Goal: Task Accomplishment & Management: Manage account settings

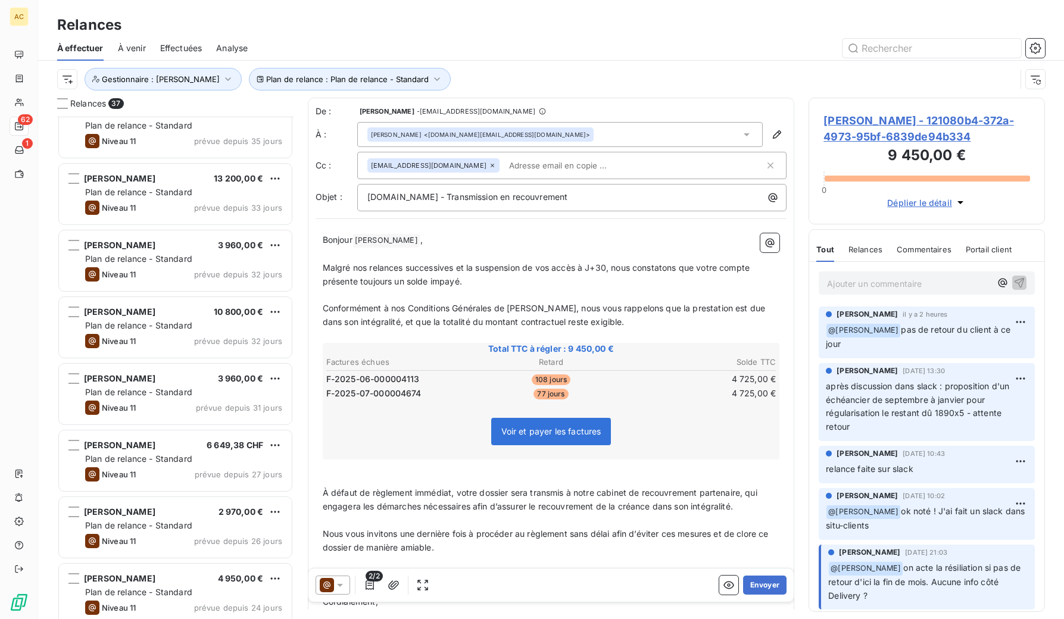
scroll to position [317, 0]
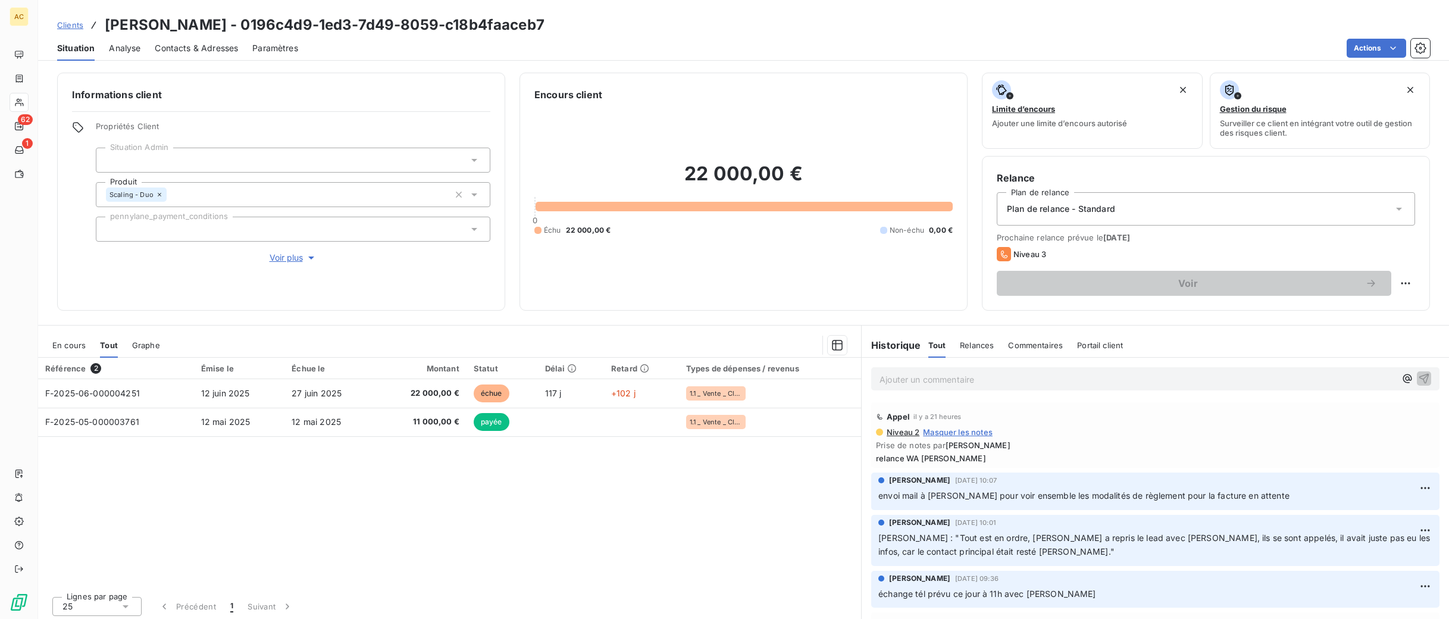
scroll to position [75, 0]
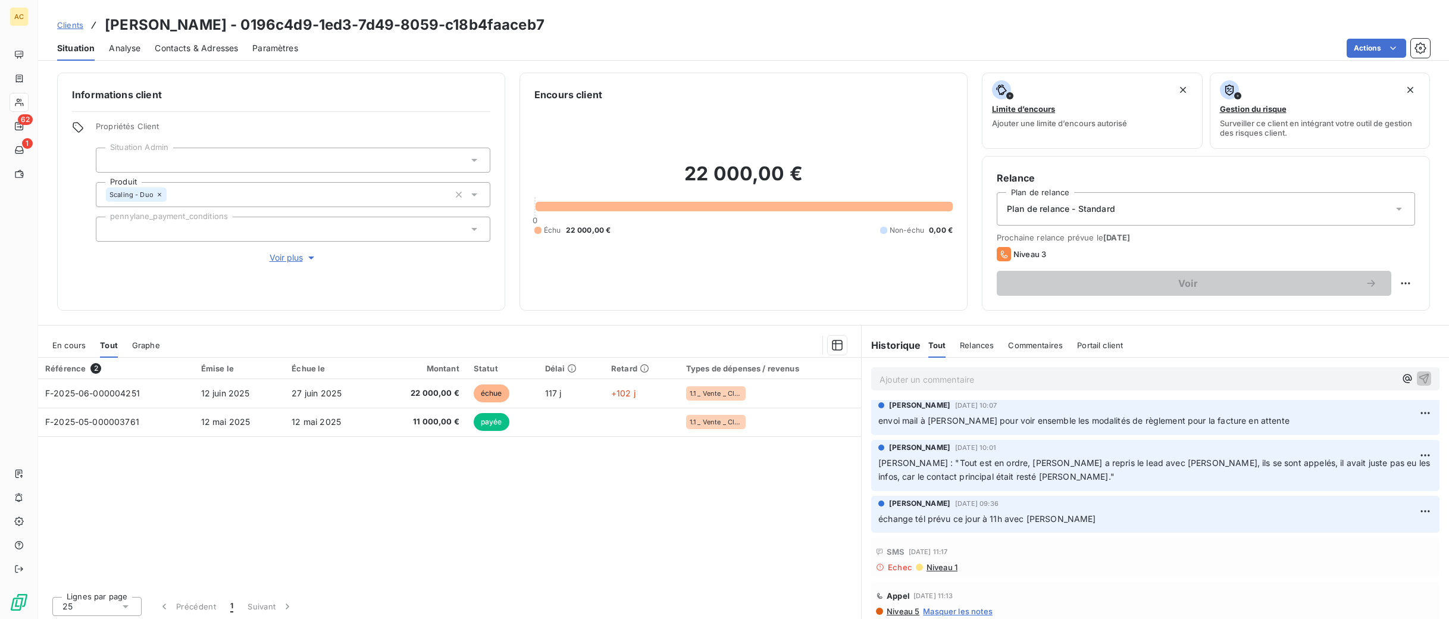
click at [174, 45] on span "Contacts & Adresses" at bounding box center [196, 48] width 83 height 12
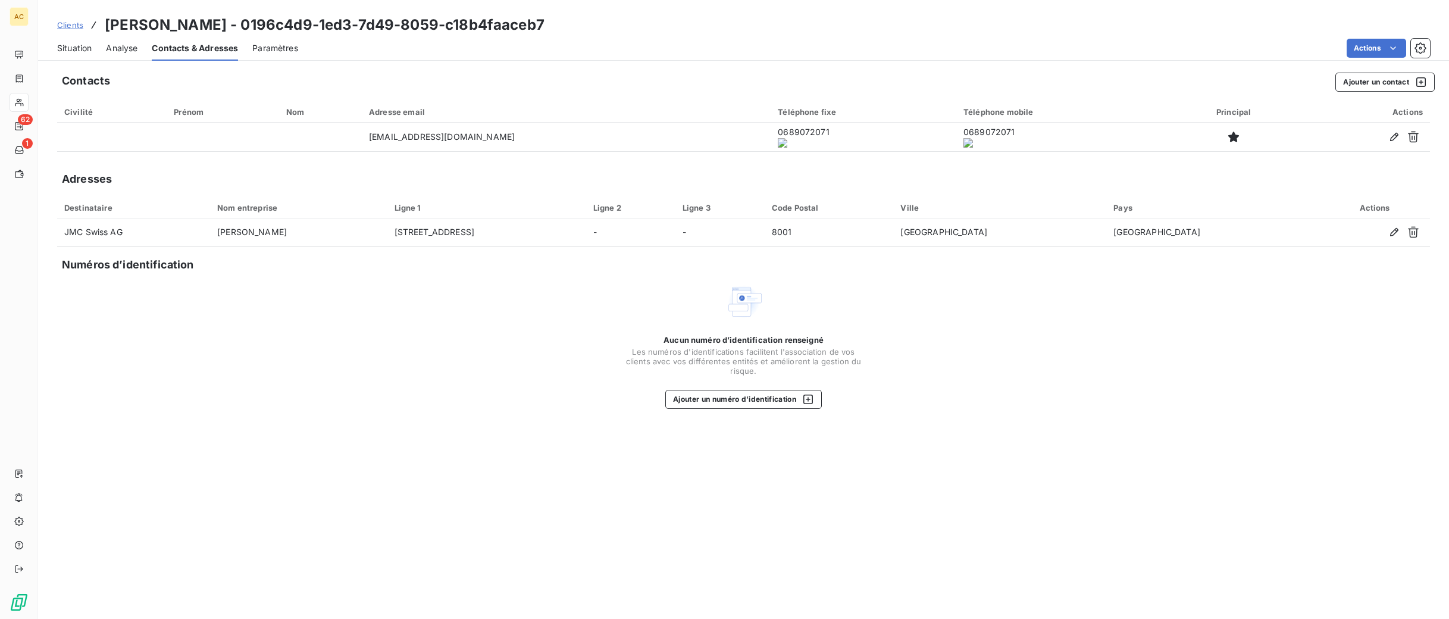
click at [74, 28] on span "Clients" at bounding box center [70, 25] width 26 height 10
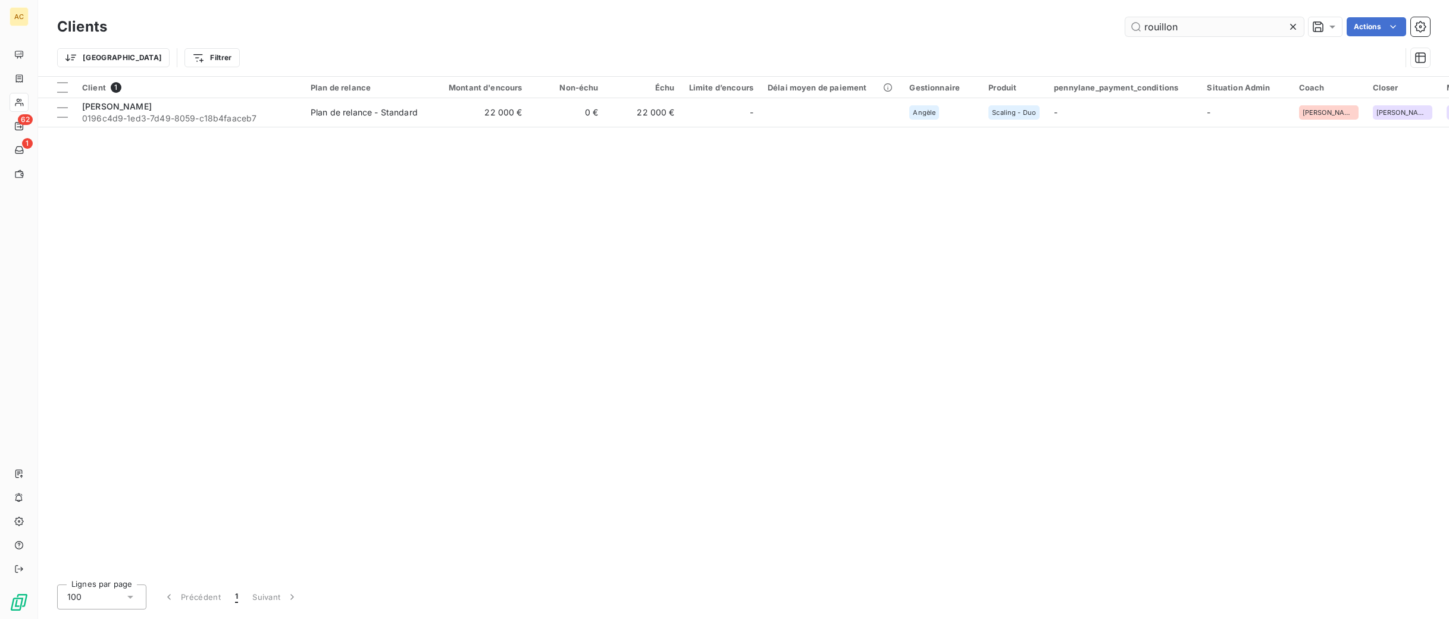
drag, startPoint x: 1180, startPoint y: 26, endPoint x: 1143, endPoint y: 23, distance: 36.4
click at [1143, 23] on input "rouillon" at bounding box center [1215, 26] width 179 height 19
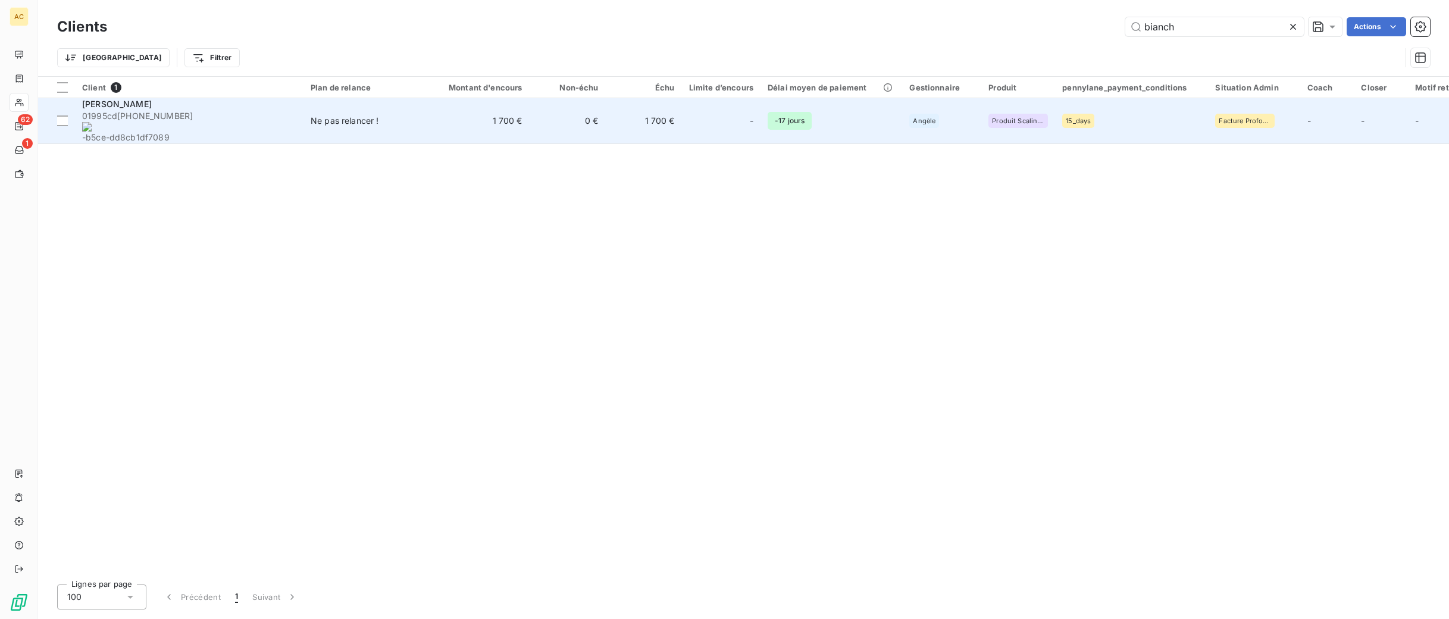
type input "bianch"
click at [416, 121] on td "Ne pas relancer !" at bounding box center [366, 121] width 124 height 46
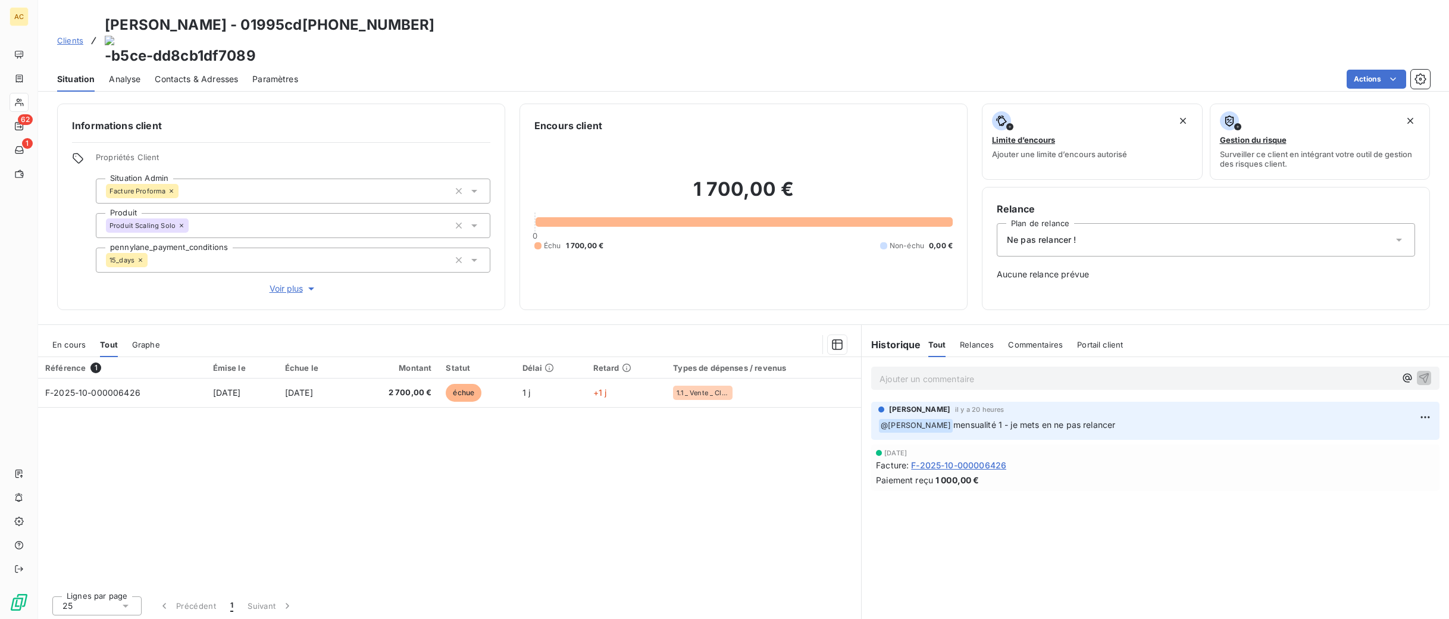
click at [68, 35] on link "Clients" at bounding box center [70, 41] width 26 height 12
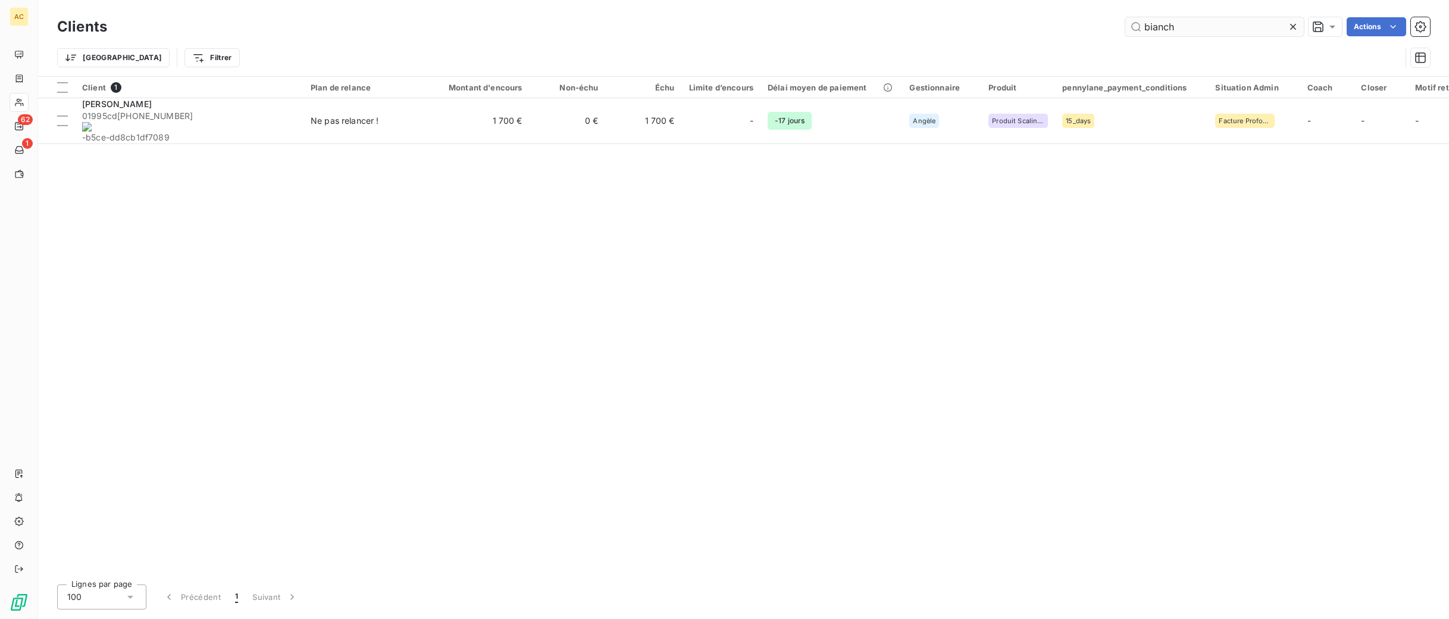
drag, startPoint x: 1167, startPoint y: 30, endPoint x: 1142, endPoint y: 32, distance: 25.6
click at [1142, 32] on input "bianch" at bounding box center [1215, 26] width 179 height 19
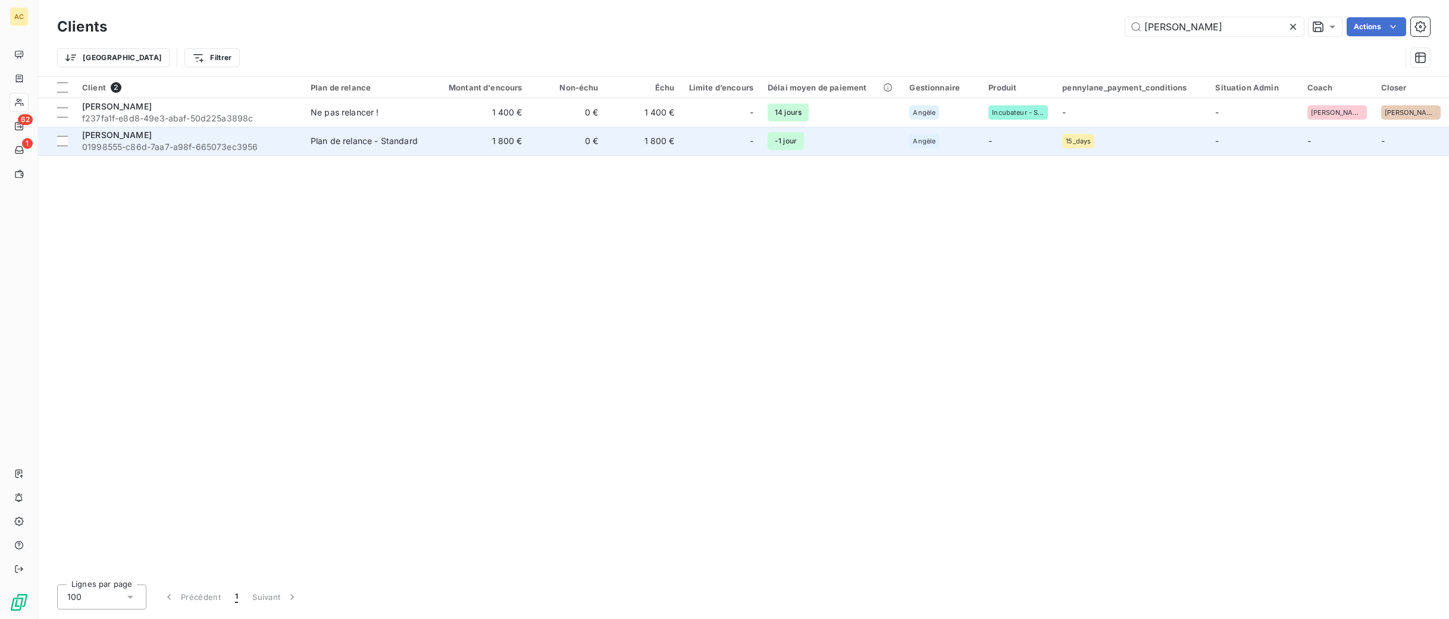
type input "esther"
click at [212, 135] on div "Esther Queyroi" at bounding box center [189, 135] width 214 height 12
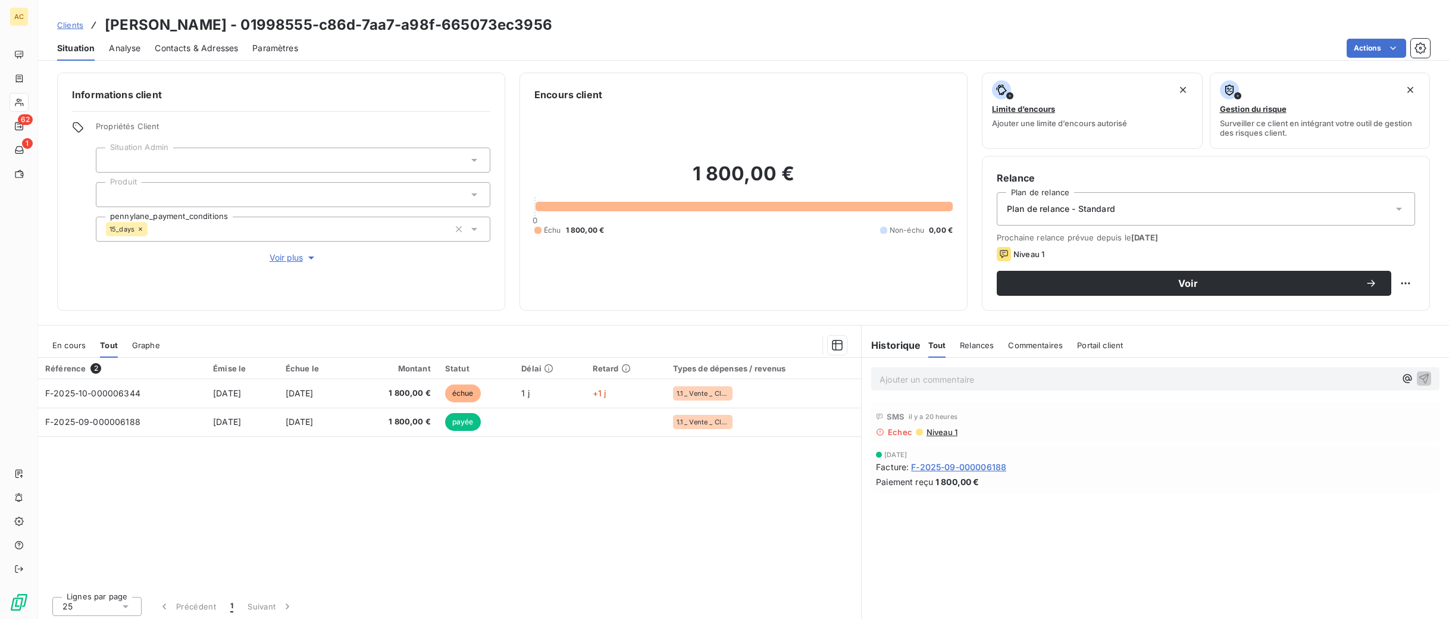
click at [74, 28] on span "Clients" at bounding box center [70, 25] width 26 height 10
click at [69, 24] on span "Clients" at bounding box center [70, 25] width 26 height 10
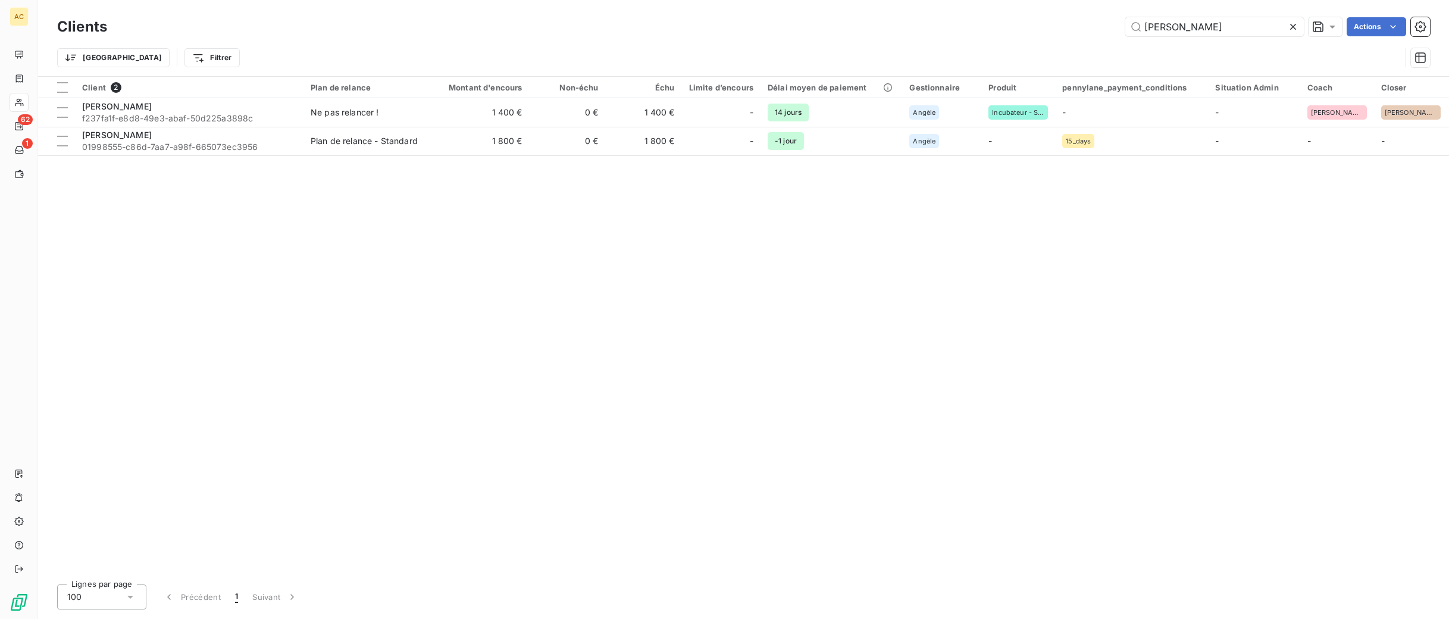
drag, startPoint x: 1190, startPoint y: 26, endPoint x: 1107, endPoint y: 20, distance: 82.9
click at [1107, 20] on div "esther Actions" at bounding box center [775, 26] width 1309 height 19
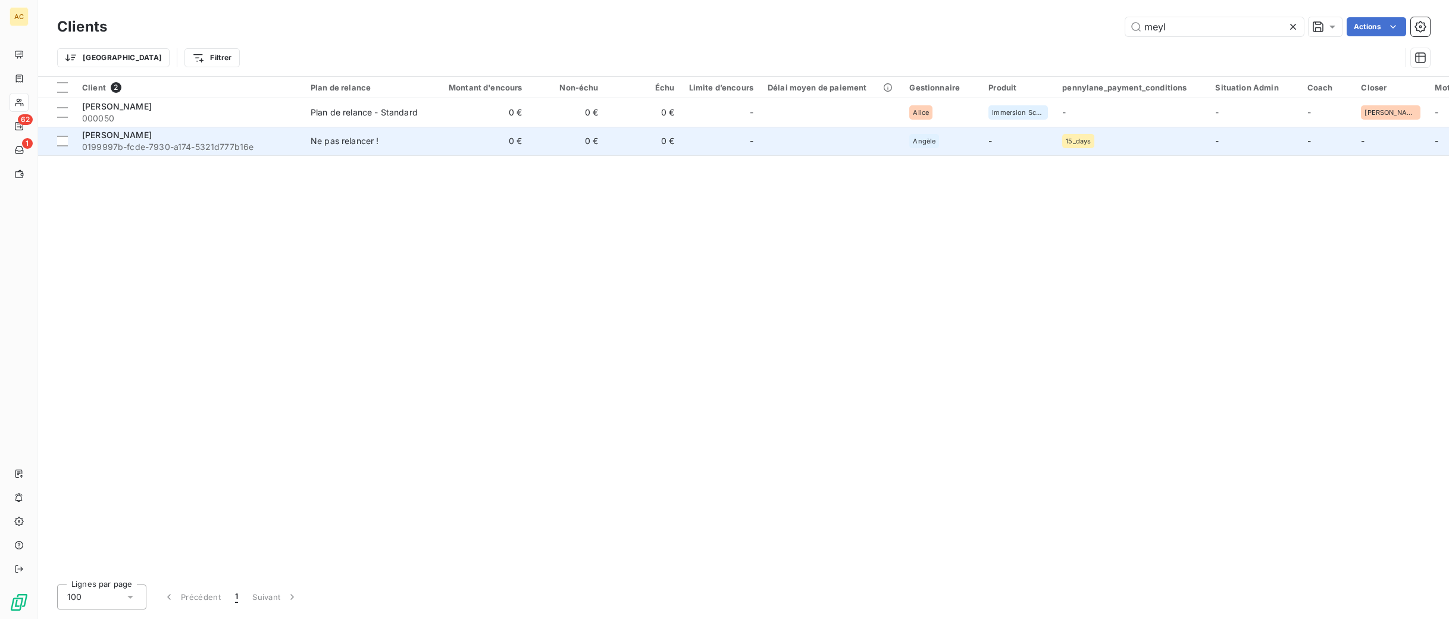
type input "meyl"
click at [436, 137] on td "0 €" at bounding box center [478, 141] width 102 height 29
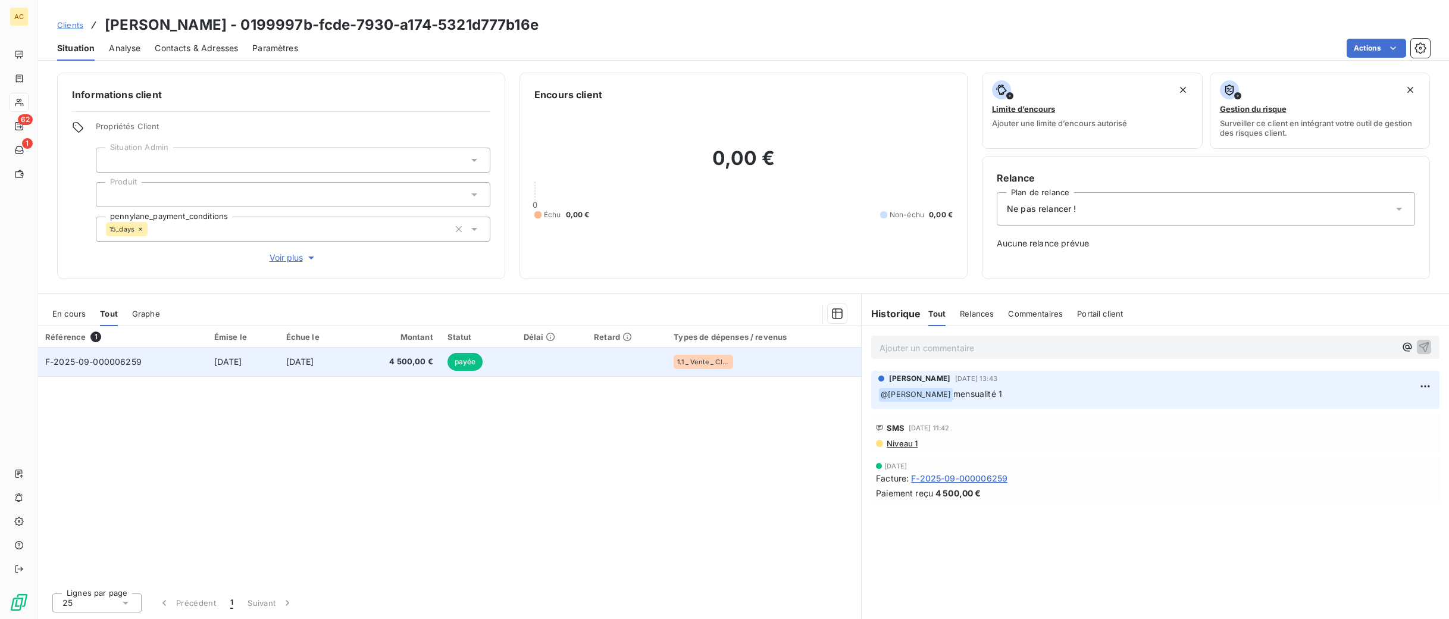
click at [314, 361] on span "30 sept. 2025" at bounding box center [300, 362] width 28 height 10
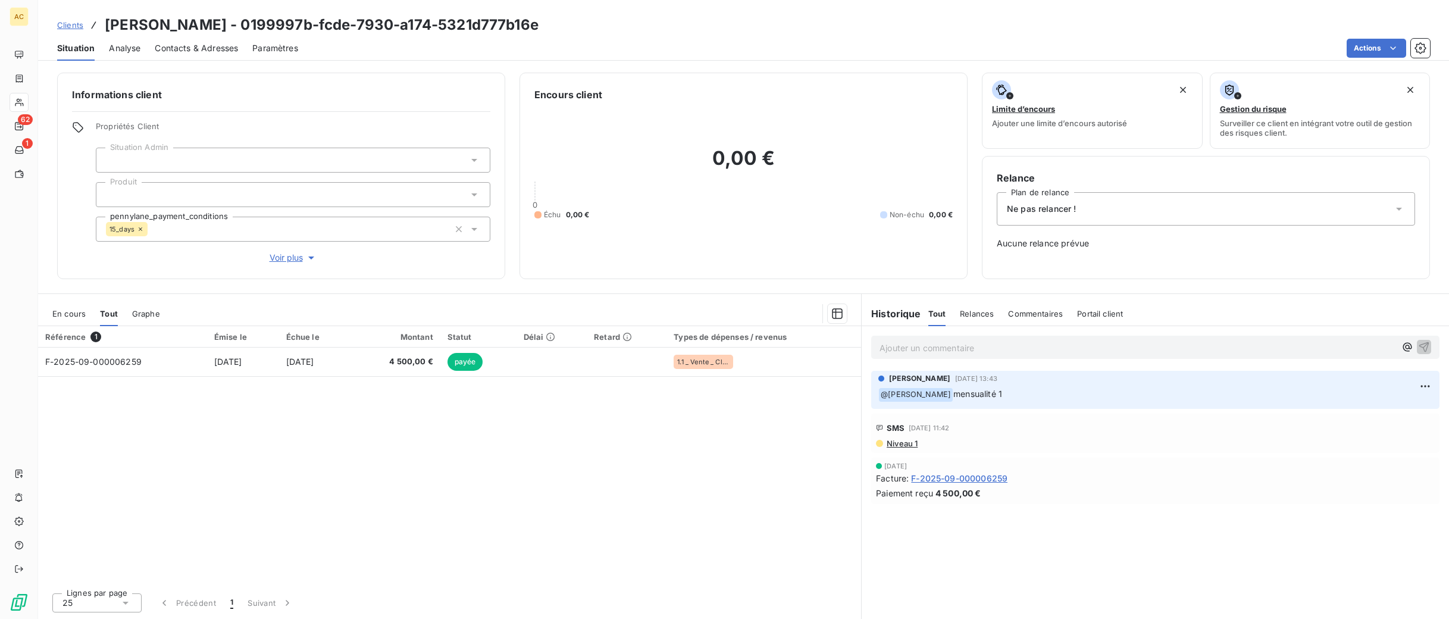
click at [71, 22] on span "Clients" at bounding box center [70, 25] width 26 height 10
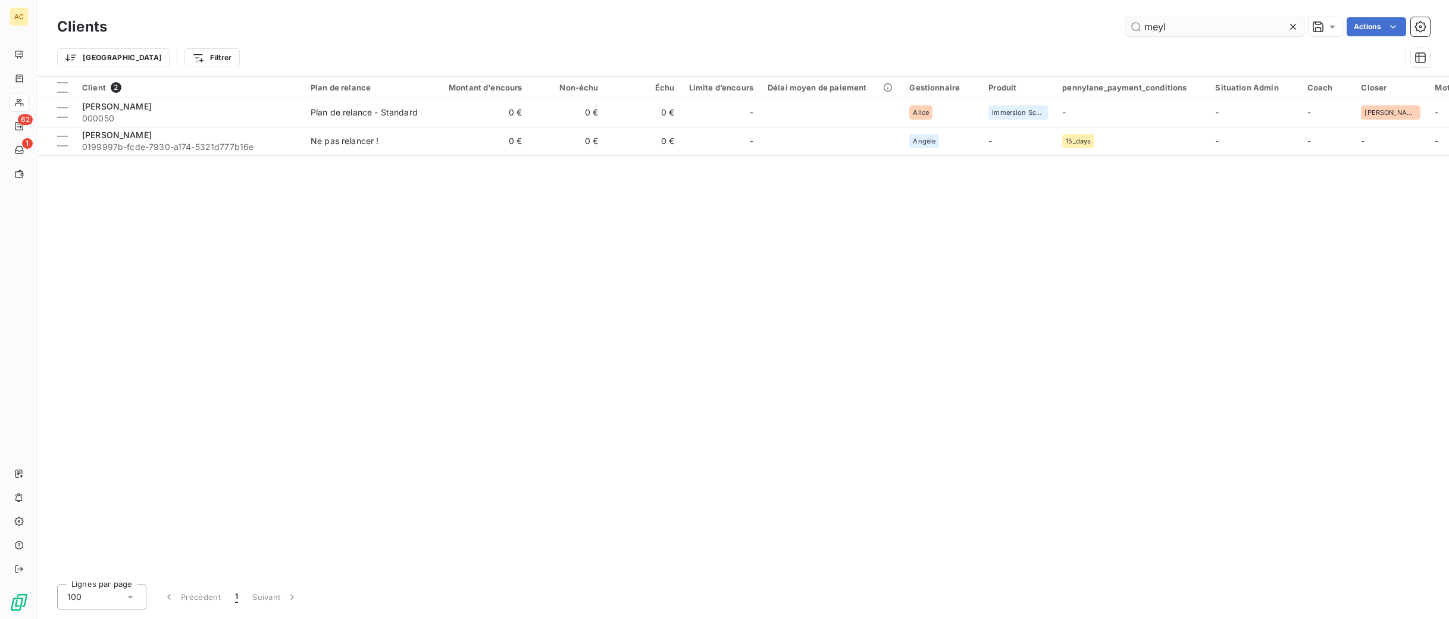
drag, startPoint x: 1184, startPoint y: 23, endPoint x: 1143, endPoint y: 21, distance: 40.5
click at [1143, 21] on input "meyl" at bounding box center [1215, 26] width 179 height 19
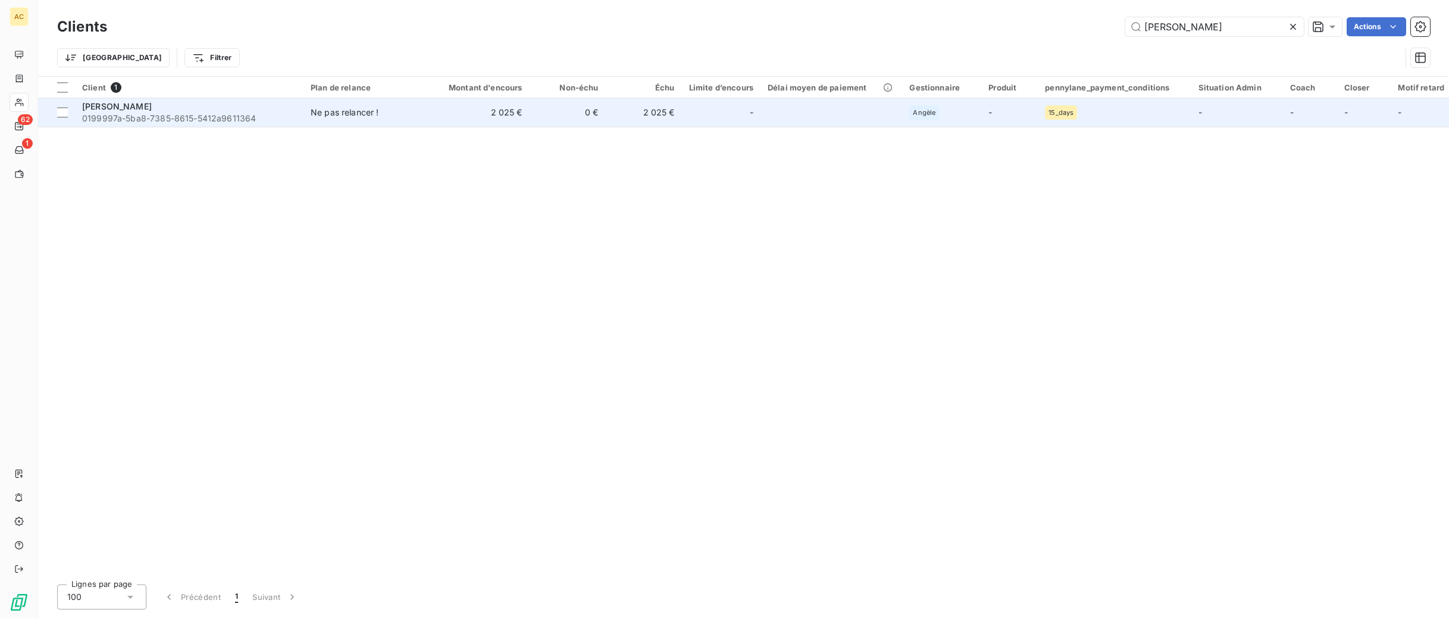
type input "murray"
click at [365, 117] on div "Ne pas relancer !" at bounding box center [345, 113] width 68 height 12
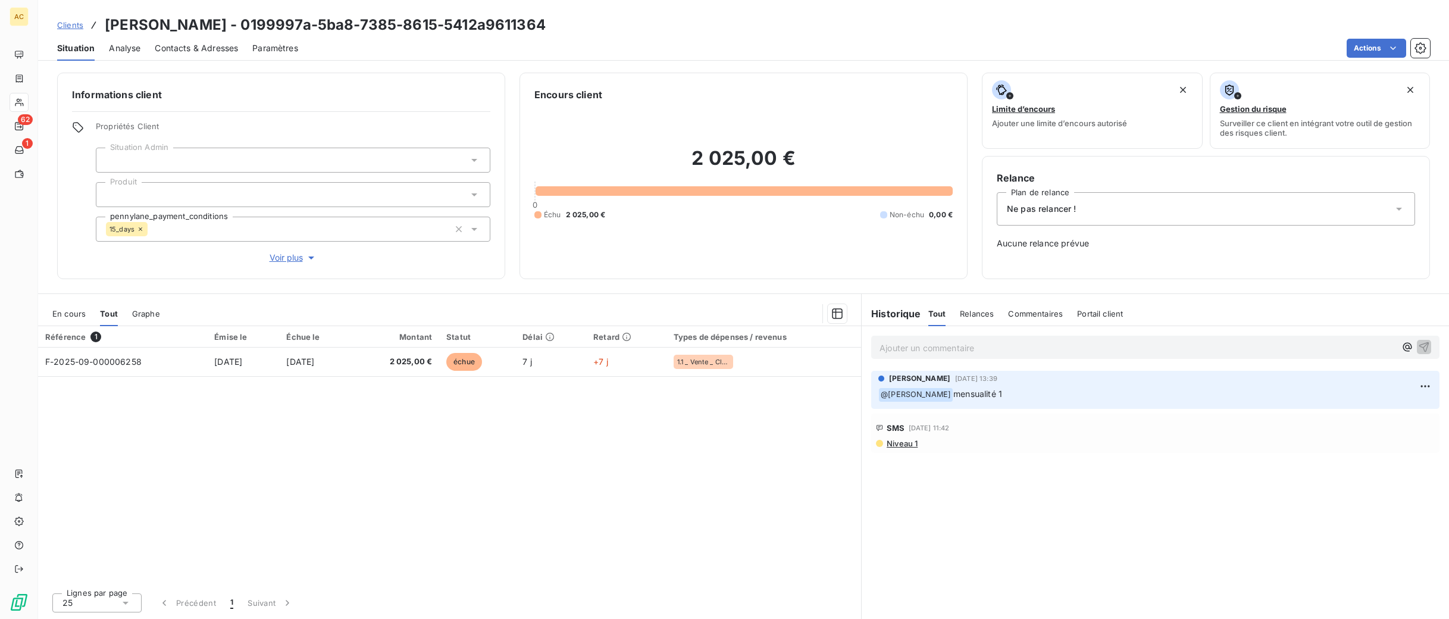
click at [64, 28] on span "Clients" at bounding box center [70, 25] width 26 height 10
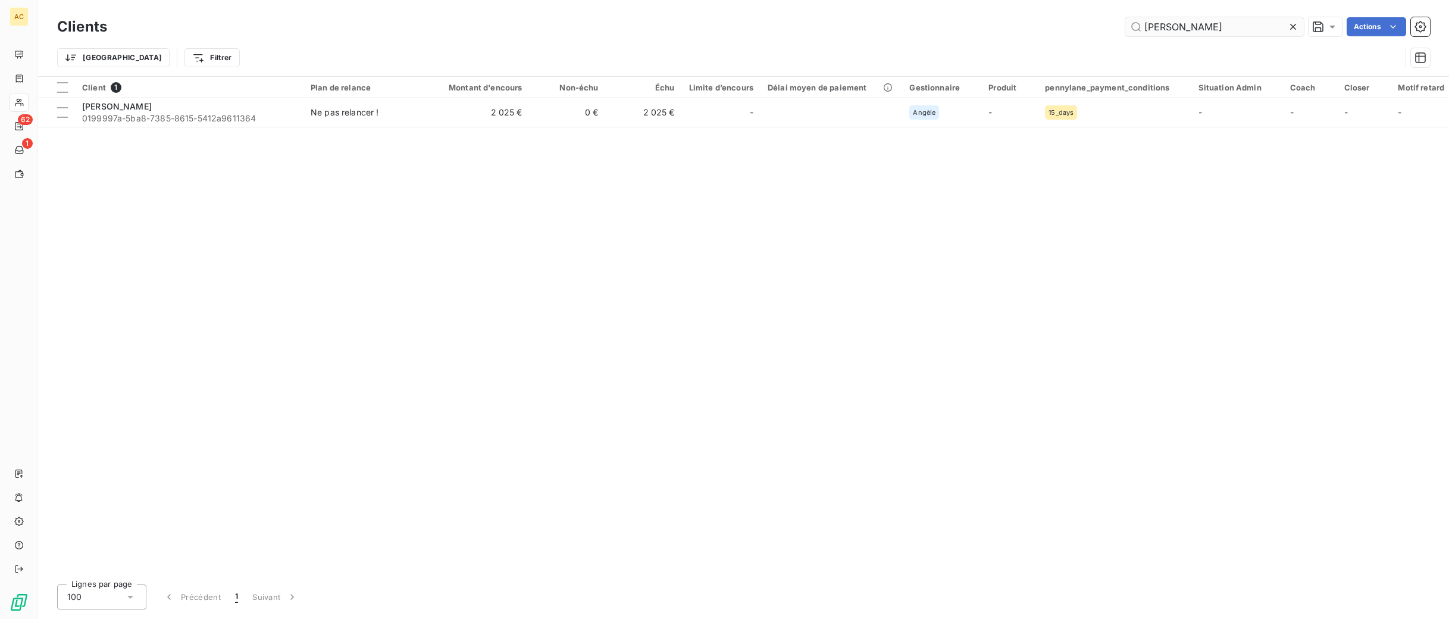
drag, startPoint x: 1171, startPoint y: 24, endPoint x: 1134, endPoint y: 29, distance: 37.2
click at [1134, 29] on input "murray" at bounding box center [1215, 26] width 179 height 19
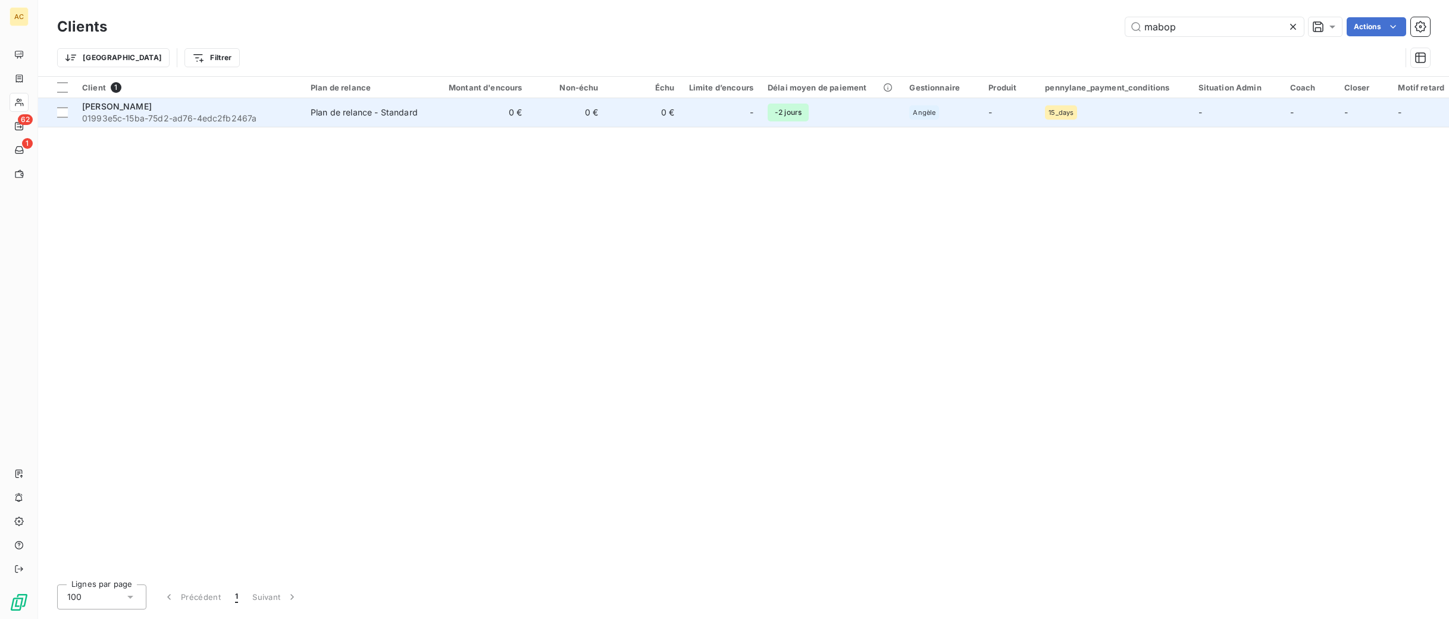
type input "mabop"
click at [347, 108] on div "Plan de relance - Standard" at bounding box center [364, 113] width 107 height 12
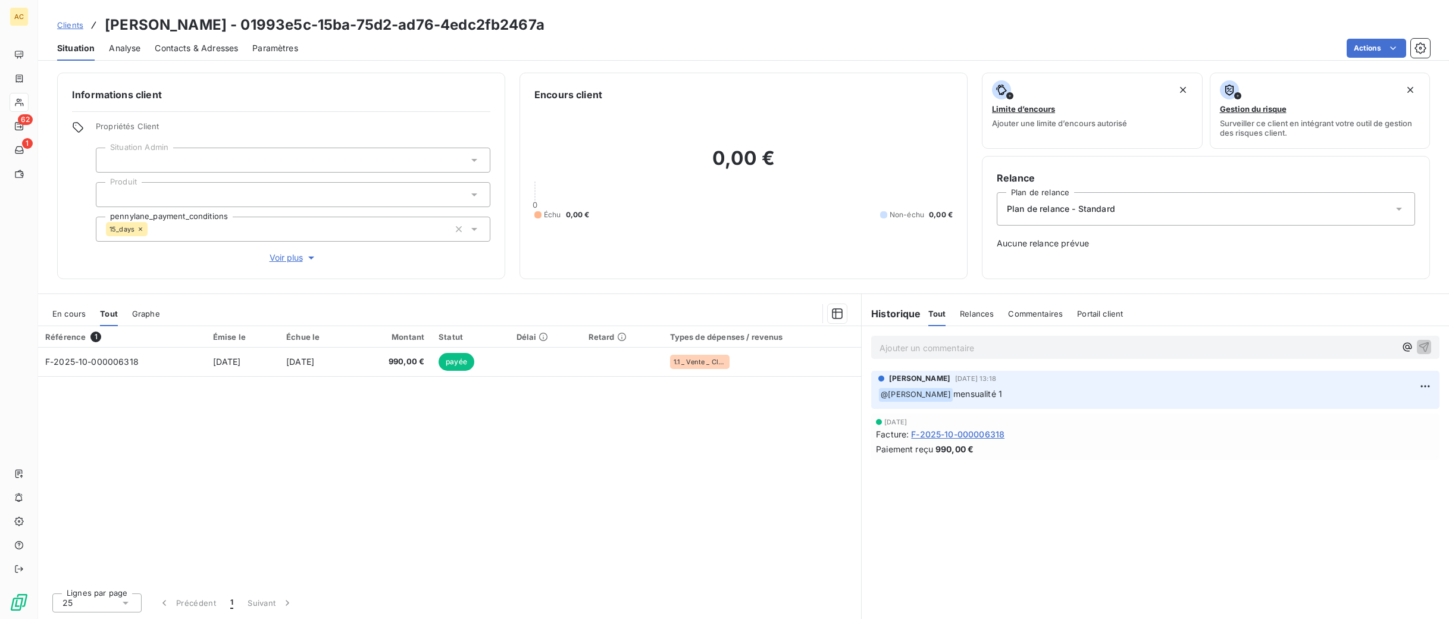
click at [72, 26] on span "Clients" at bounding box center [70, 25] width 26 height 10
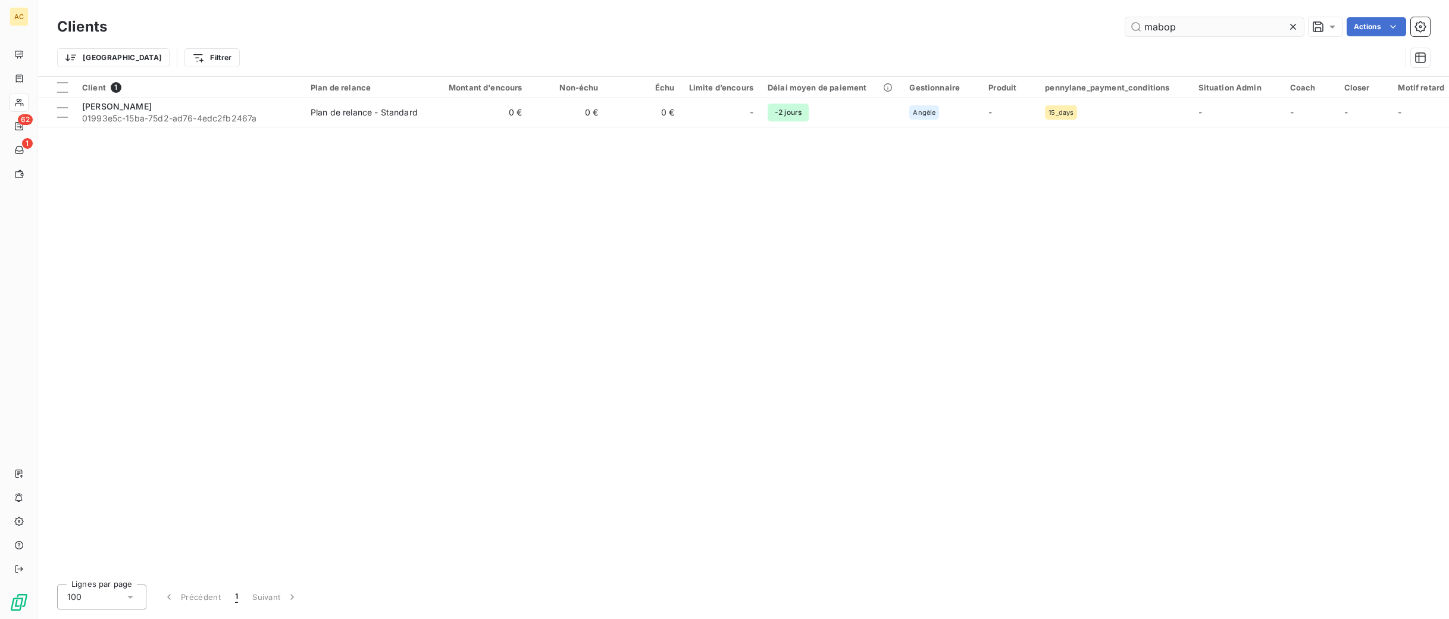
drag, startPoint x: 1166, startPoint y: 30, endPoint x: 1145, endPoint y: 30, distance: 20.8
click at [1145, 30] on input "mabop" at bounding box center [1215, 26] width 179 height 19
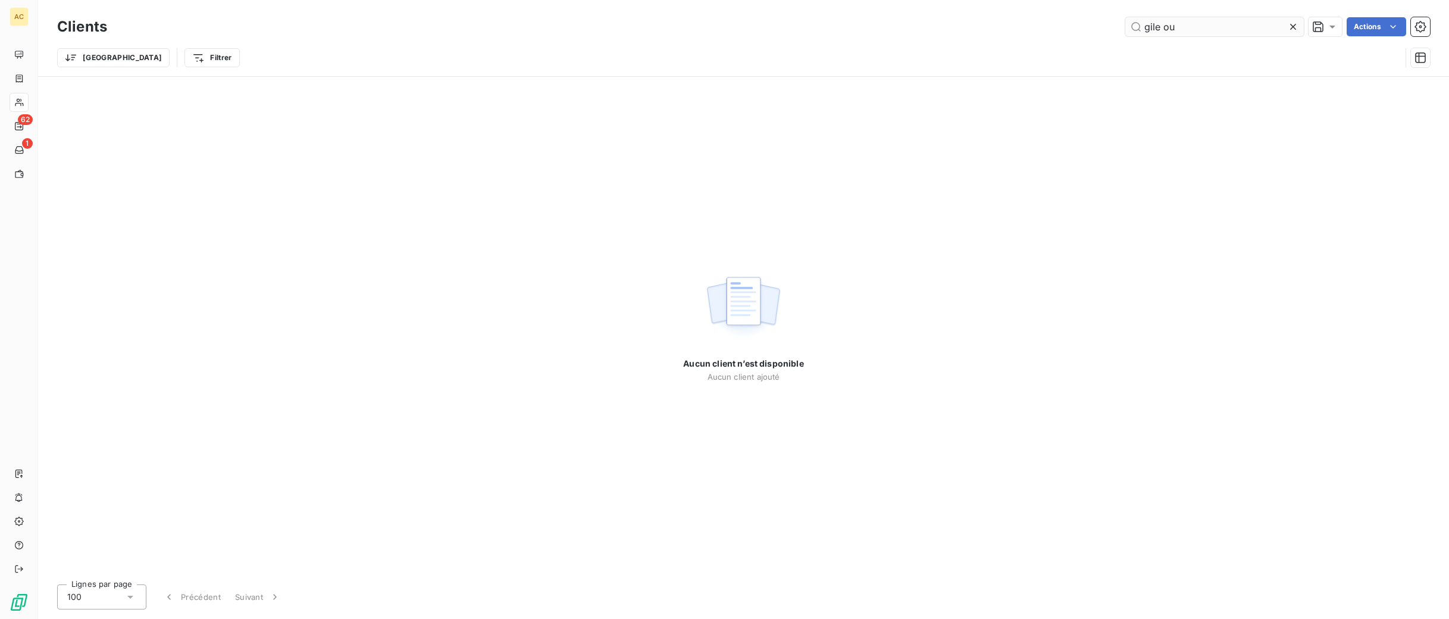
click at [1155, 28] on input "gile ou" at bounding box center [1215, 26] width 179 height 19
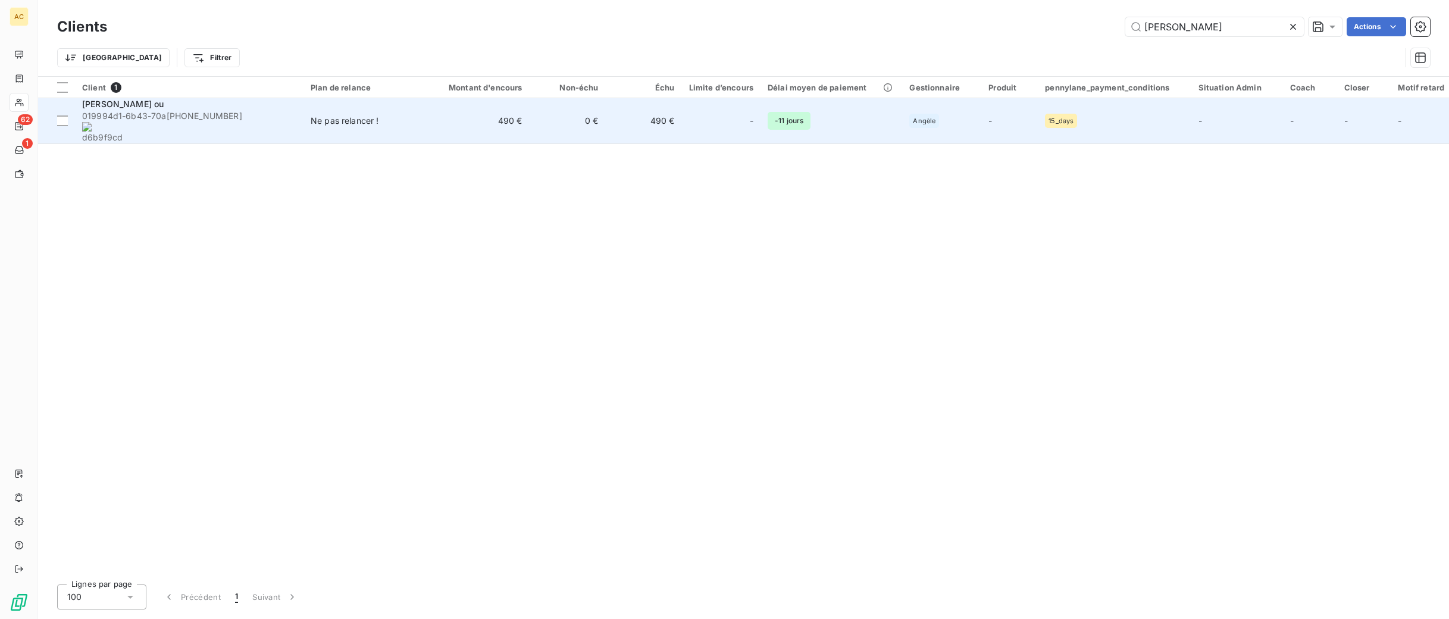
type input "gilles ou"
click at [388, 117] on span "Ne pas relancer !" at bounding box center [366, 121] width 110 height 12
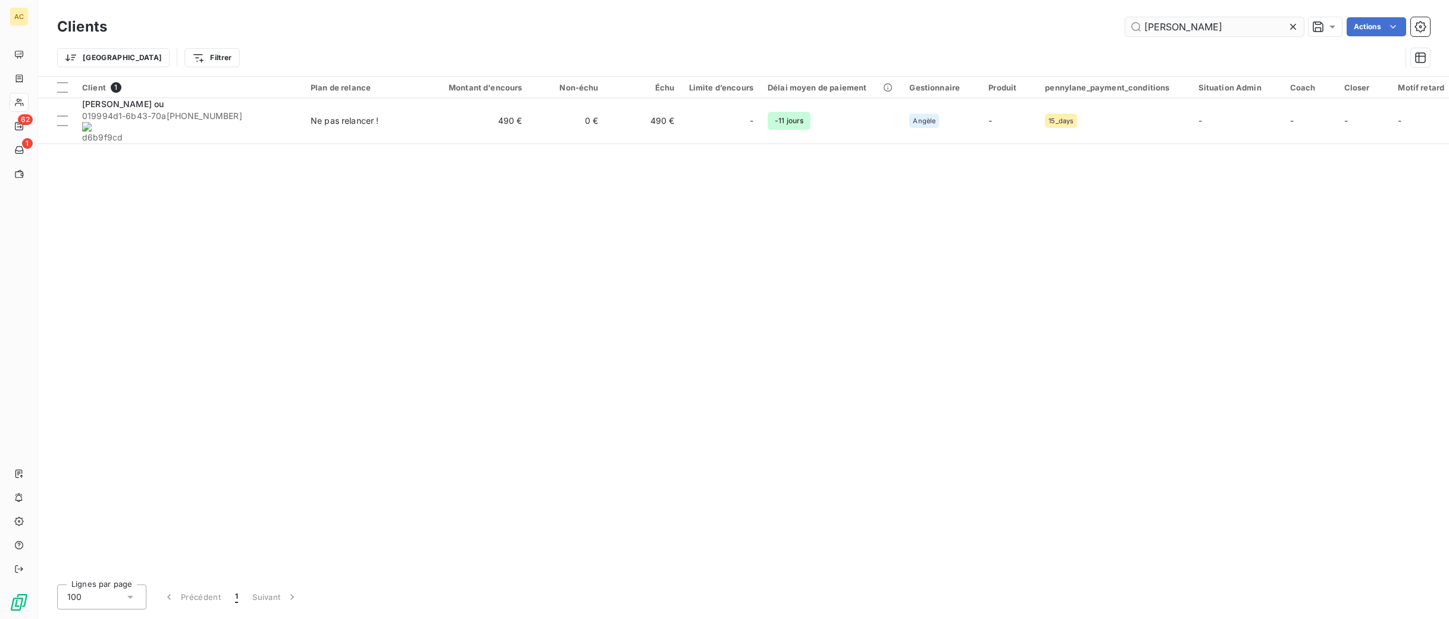
drag, startPoint x: 1174, startPoint y: 27, endPoint x: 1136, endPoint y: 26, distance: 38.1
click at [1136, 26] on input "gilles ou" at bounding box center [1215, 26] width 179 height 19
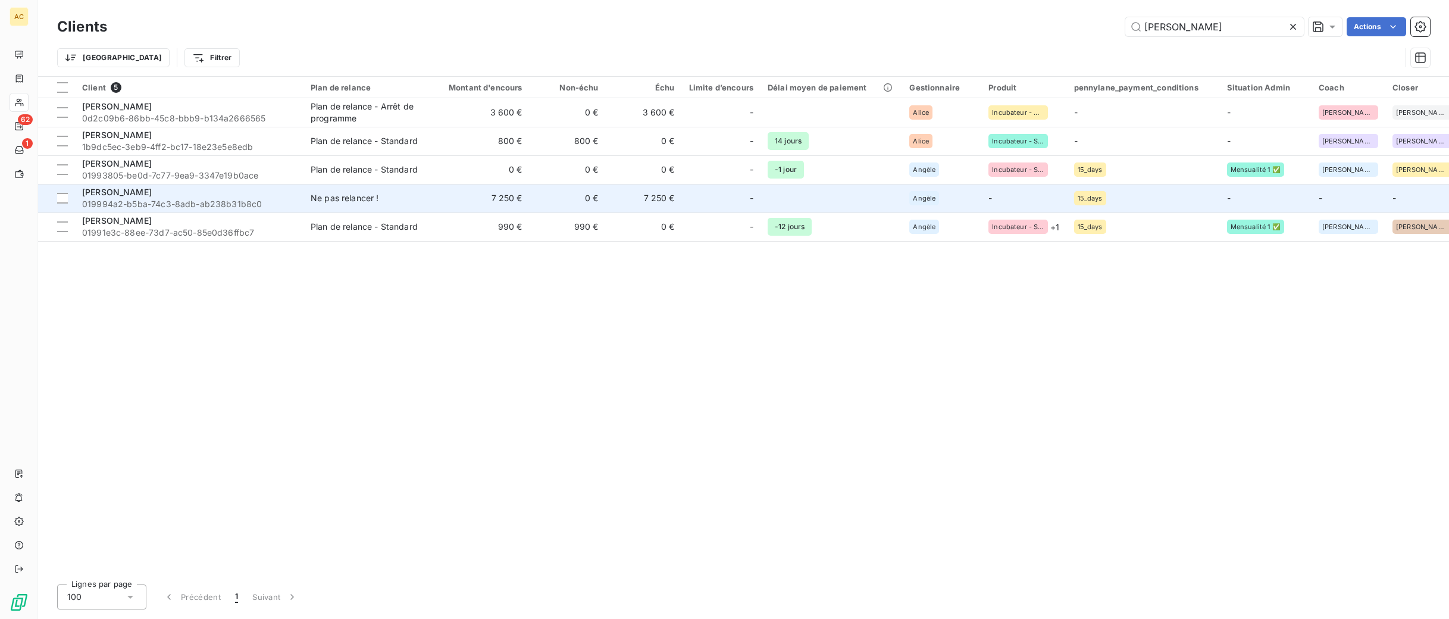
type input "linda"
click at [225, 199] on span "019994a2-b5ba-74c3-8adb-ab238b31b8c0" at bounding box center [189, 204] width 214 height 12
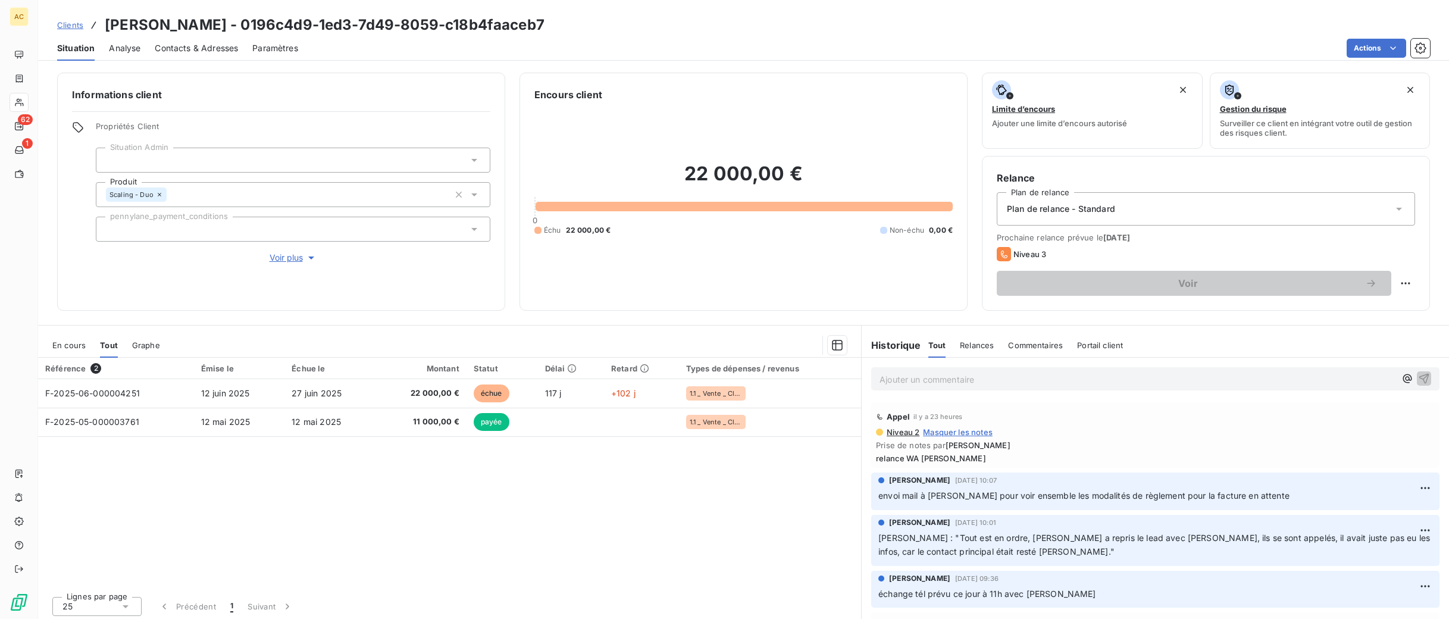
click at [73, 27] on span "Clients" at bounding box center [70, 25] width 26 height 10
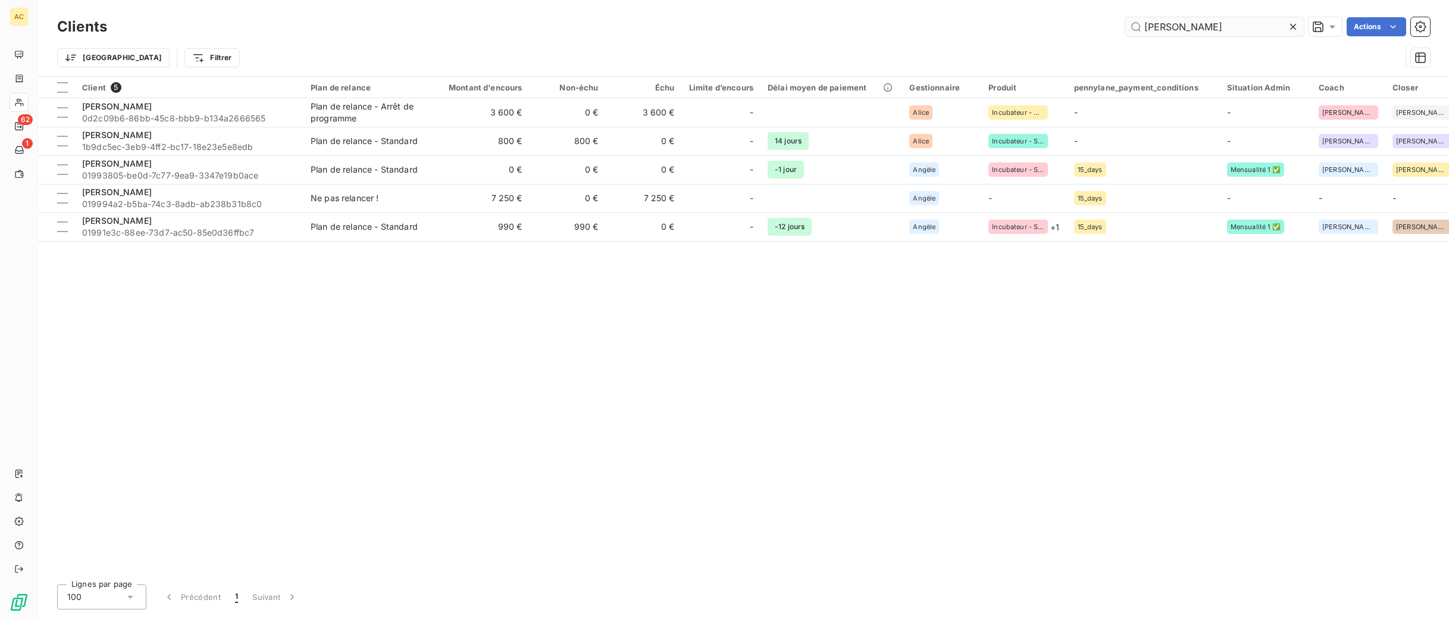
drag, startPoint x: 1173, startPoint y: 23, endPoint x: 1126, endPoint y: 23, distance: 47.6
click at [1126, 23] on input "linda" at bounding box center [1215, 26] width 179 height 19
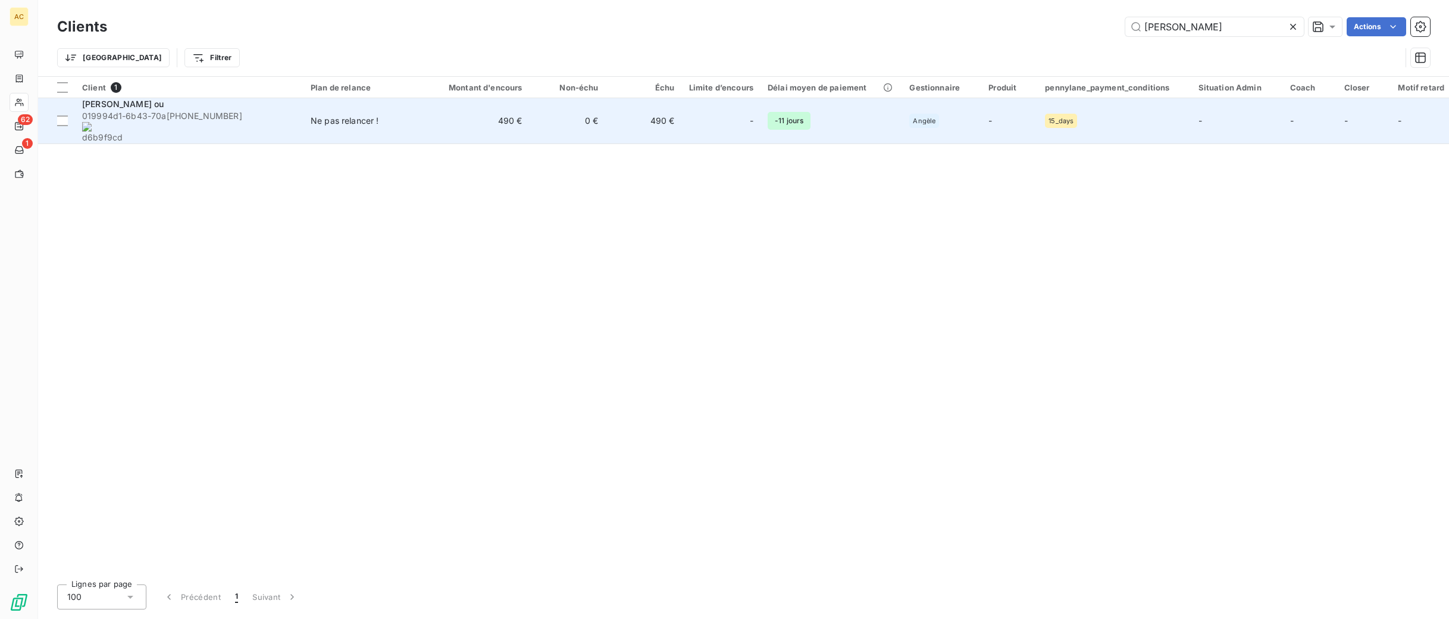
type input "gilles ou"
click at [498, 110] on td "490 €" at bounding box center [478, 121] width 102 height 46
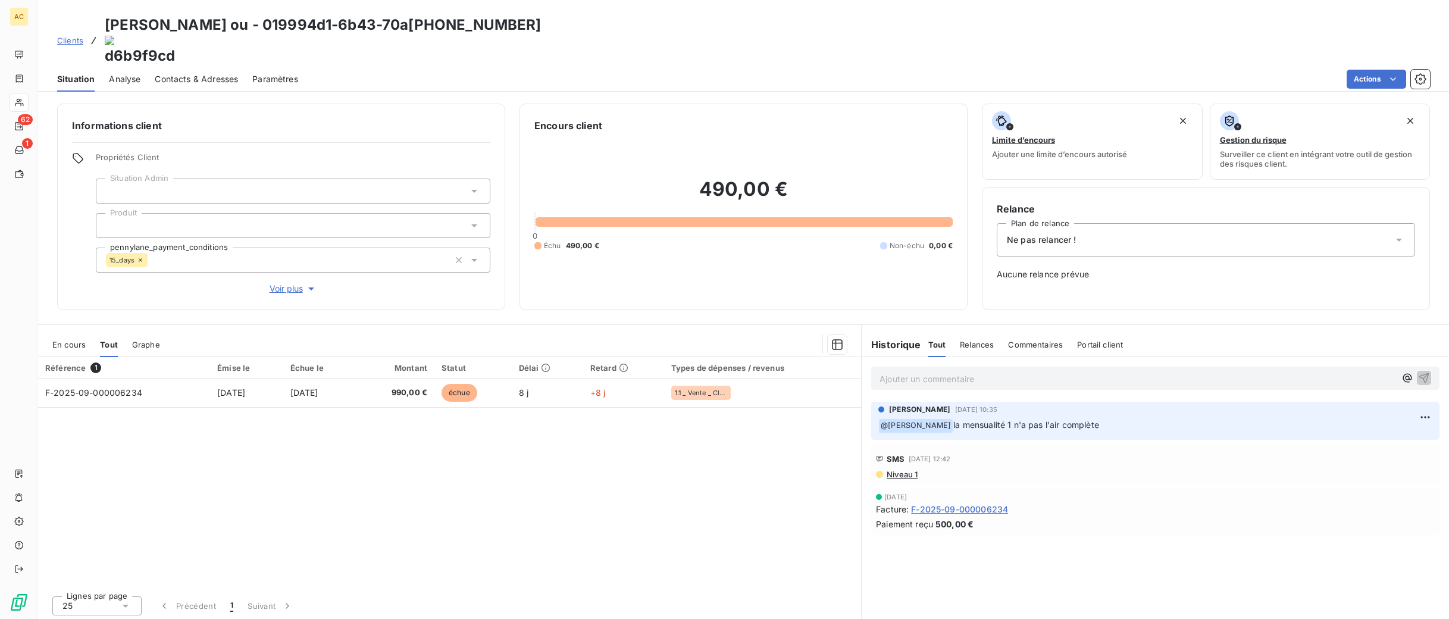
click at [271, 283] on span "Voir plus" at bounding box center [294, 289] width 48 height 12
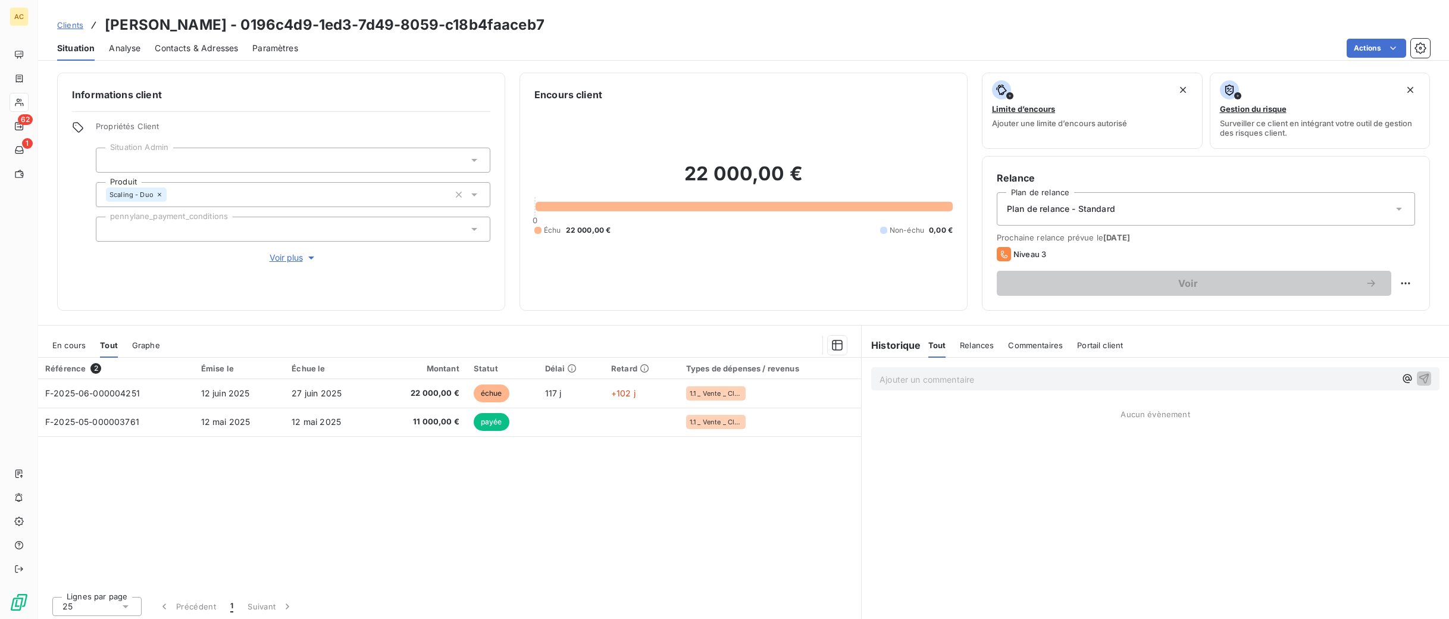
click at [295, 257] on span "Voir plus" at bounding box center [294, 258] width 48 height 12
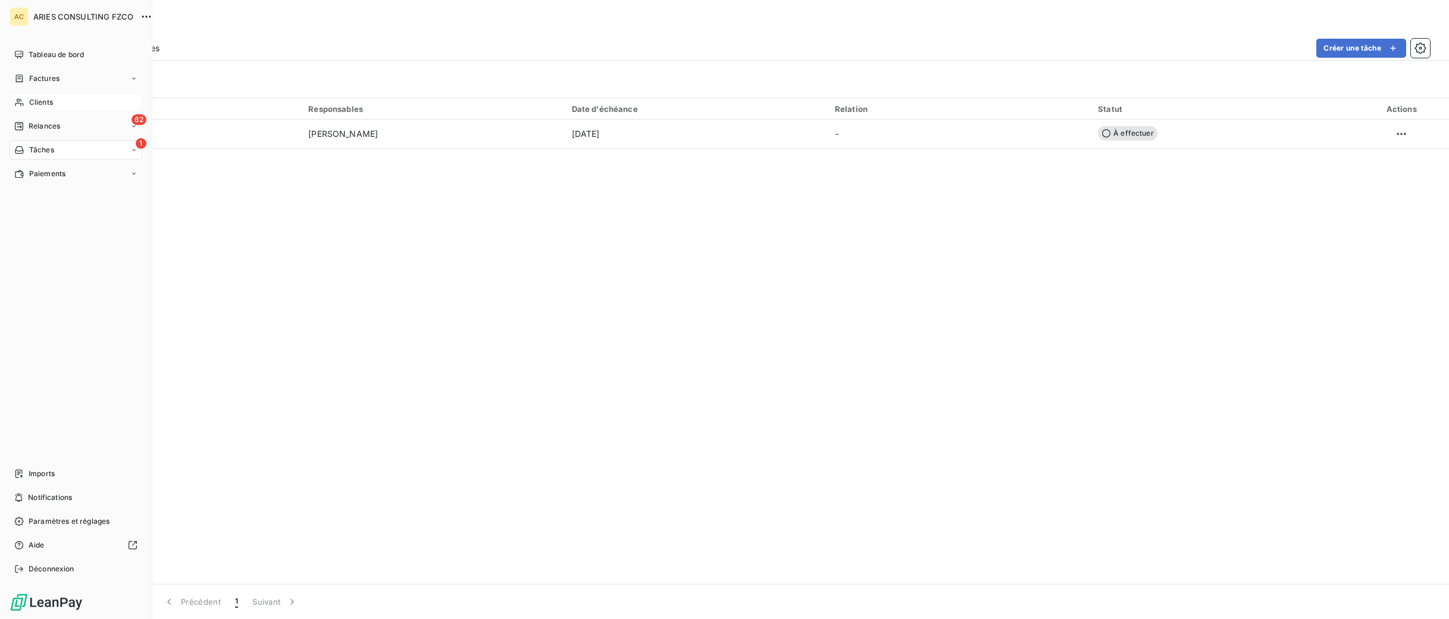
click at [24, 101] on icon at bounding box center [19, 103] width 10 height 10
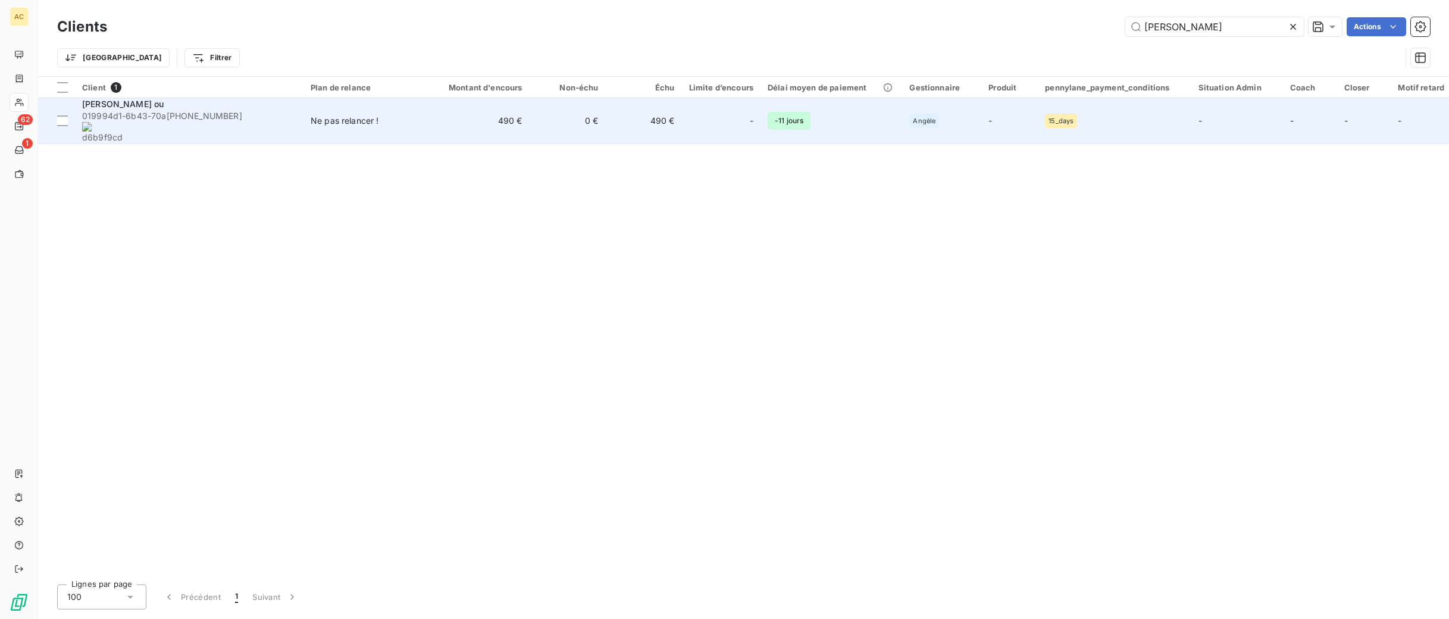
click at [369, 124] on td "Ne pas relancer !" at bounding box center [366, 121] width 124 height 46
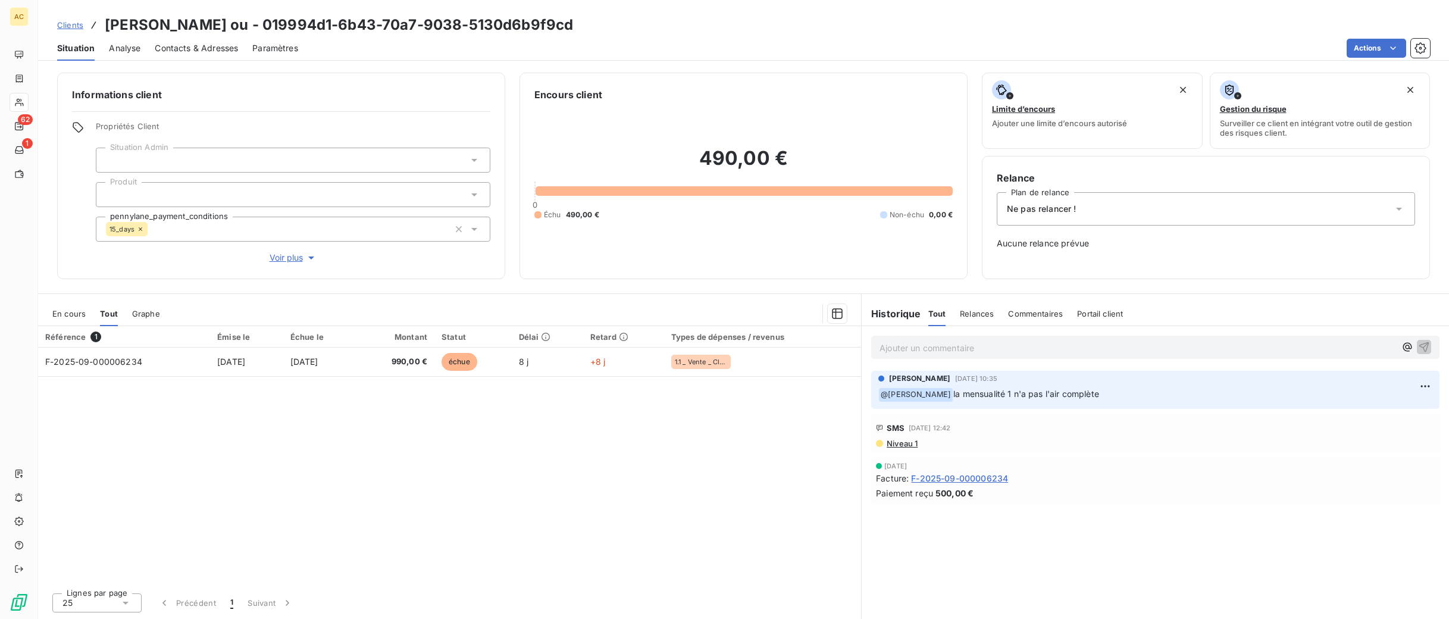
click at [290, 261] on span "Voir plus" at bounding box center [294, 258] width 48 height 12
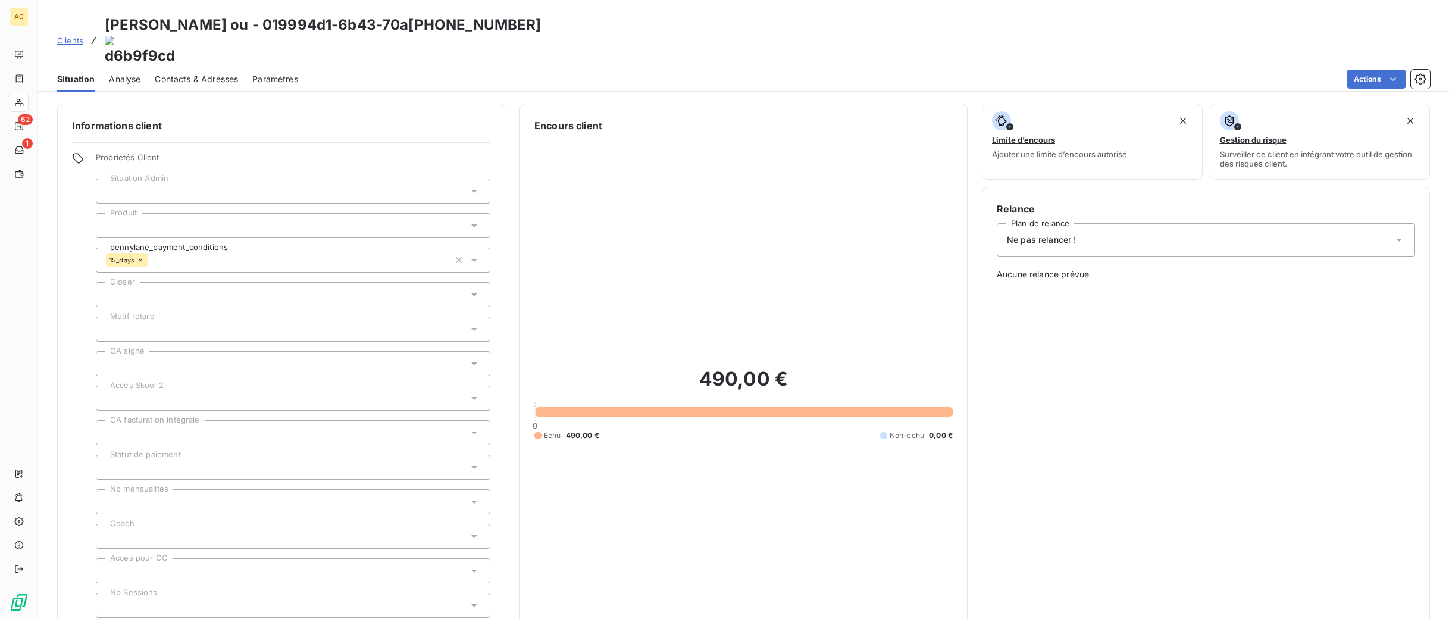
click at [64, 36] on span "Clients" at bounding box center [70, 41] width 26 height 10
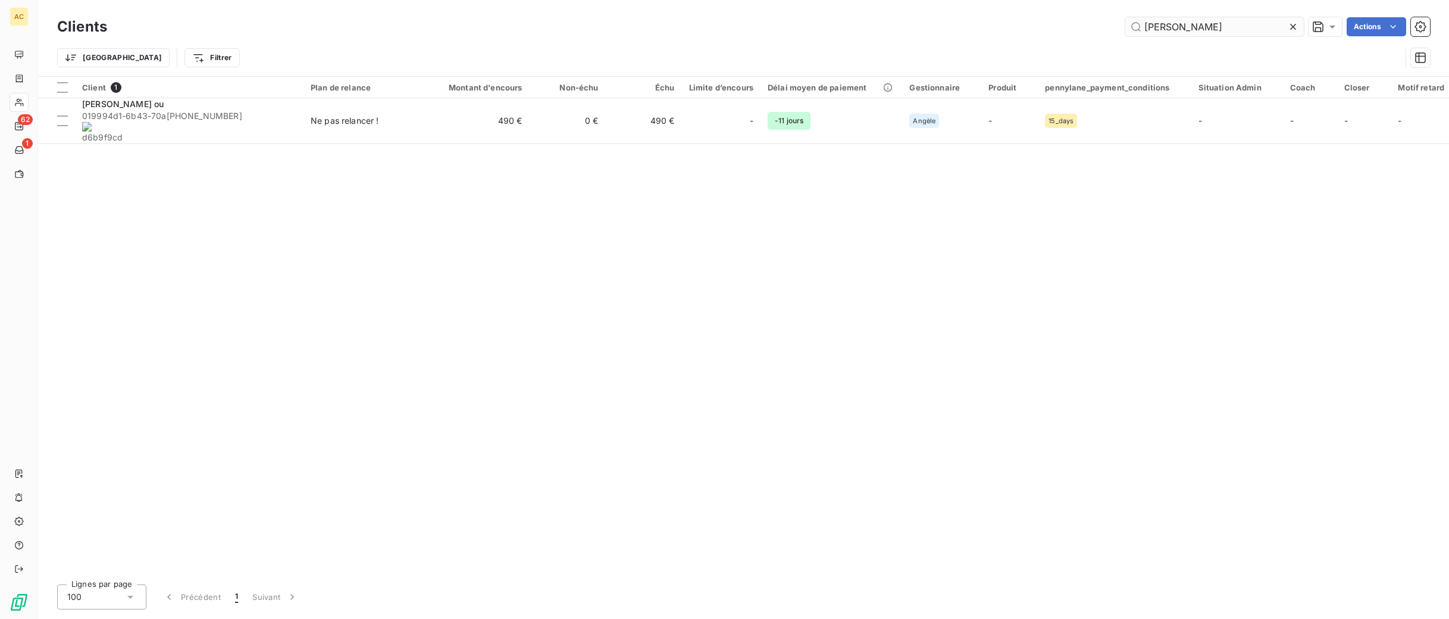
drag, startPoint x: 1182, startPoint y: 27, endPoint x: 1124, endPoint y: 30, distance: 57.2
click at [1126, 30] on input "gilles ou" at bounding box center [1215, 26] width 179 height 19
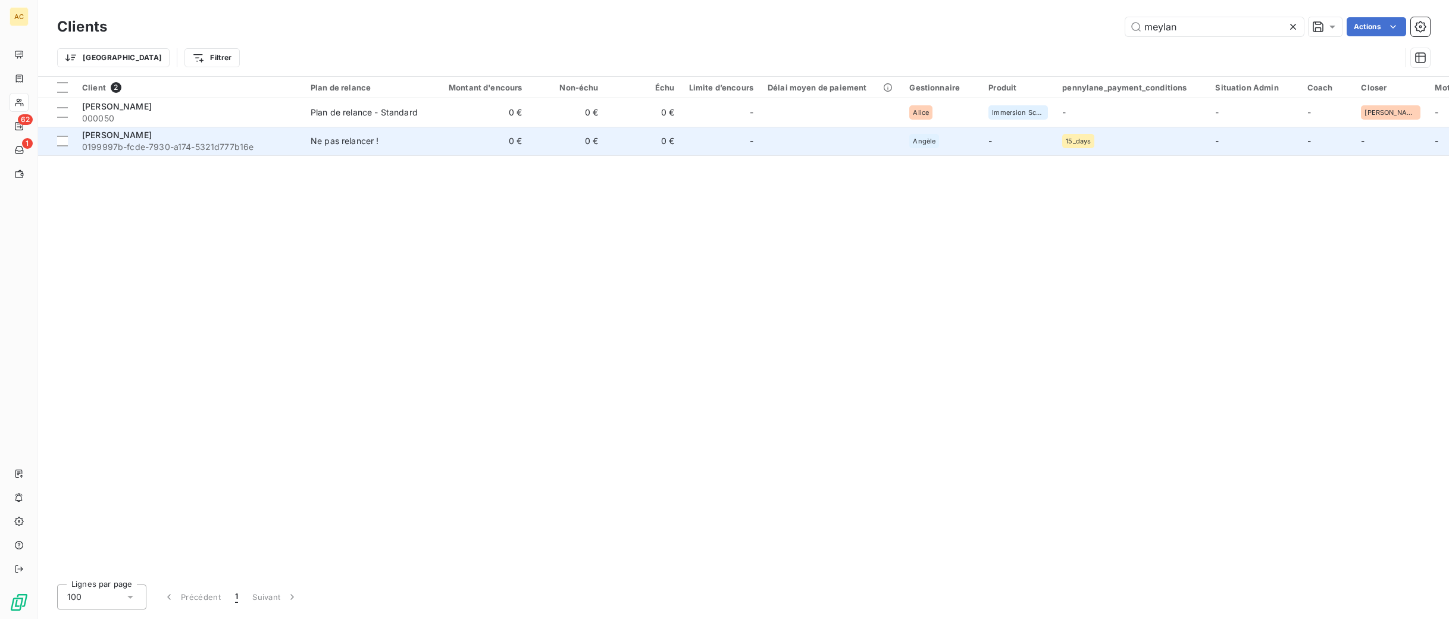
type input "meylan"
click at [259, 141] on span "0199997b-fcde-7930-a174-5321d777b16e" at bounding box center [189, 147] width 214 height 12
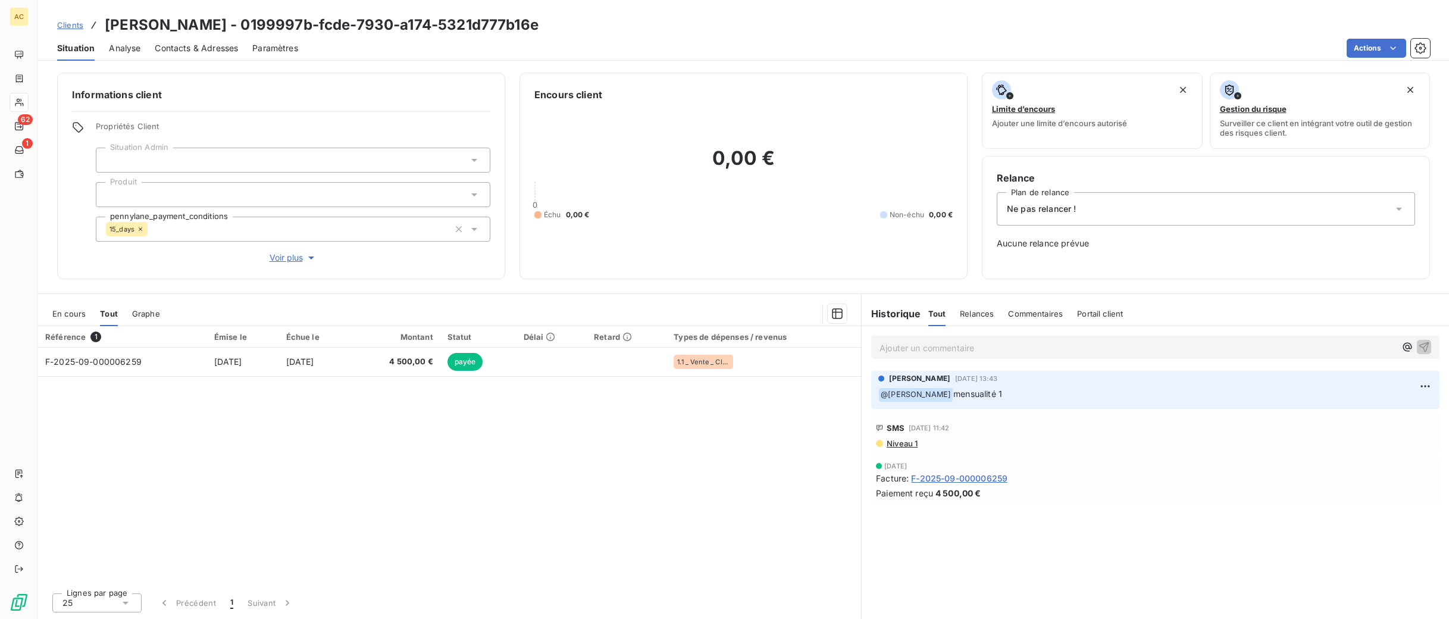
click at [303, 256] on span "Voir plus" at bounding box center [294, 258] width 48 height 12
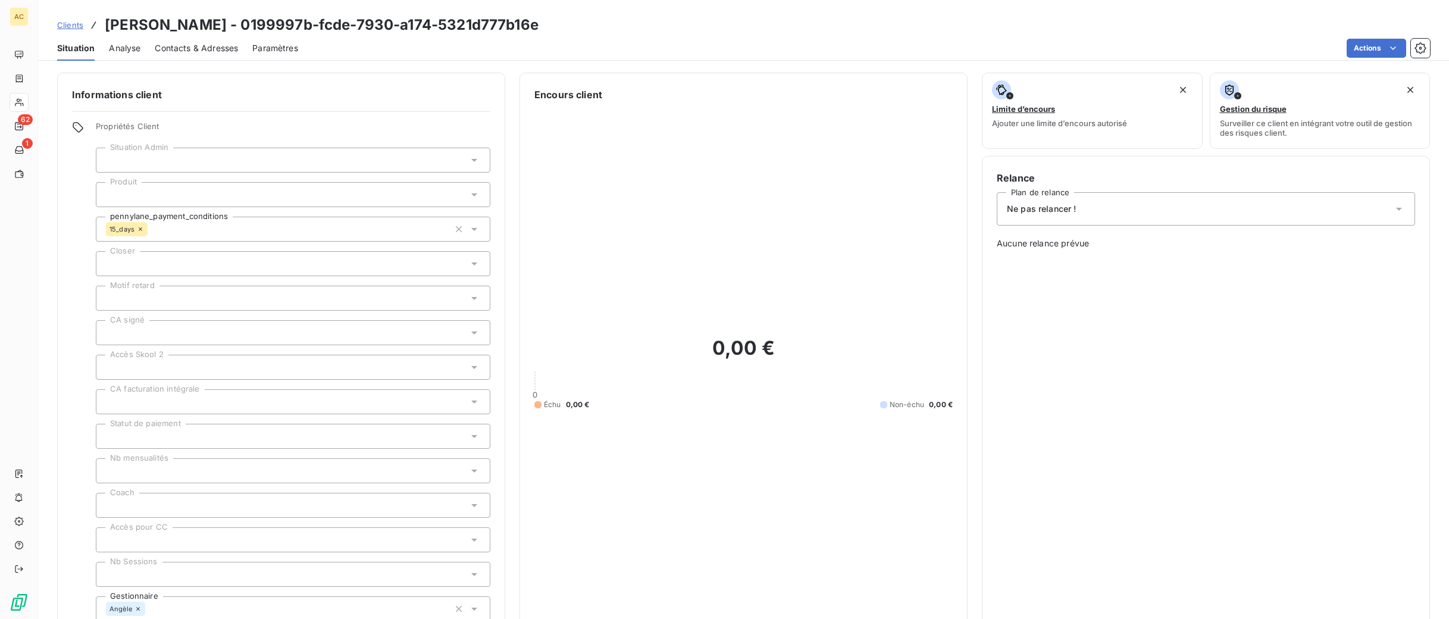
click at [76, 30] on link "Clients" at bounding box center [70, 25] width 26 height 12
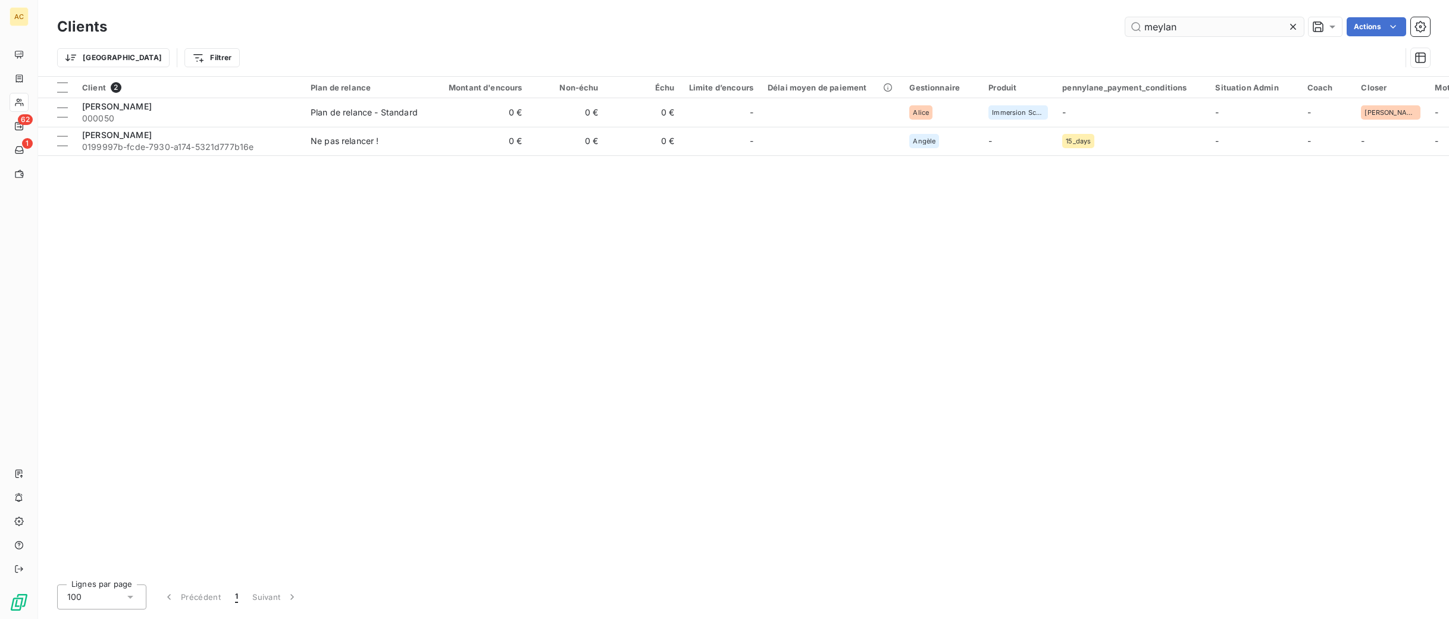
drag, startPoint x: 1184, startPoint y: 29, endPoint x: 1139, endPoint y: 27, distance: 45.3
click at [1139, 27] on input "meylan" at bounding box center [1215, 26] width 179 height 19
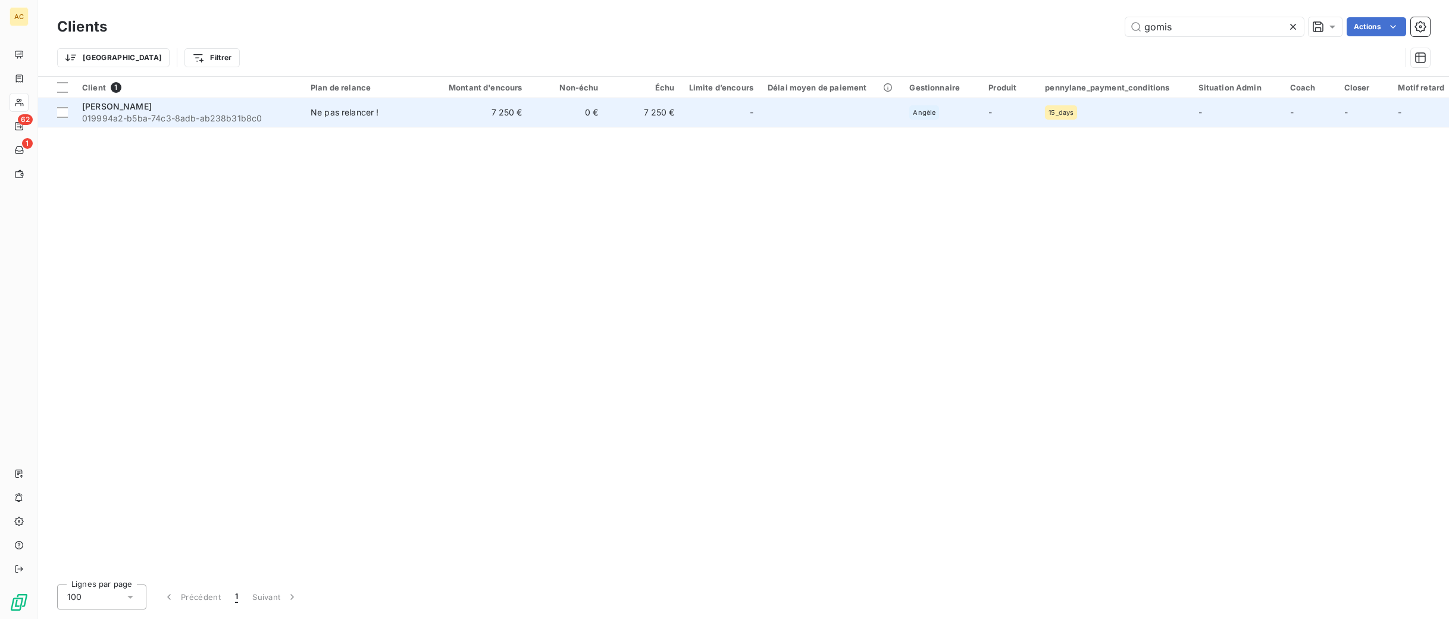
type input "gomis"
click at [332, 117] on div "Ne pas relancer !" at bounding box center [345, 113] width 68 height 12
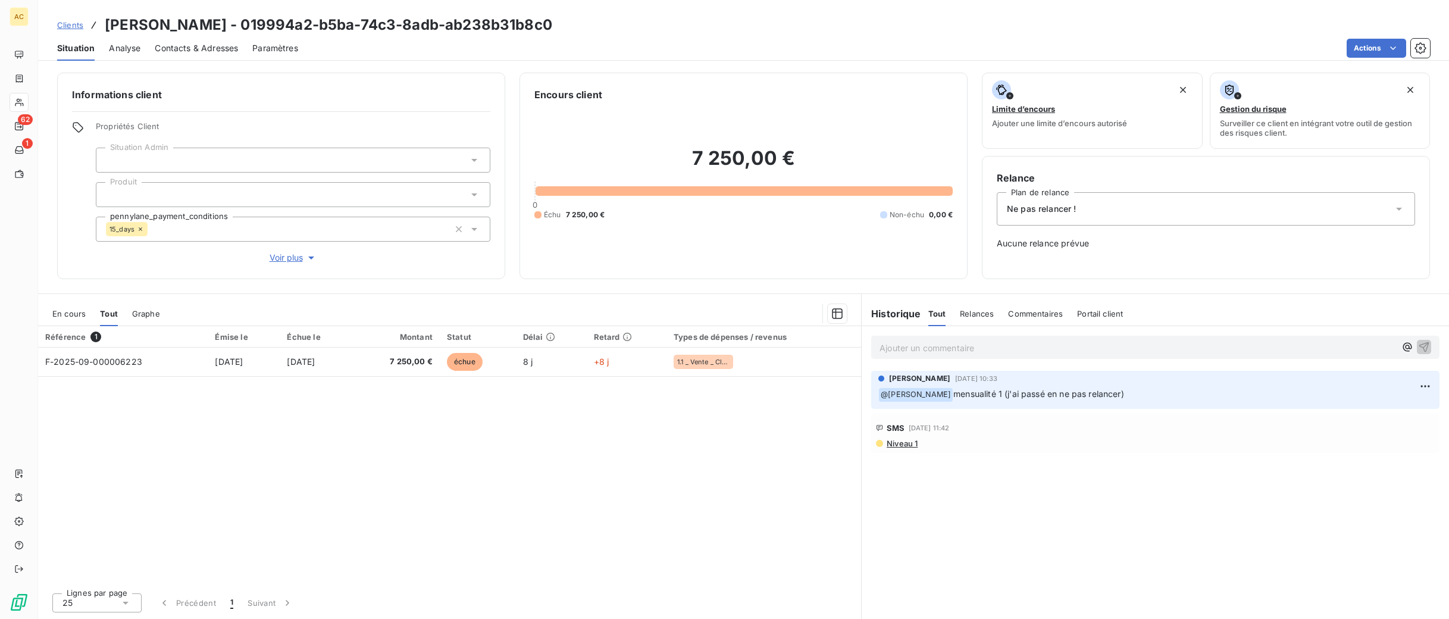
click at [302, 258] on span "Voir plus" at bounding box center [294, 258] width 48 height 12
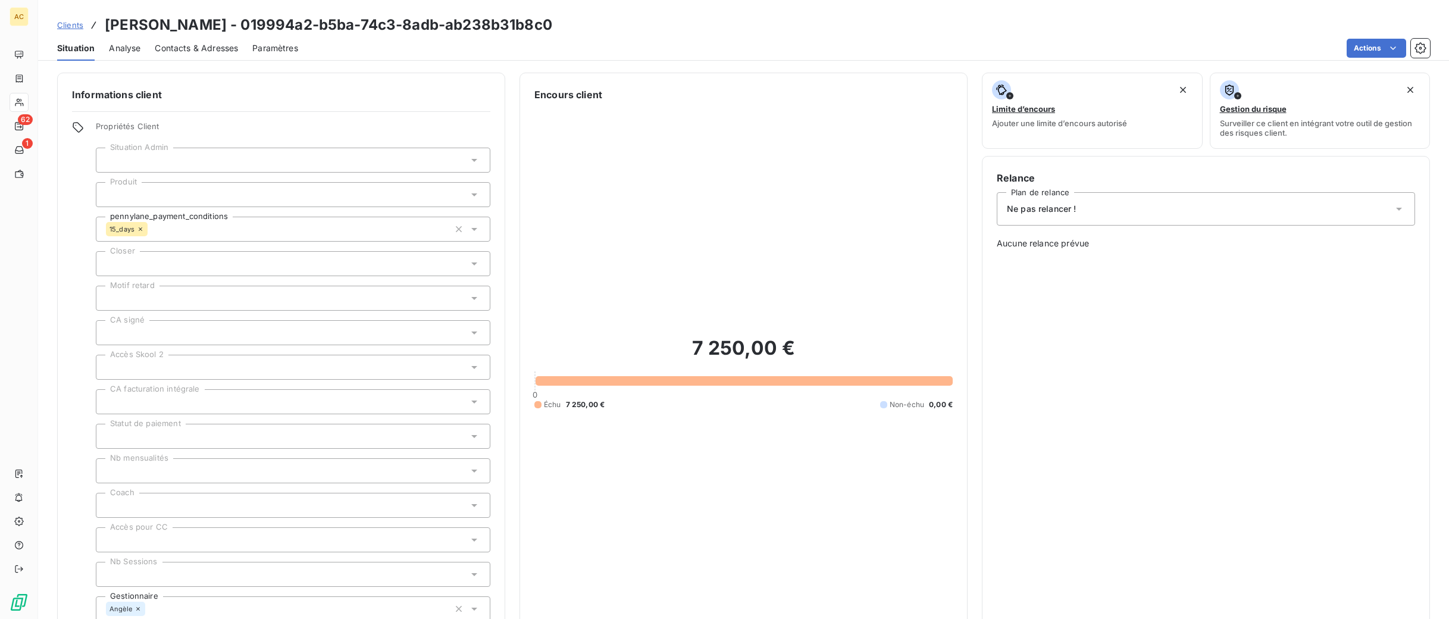
click at [61, 27] on span "Clients" at bounding box center [70, 25] width 26 height 10
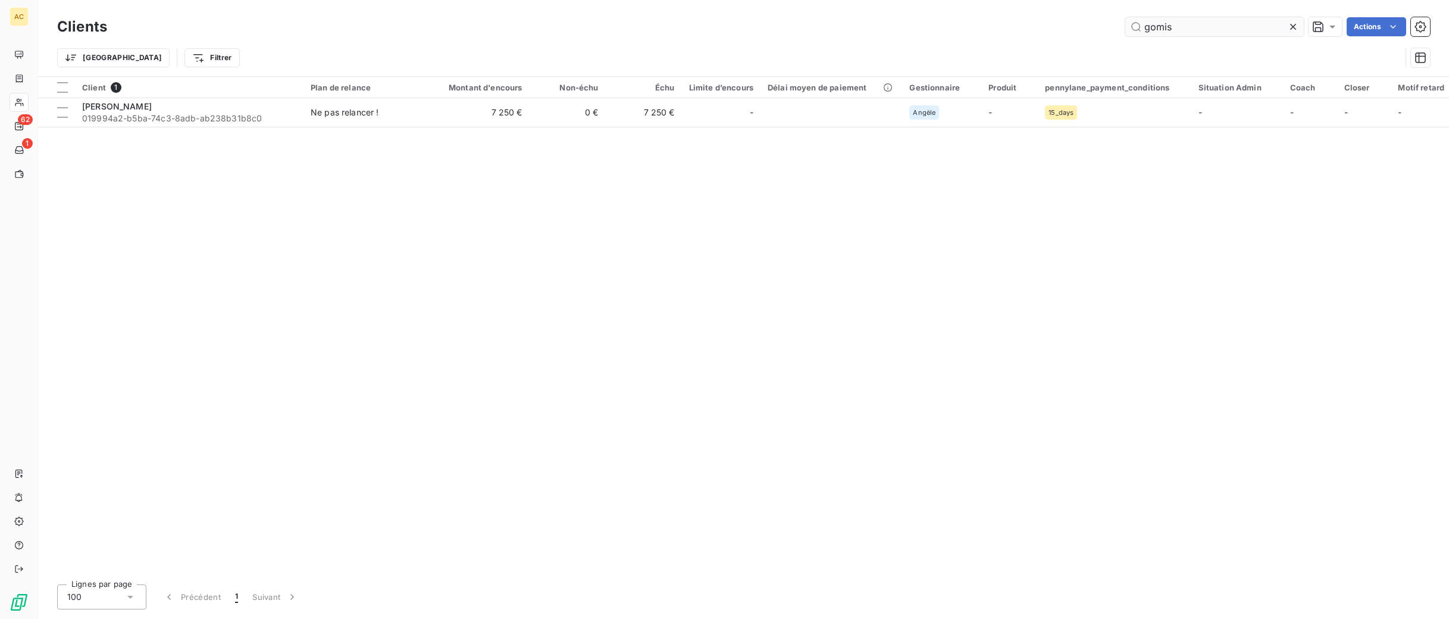
drag, startPoint x: 1183, startPoint y: 28, endPoint x: 1133, endPoint y: 27, distance: 50.0
click at [1133, 27] on input "gomis" at bounding box center [1215, 26] width 179 height 19
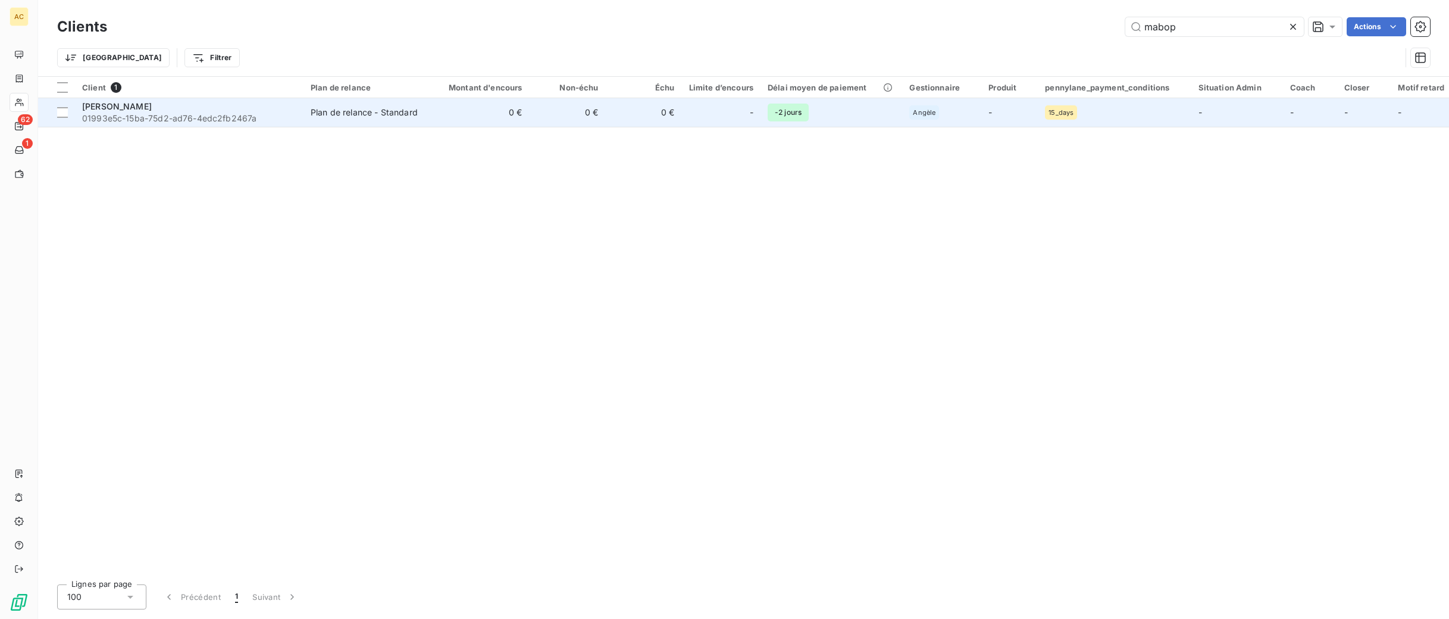
type input "mabop"
click at [399, 122] on td "Plan de relance - Standard" at bounding box center [366, 112] width 124 height 29
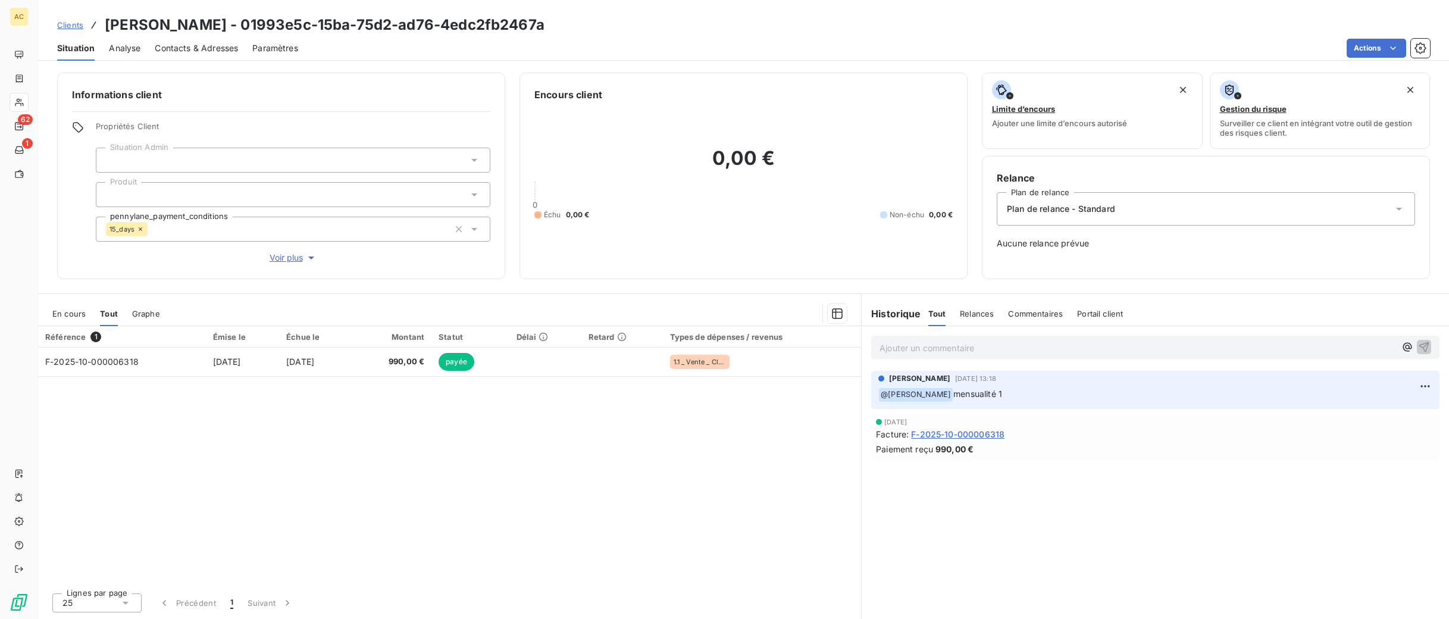
click at [275, 256] on span "Voir plus" at bounding box center [294, 258] width 48 height 12
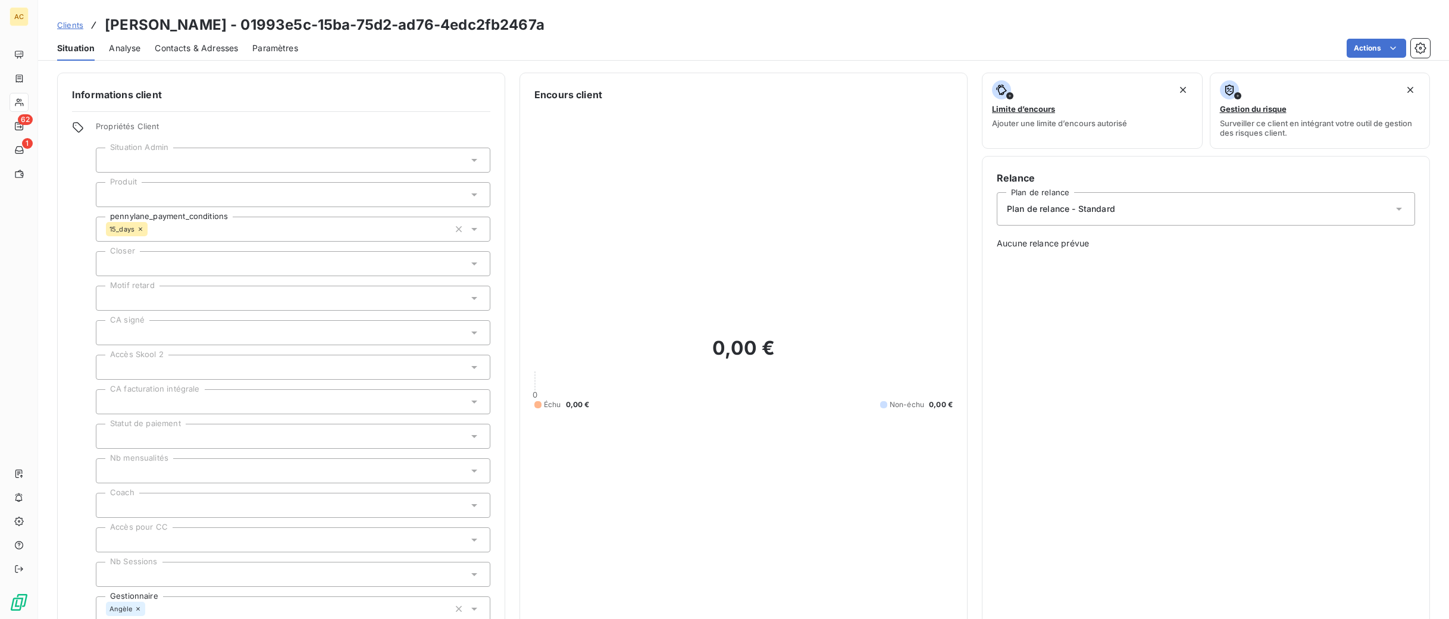
click at [76, 25] on span "Clients" at bounding box center [70, 25] width 26 height 10
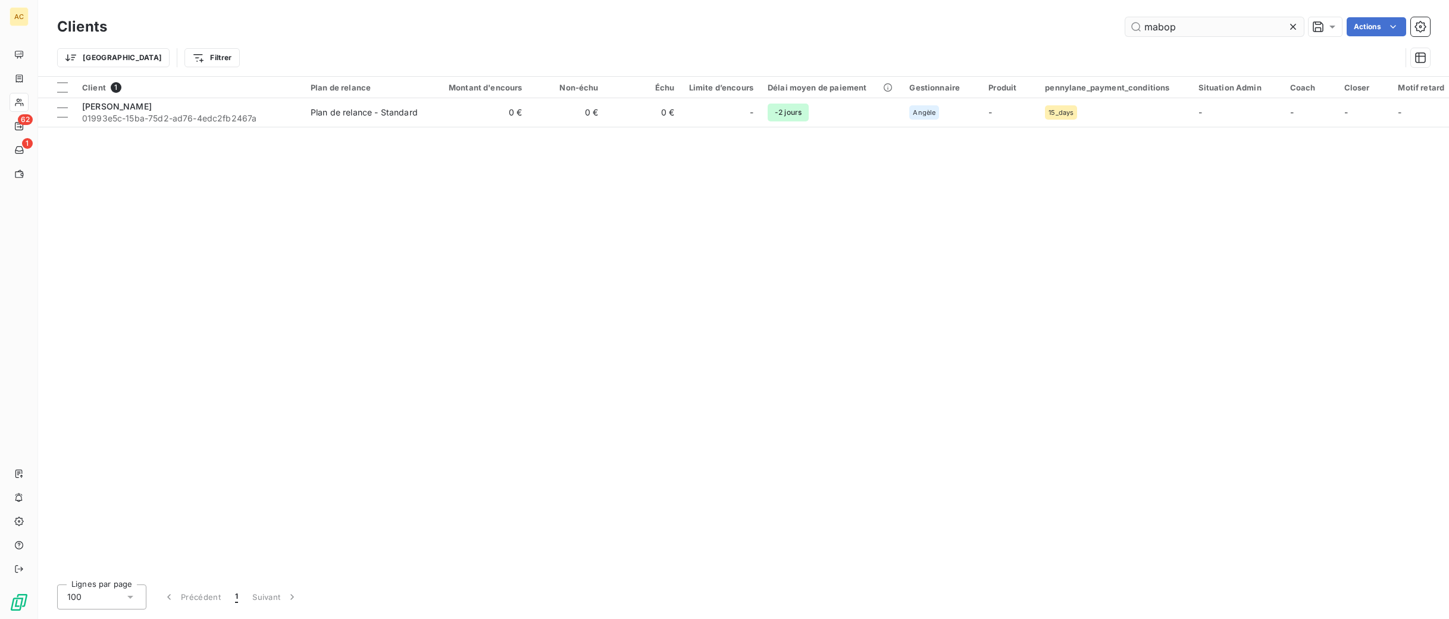
drag, startPoint x: 1199, startPoint y: 29, endPoint x: 1143, endPoint y: 26, distance: 56.0
click at [1143, 26] on input "mabop" at bounding box center [1215, 26] width 179 height 19
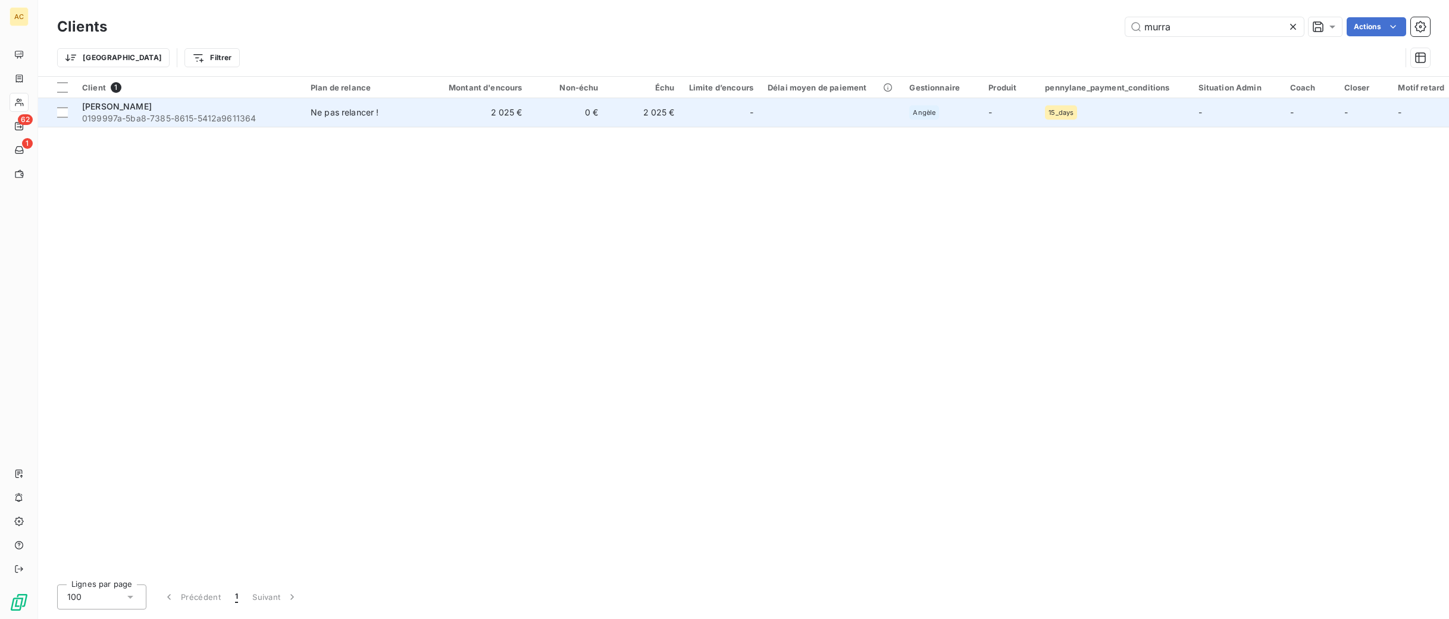
type input "murra"
click at [480, 109] on td "2 025 €" at bounding box center [478, 112] width 102 height 29
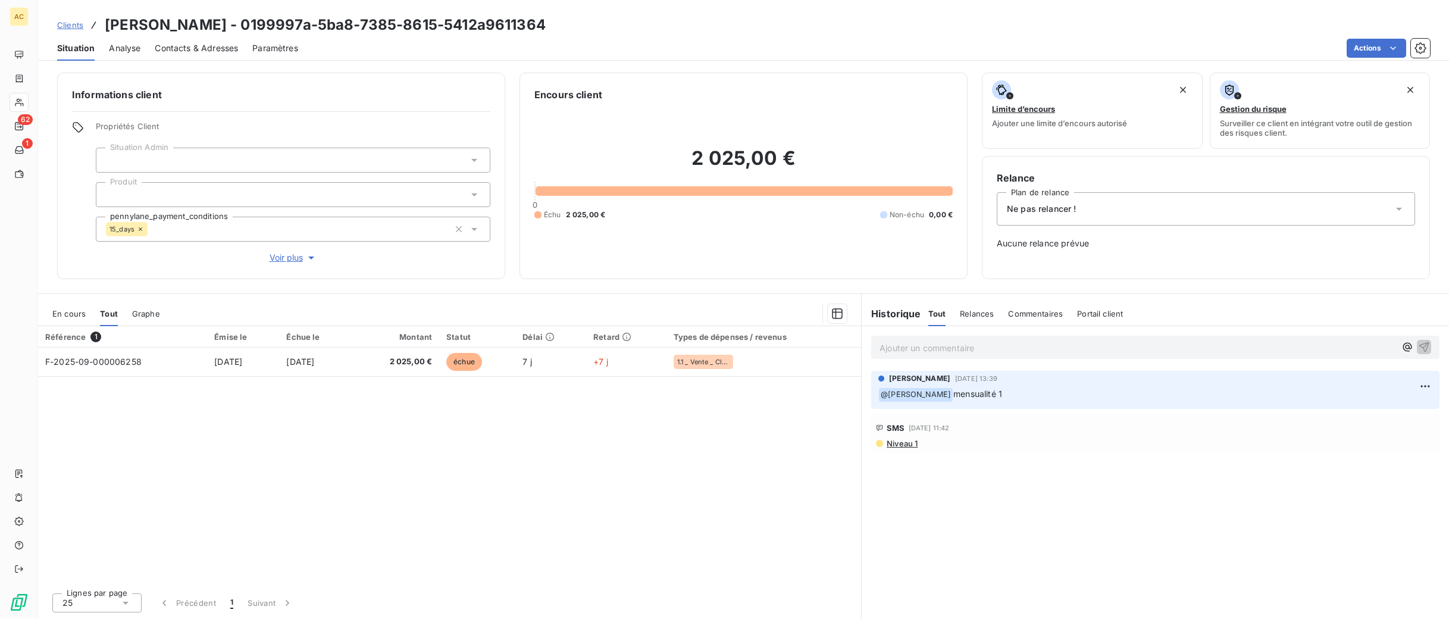
click at [274, 260] on span "Voir plus" at bounding box center [294, 258] width 48 height 12
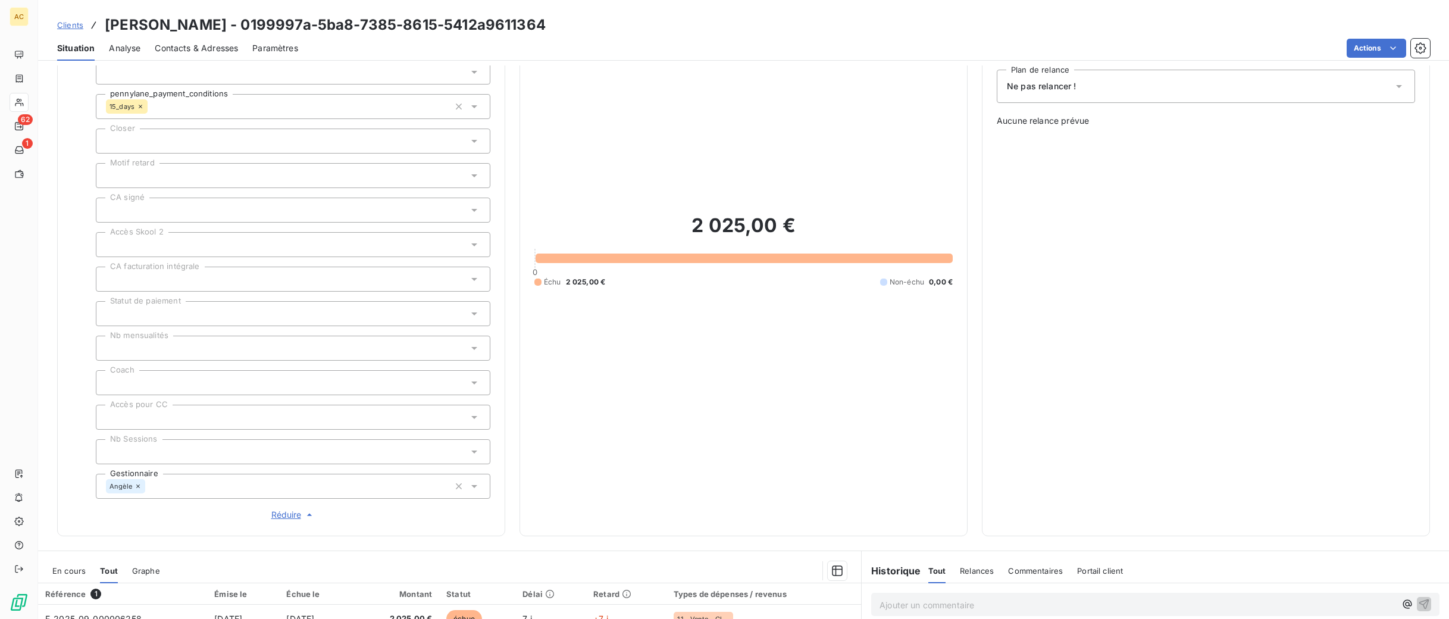
scroll to position [189, 0]
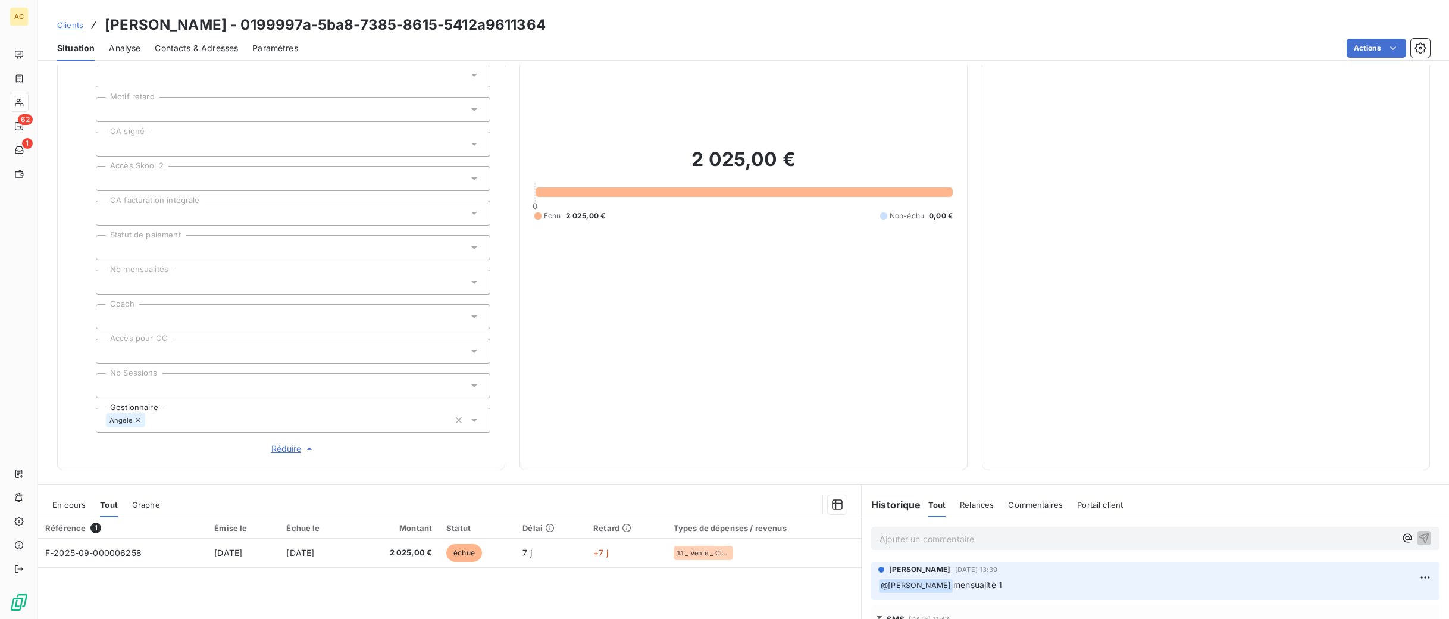
click at [70, 27] on span "Clients" at bounding box center [70, 25] width 26 height 10
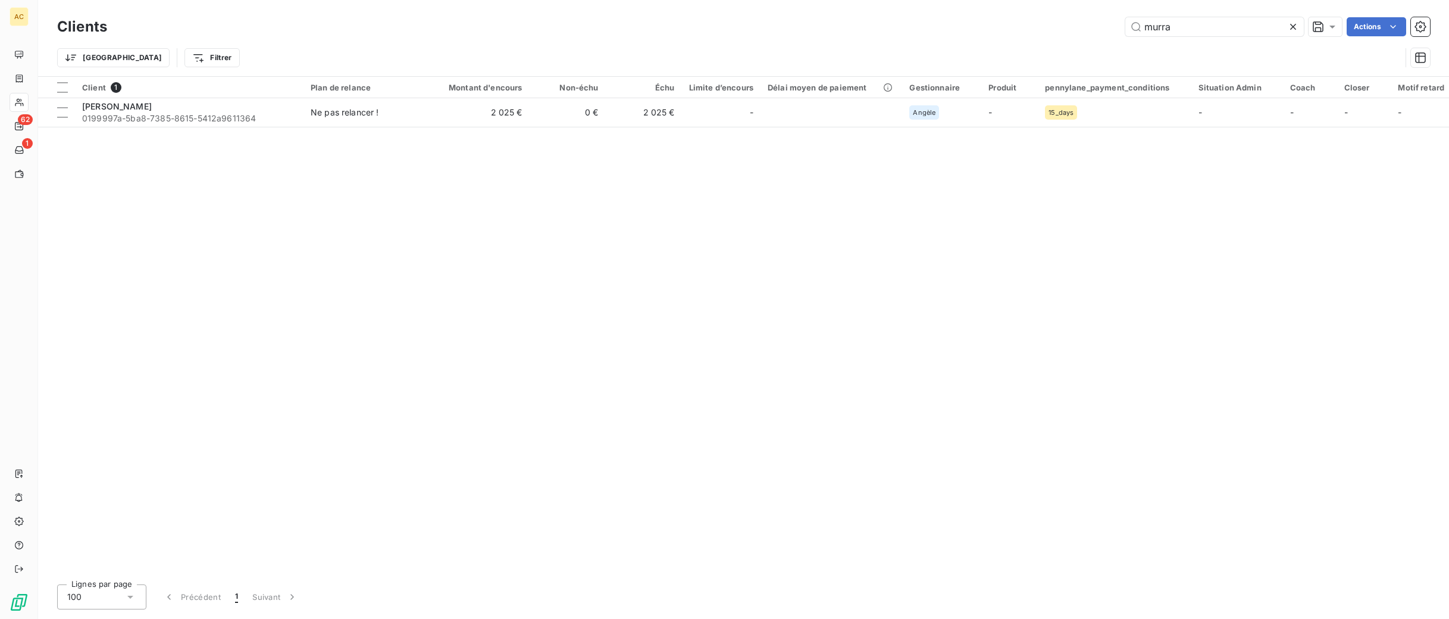
drag, startPoint x: 1194, startPoint y: 27, endPoint x: 1103, endPoint y: 25, distance: 91.1
click at [1103, 25] on div "murra Actions" at bounding box center [775, 26] width 1309 height 19
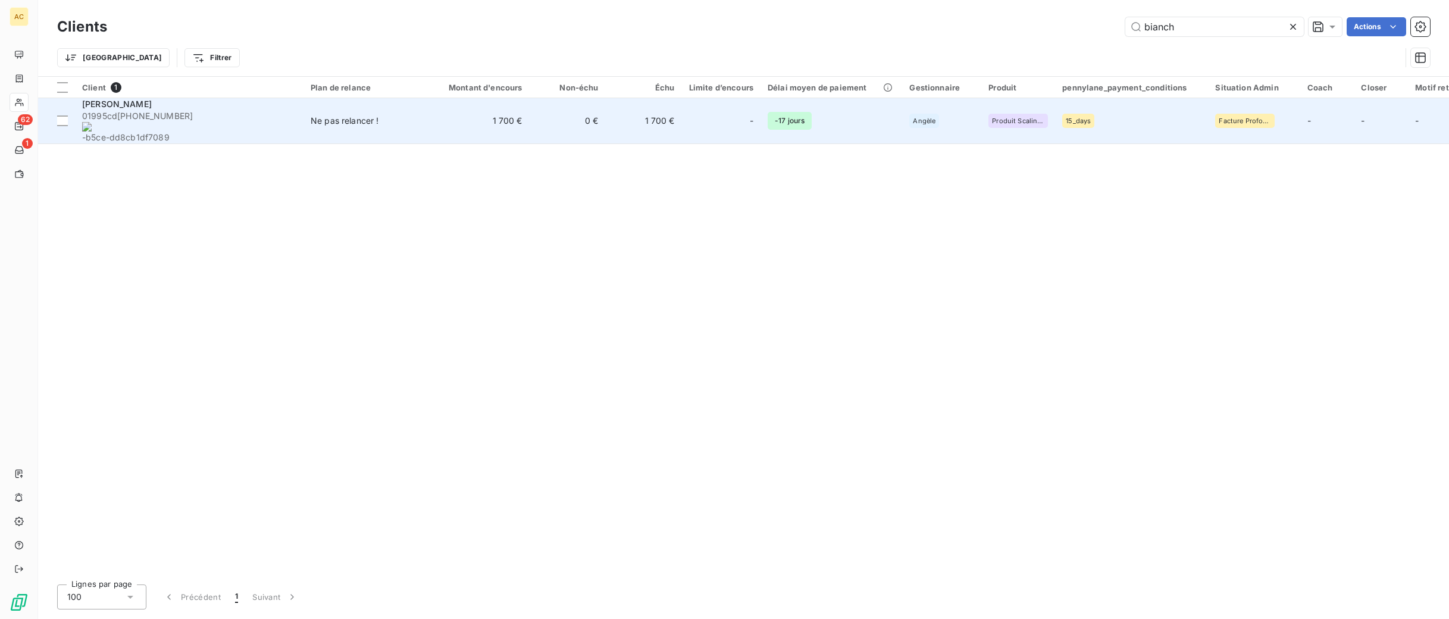
type input "bianch"
click at [423, 111] on td "Ne pas relancer !" at bounding box center [366, 121] width 124 height 46
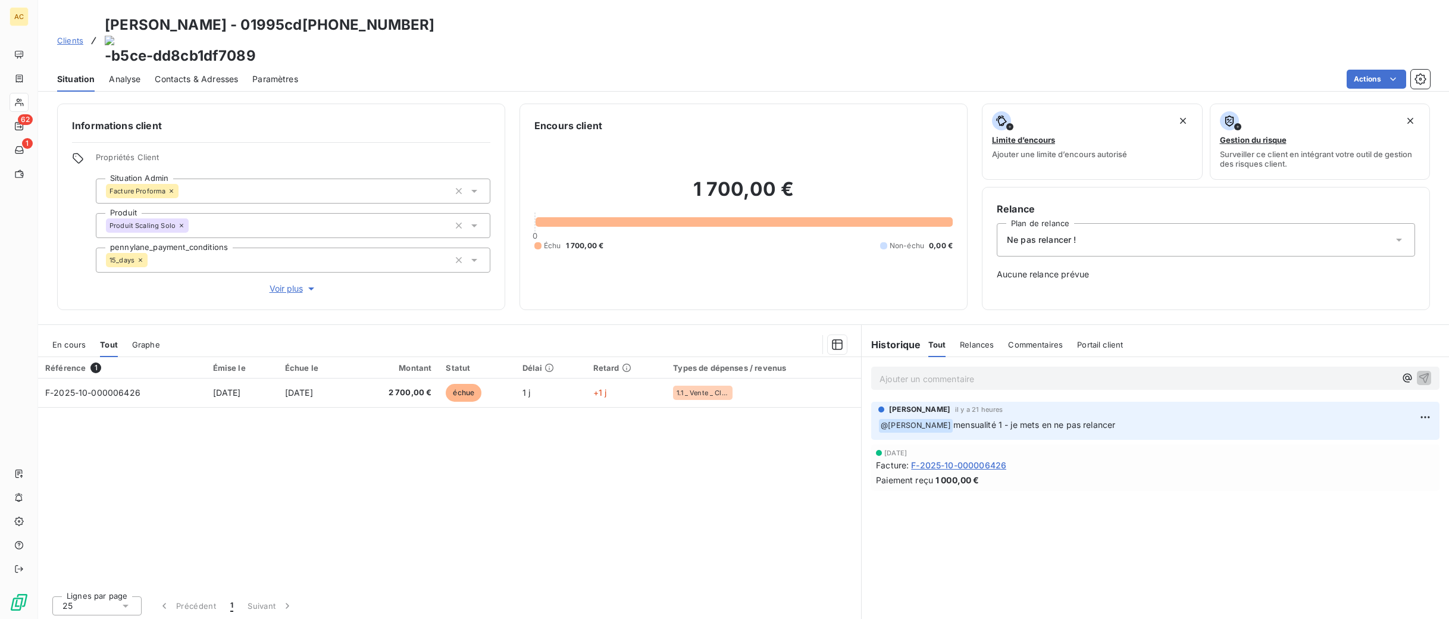
click at [285, 283] on span "Voir plus" at bounding box center [294, 289] width 48 height 12
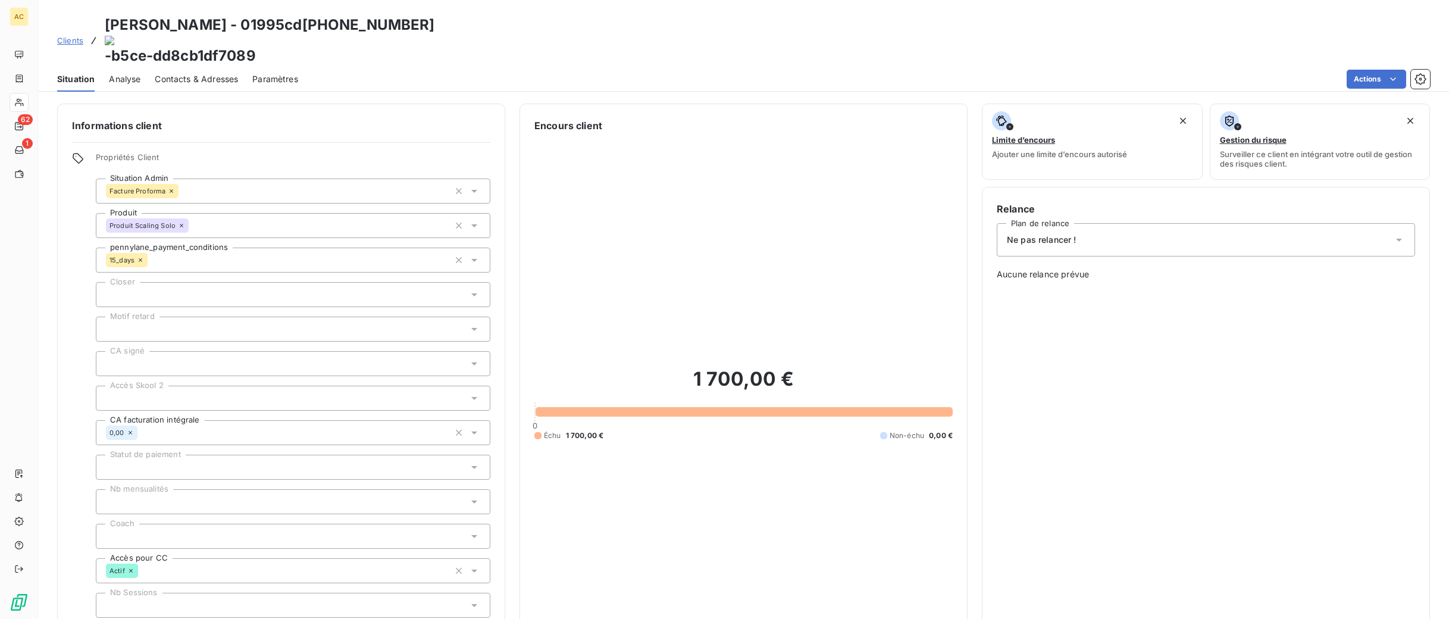
click at [77, 36] on span "Clients" at bounding box center [70, 41] width 26 height 10
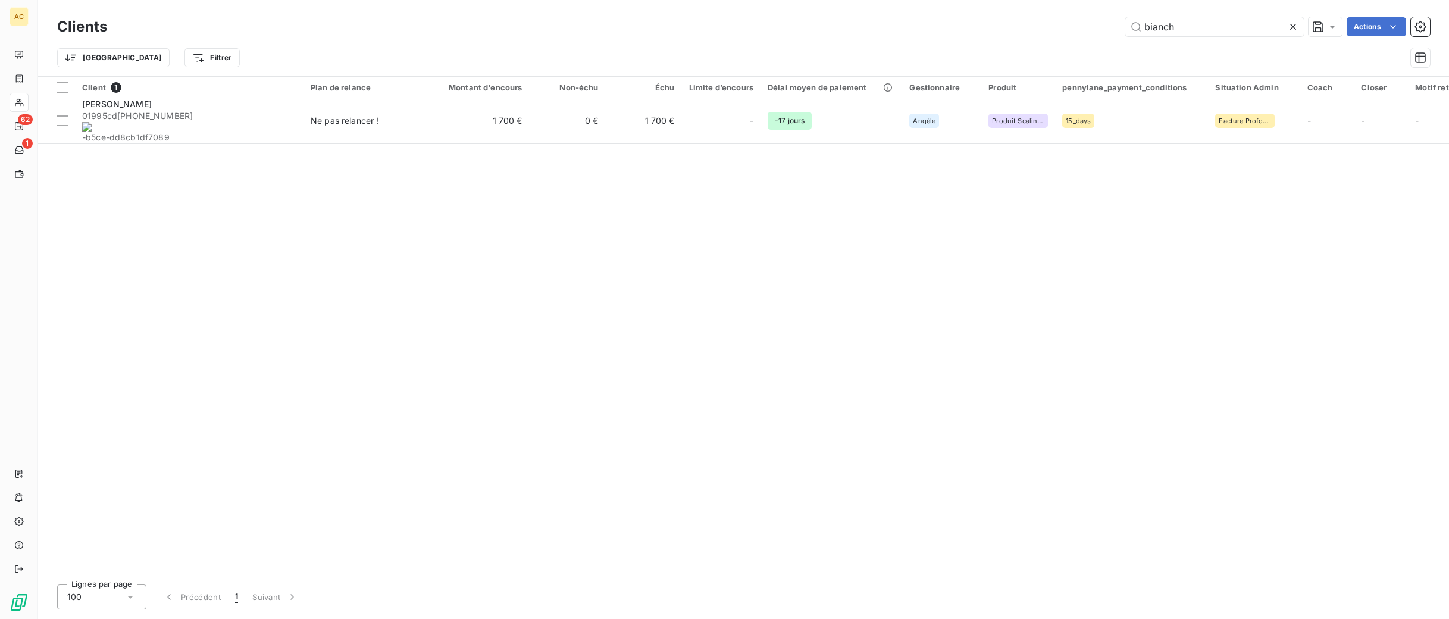
drag, startPoint x: 1167, startPoint y: 27, endPoint x: 1097, endPoint y: 20, distance: 70.0
click at [1097, 20] on div "bianch Actions" at bounding box center [775, 26] width 1309 height 19
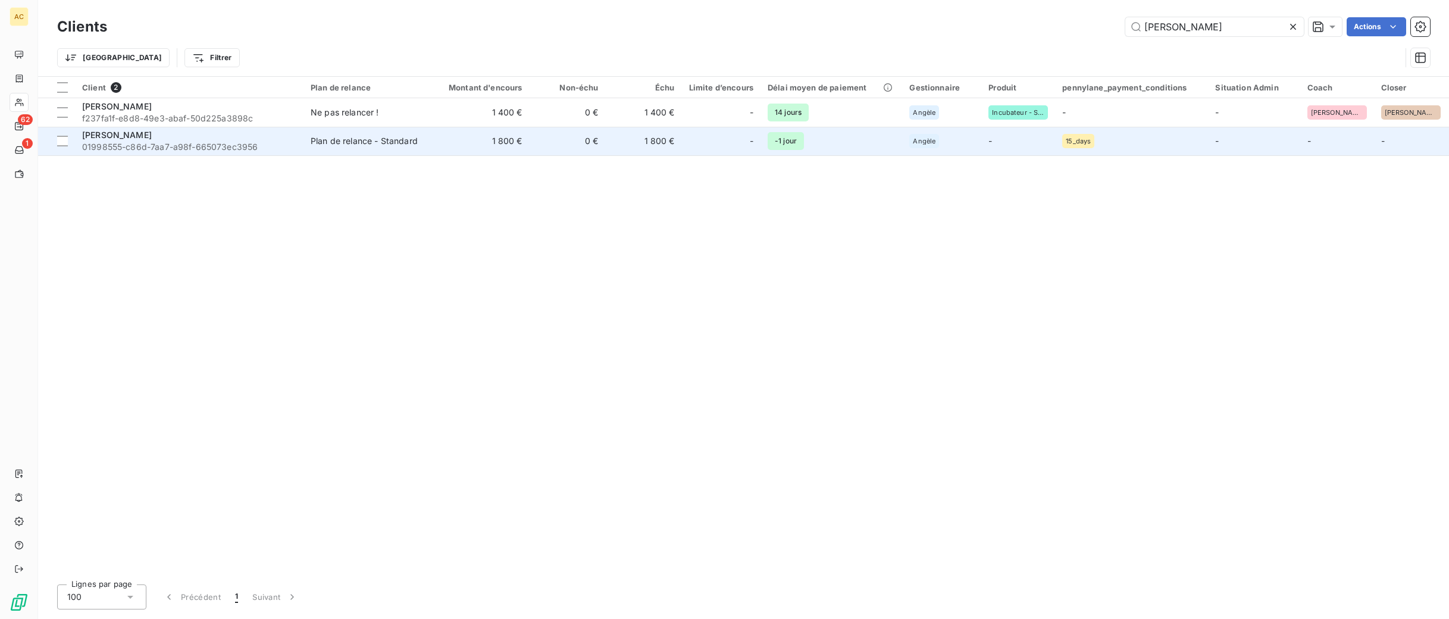
type input "esther"
click at [298, 140] on td "Esther Queyroi 01998555-c86d-7aa7-a98f-665073ec3956" at bounding box center [189, 141] width 229 height 29
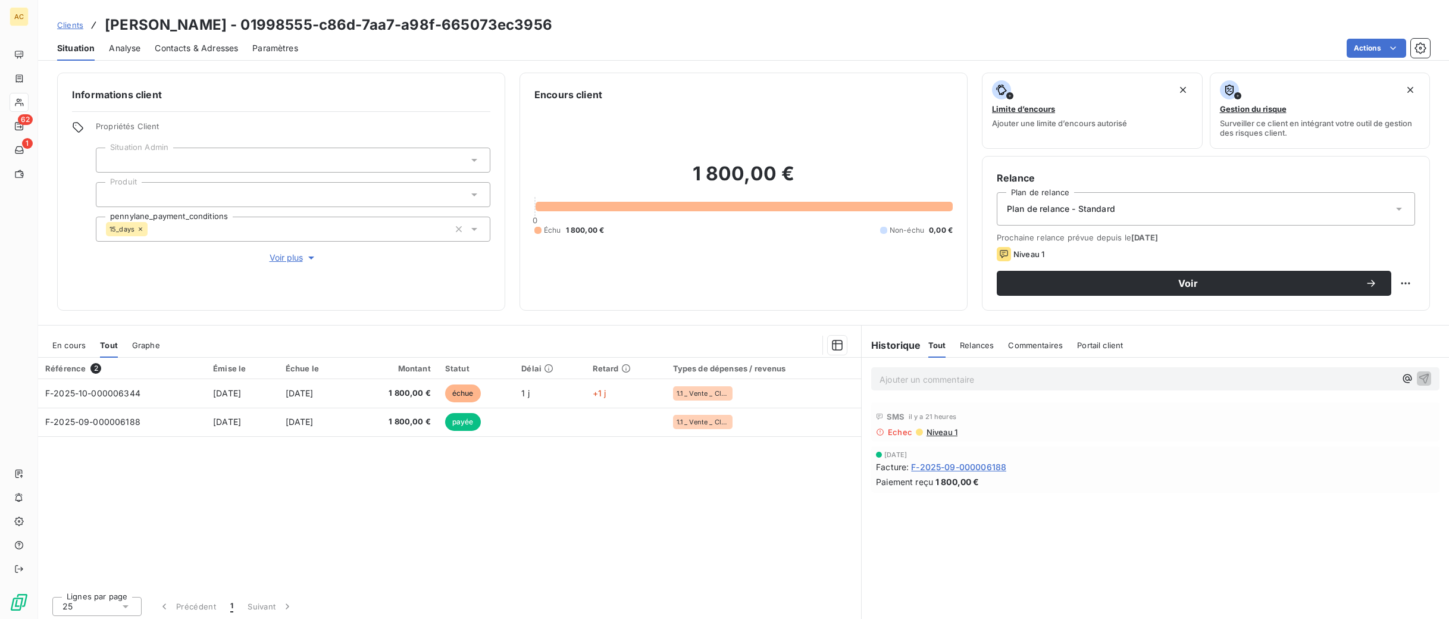
click at [289, 255] on span "Voir plus" at bounding box center [294, 258] width 48 height 12
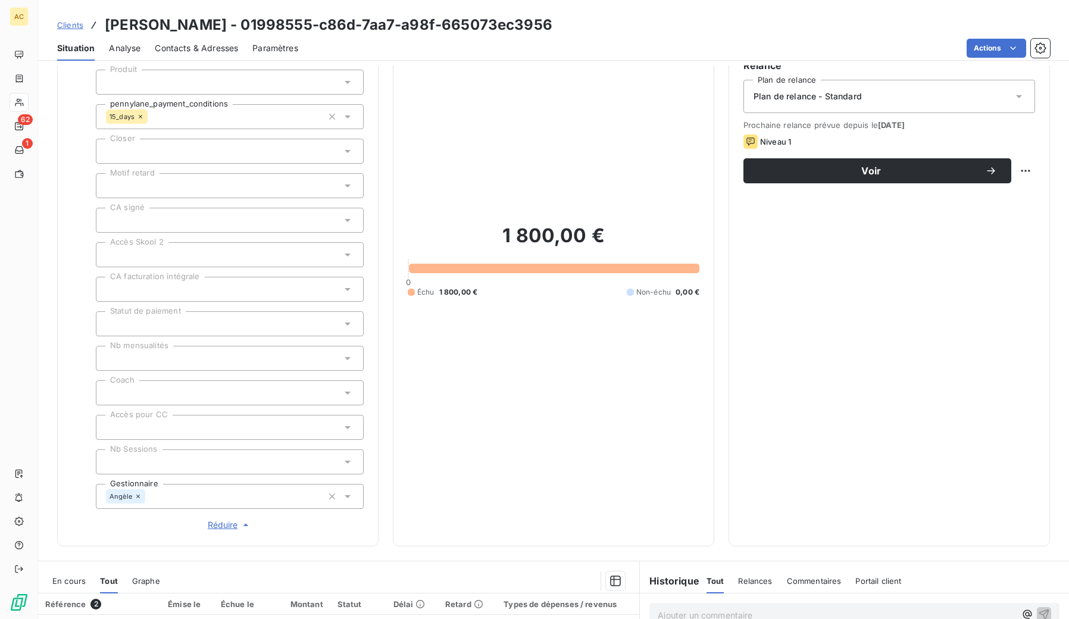
scroll to position [4, 0]
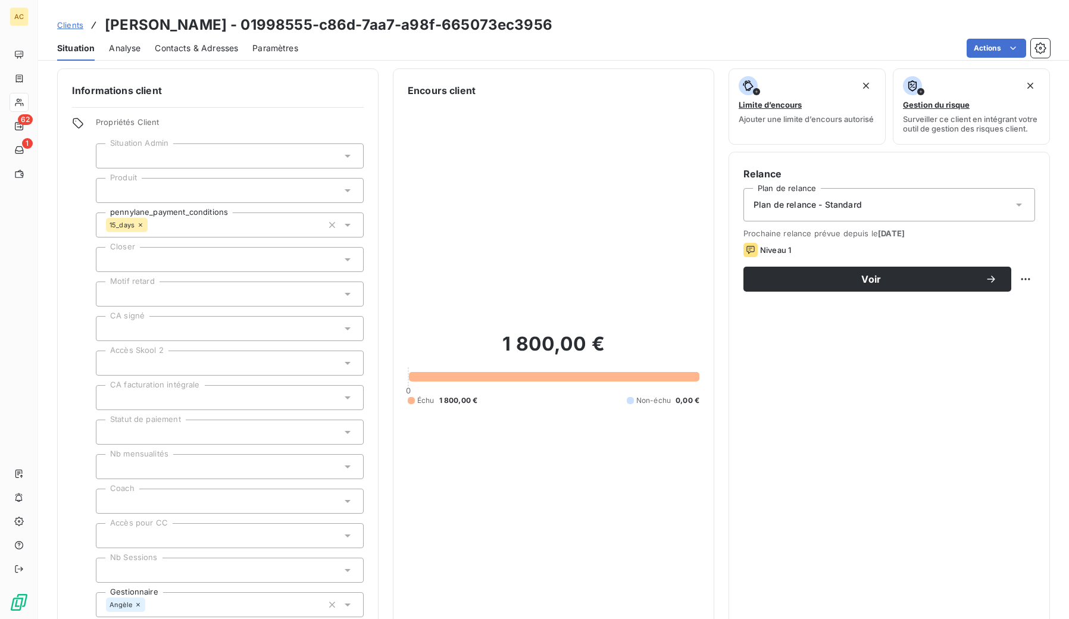
click at [833, 217] on div "Plan de relance - Standard" at bounding box center [889, 204] width 292 height 33
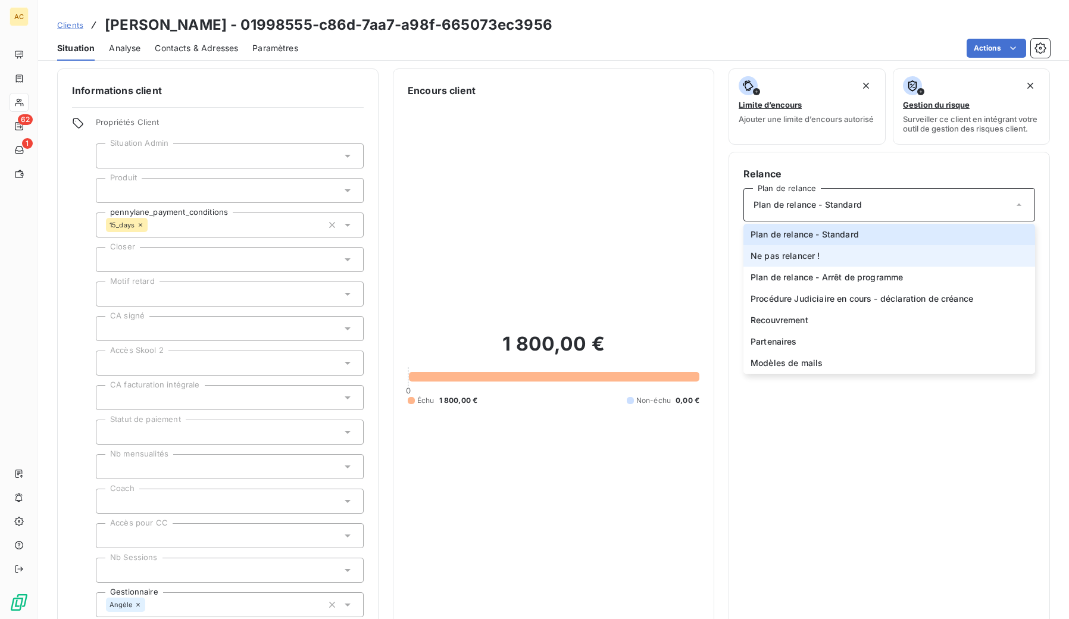
click at [821, 265] on li "Ne pas relancer !" at bounding box center [889, 255] width 292 height 21
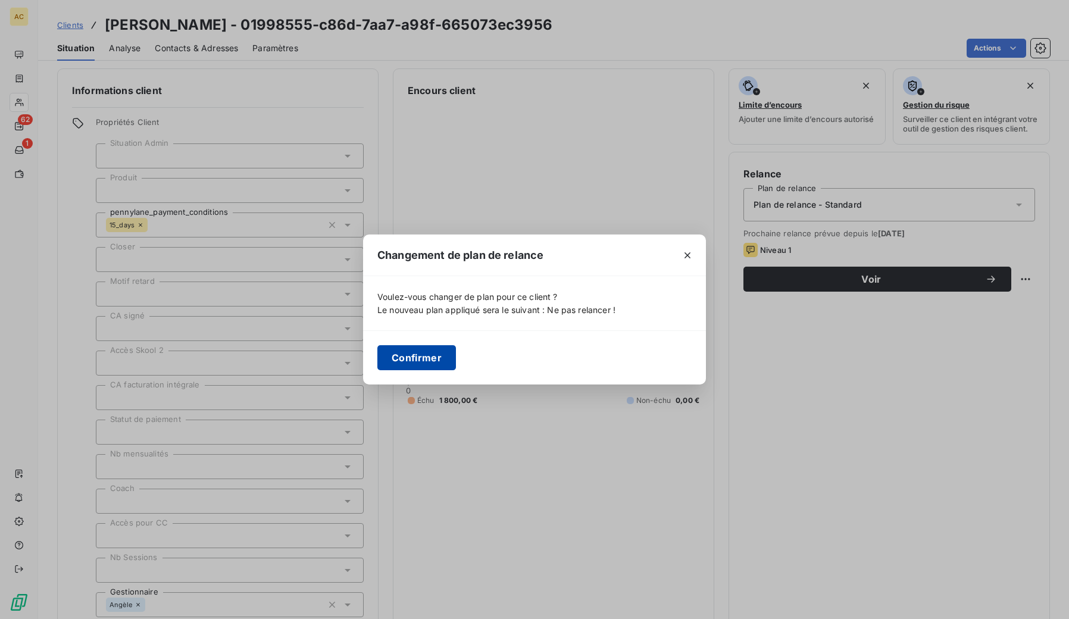
click at [416, 354] on button "Confirmer" at bounding box center [416, 357] width 79 height 25
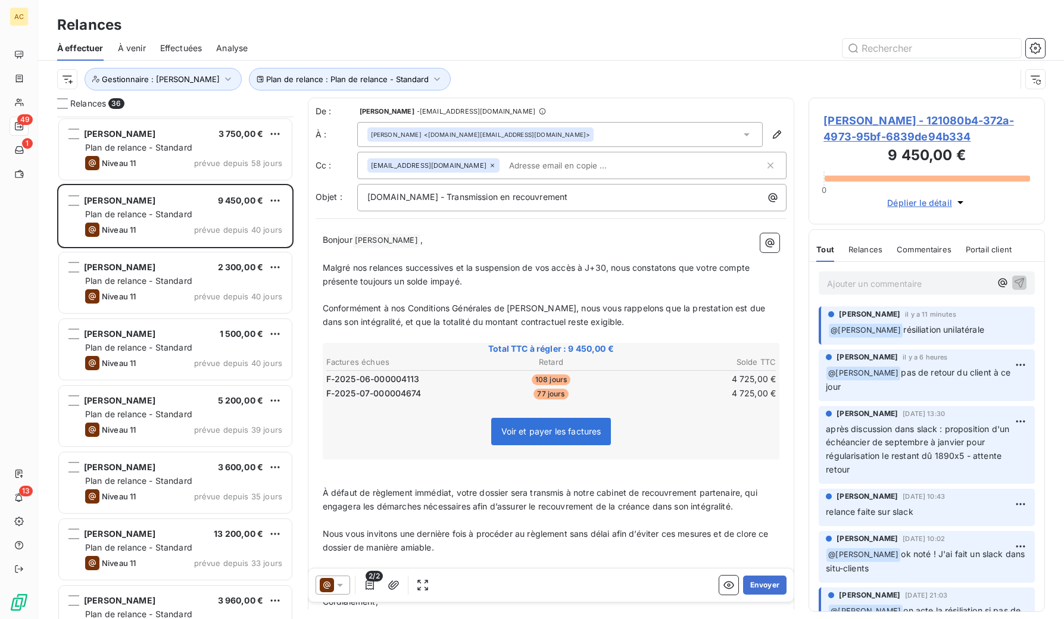
scroll to position [493, 227]
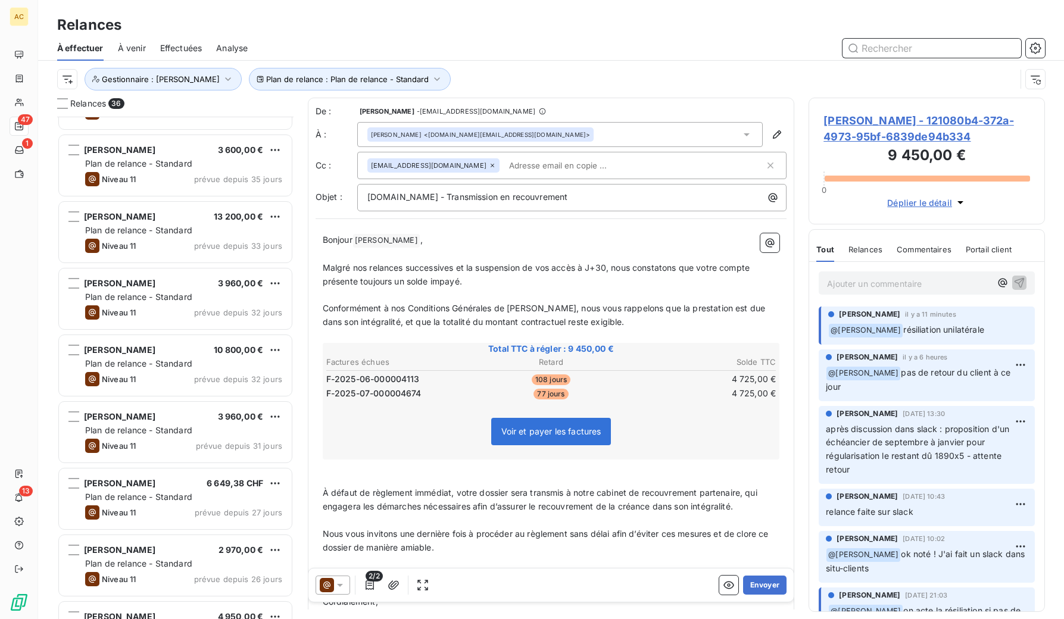
click at [874, 51] on input "text" at bounding box center [931, 48] width 179 height 19
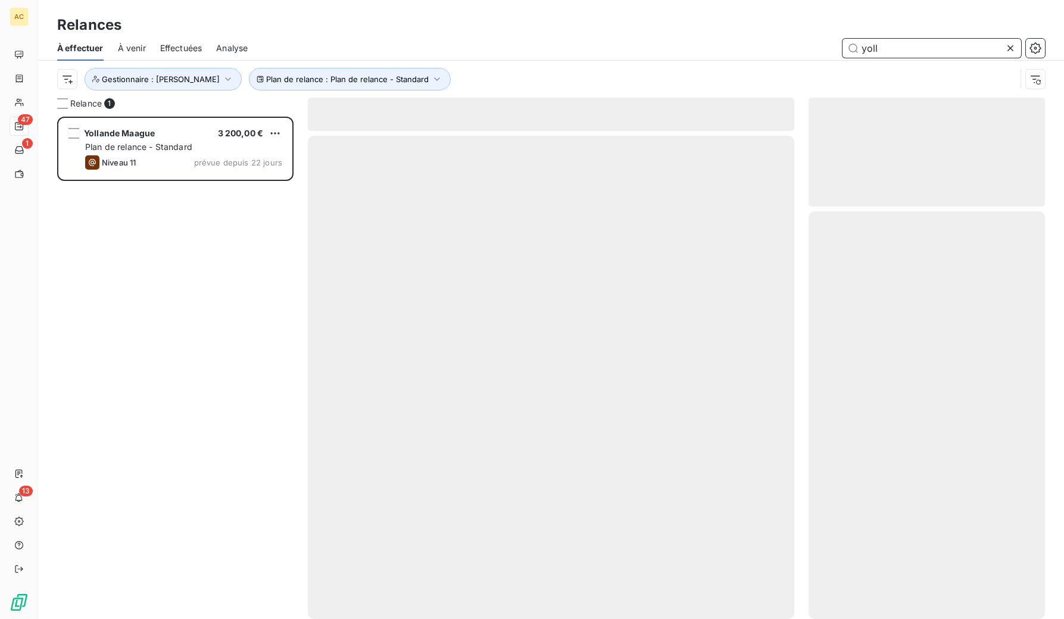
scroll to position [493, 227]
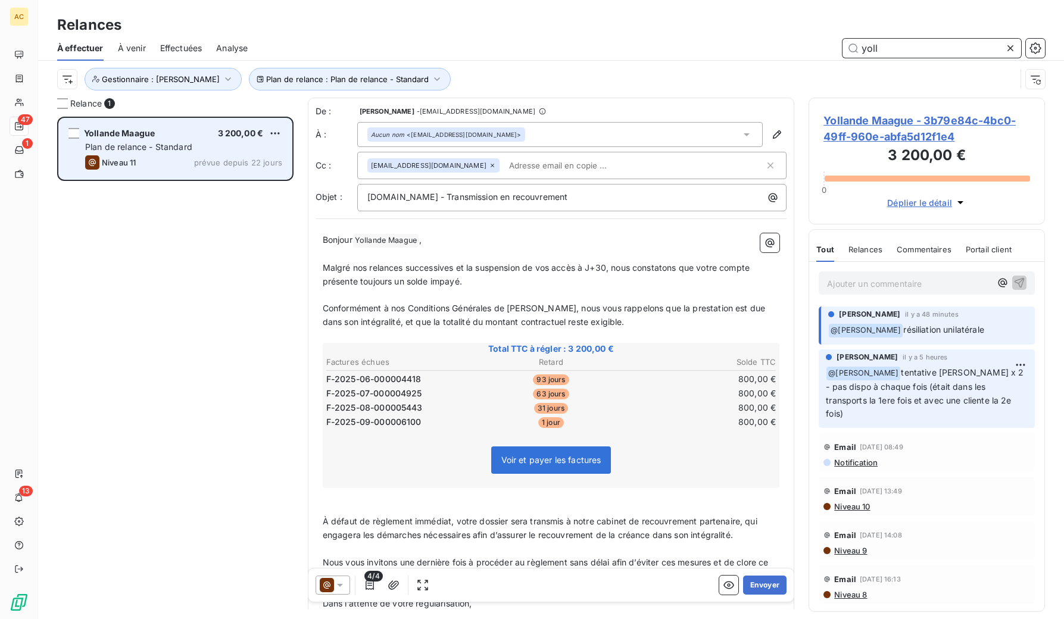
type input "yoll"
click at [229, 152] on div "Plan de relance - Standard" at bounding box center [183, 147] width 197 height 12
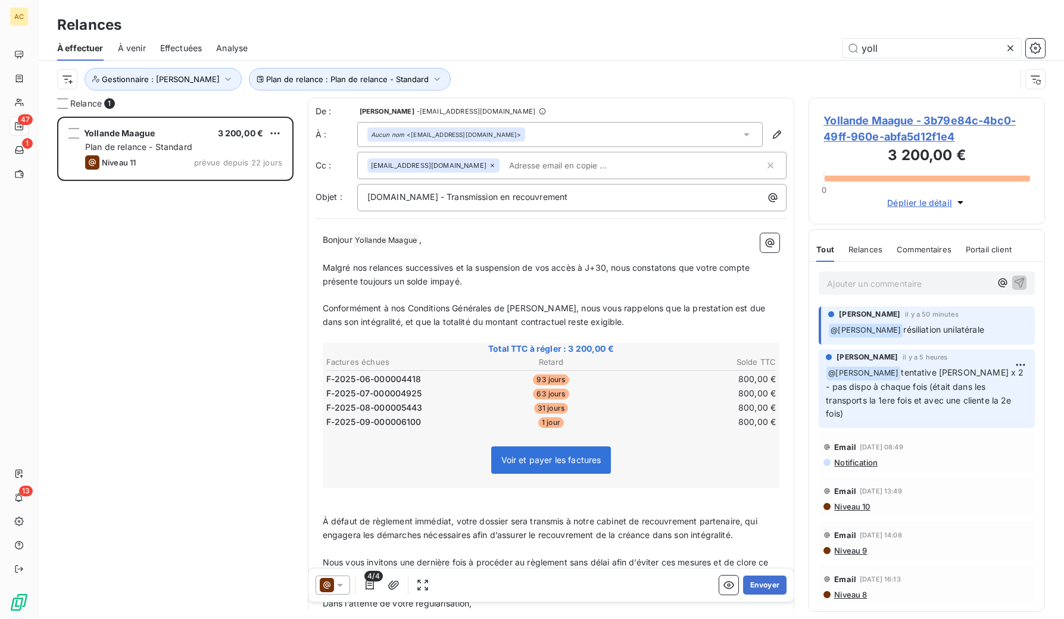
click at [861, 122] on span "Yollande Maague - 3b79e84c-4bc0-49ff-960e-abfa5d12f1e4" at bounding box center [926, 129] width 207 height 32
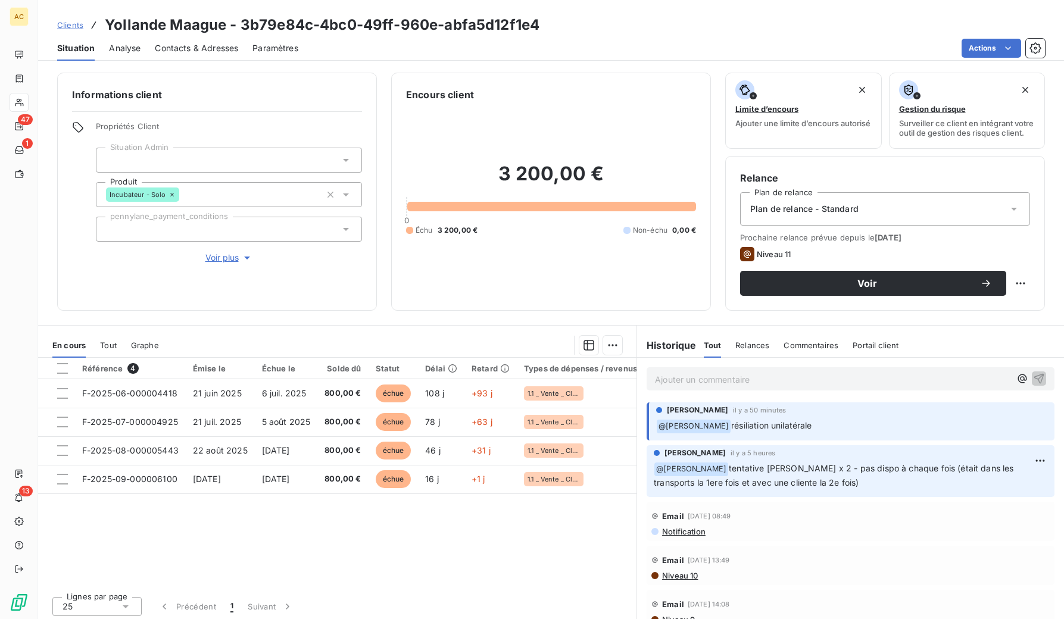
click at [869, 219] on div "Plan de relance - Standard" at bounding box center [885, 208] width 290 height 33
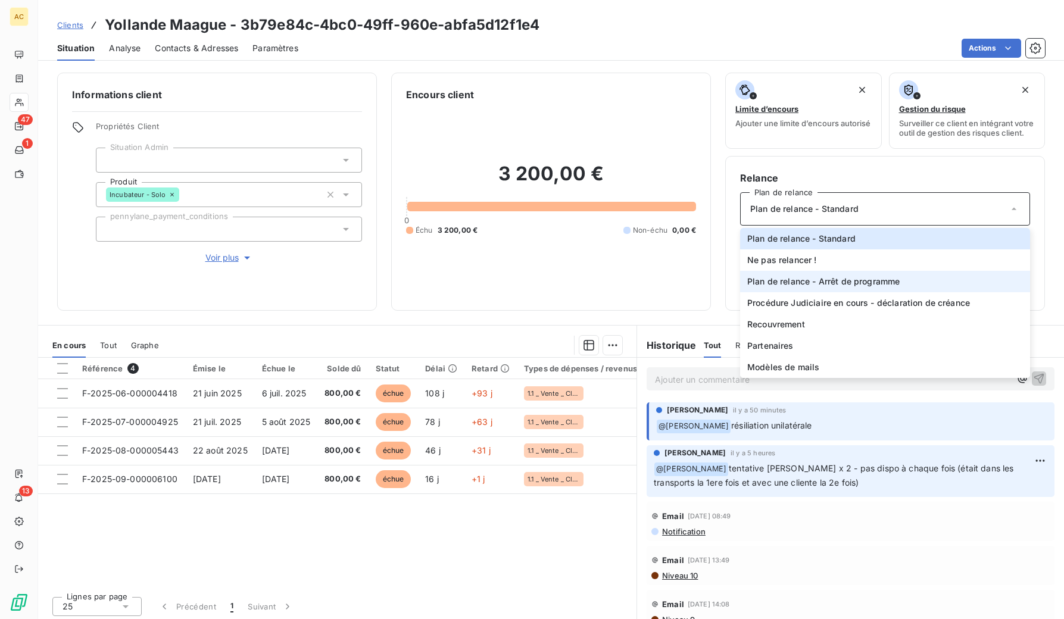
click at [924, 292] on li "Plan de relance - Arrêt de programme" at bounding box center [885, 281] width 290 height 21
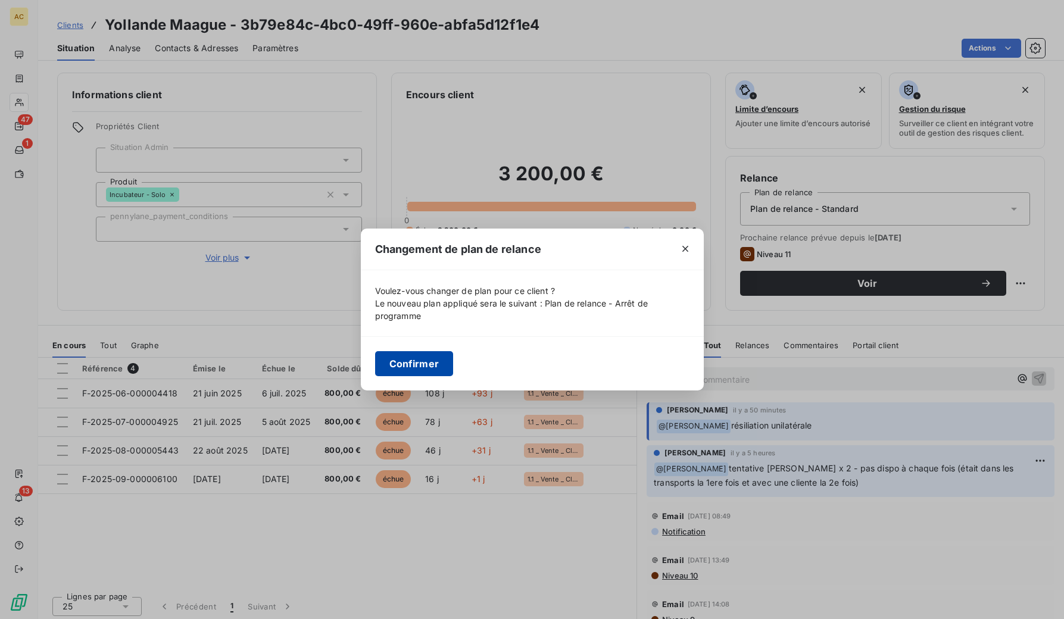
click at [409, 360] on button "Confirmer" at bounding box center [414, 363] width 79 height 25
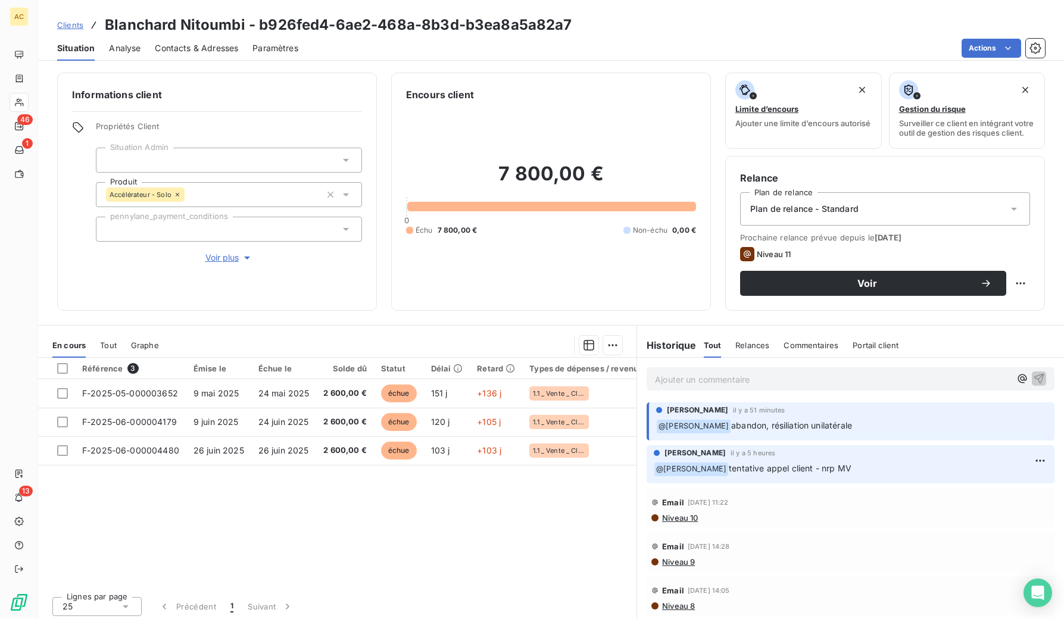
click at [825, 221] on div "Plan de relance - Standard" at bounding box center [885, 208] width 290 height 33
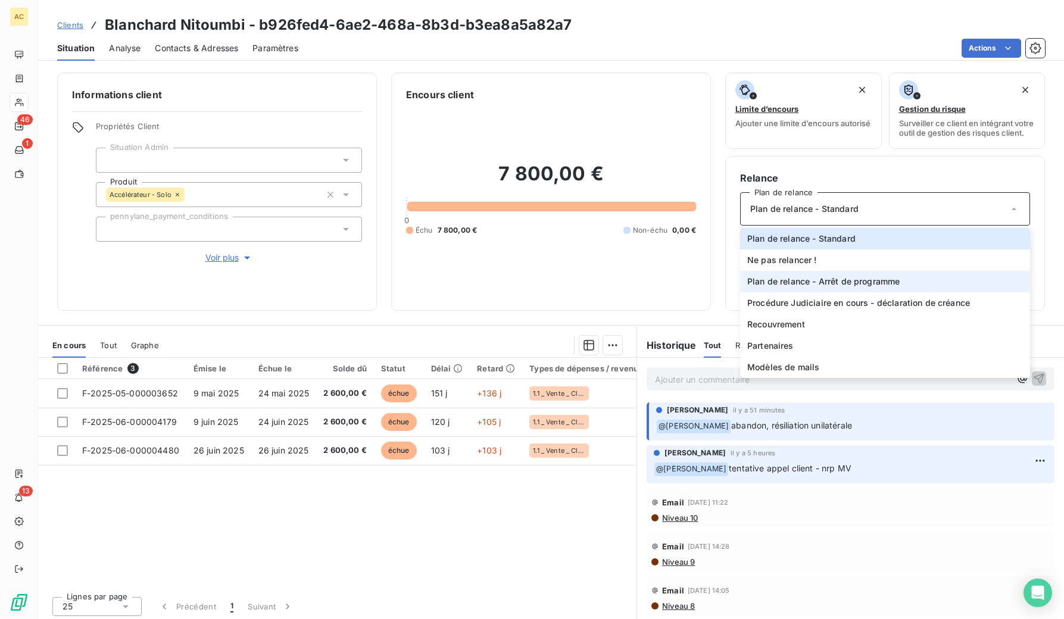
click at [828, 288] on span "Plan de relance - Arrêt de programme" at bounding box center [823, 282] width 152 height 12
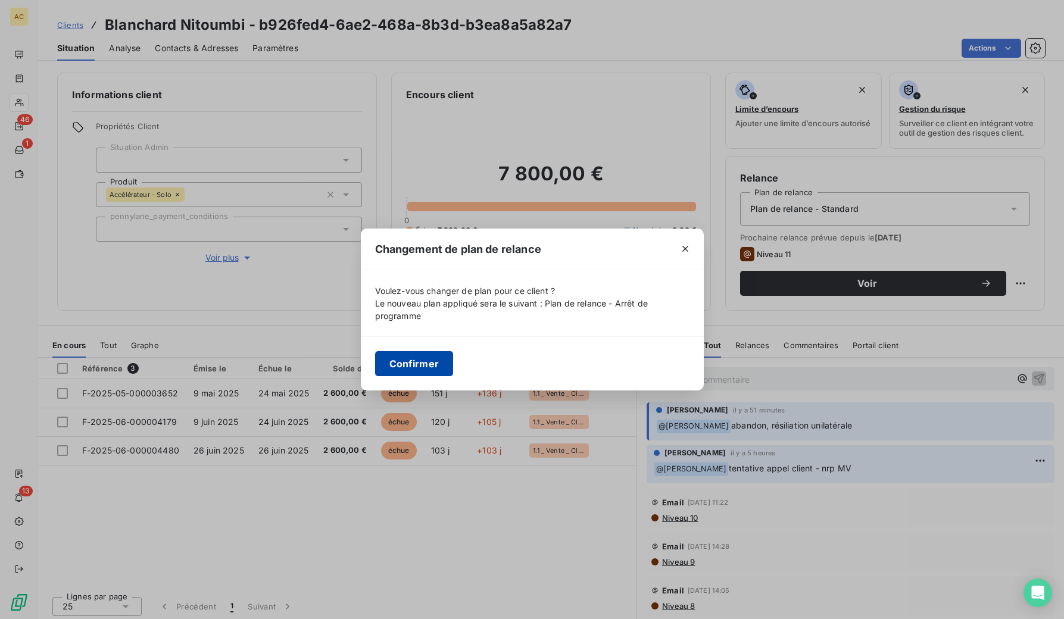
click at [424, 367] on button "Confirmer" at bounding box center [414, 363] width 79 height 25
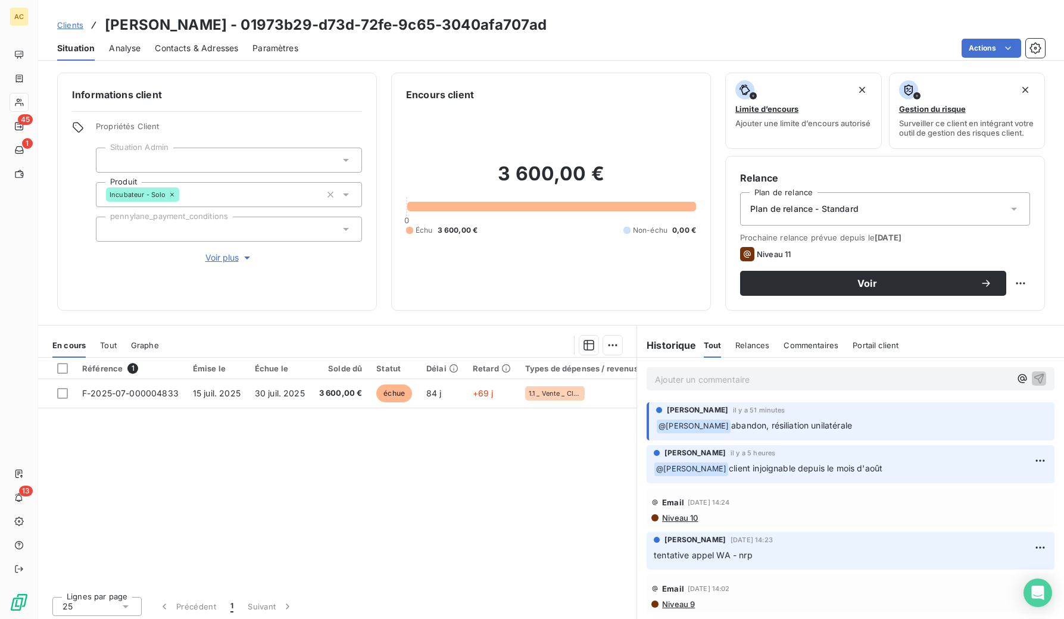
click at [852, 210] on div "Plan de relance - Standard" at bounding box center [885, 208] width 290 height 33
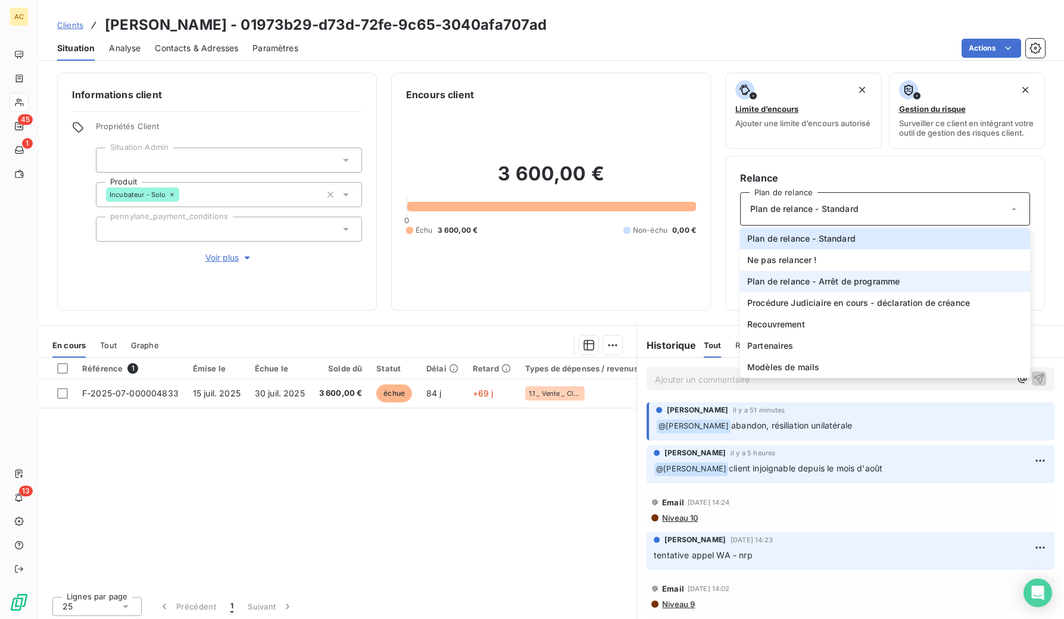
click at [854, 288] on span "Plan de relance - Arrêt de programme" at bounding box center [823, 282] width 152 height 12
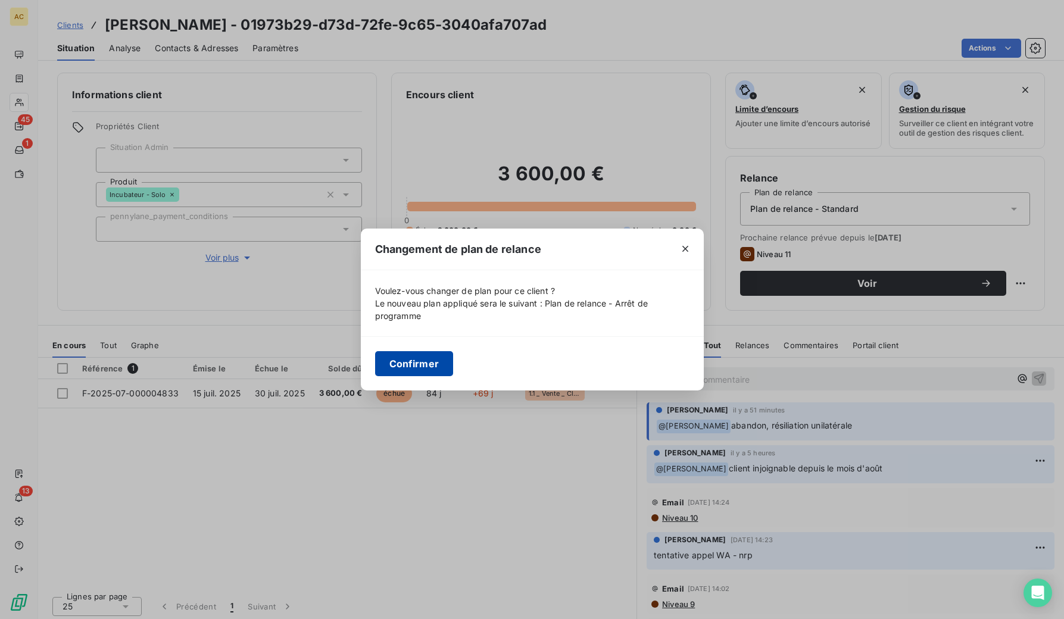
click at [410, 364] on button "Confirmer" at bounding box center [414, 363] width 79 height 25
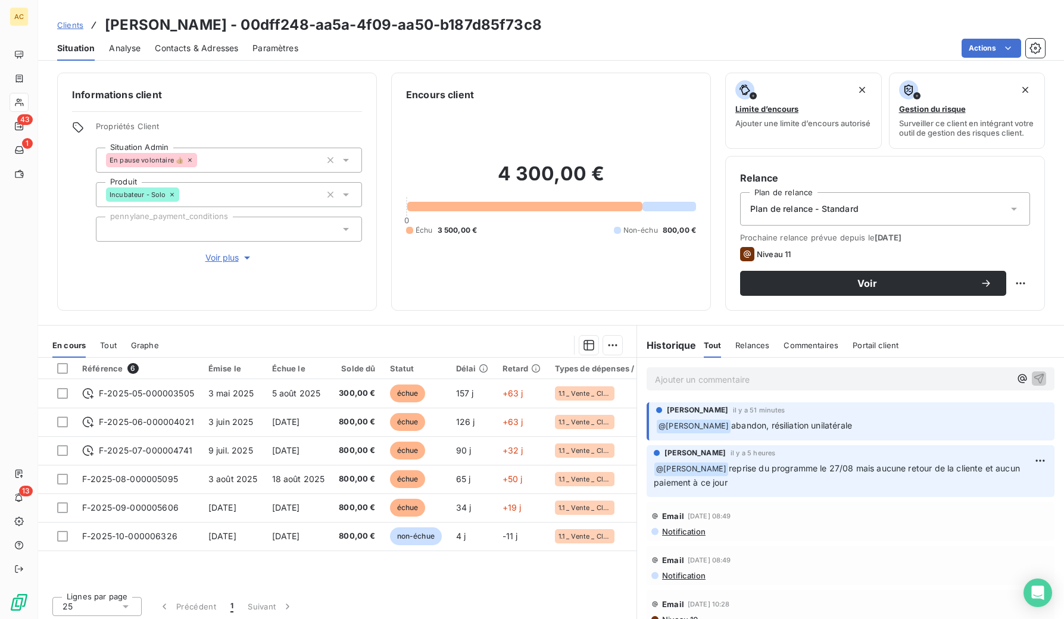
click at [864, 215] on div "Plan de relance - Standard" at bounding box center [885, 208] width 290 height 33
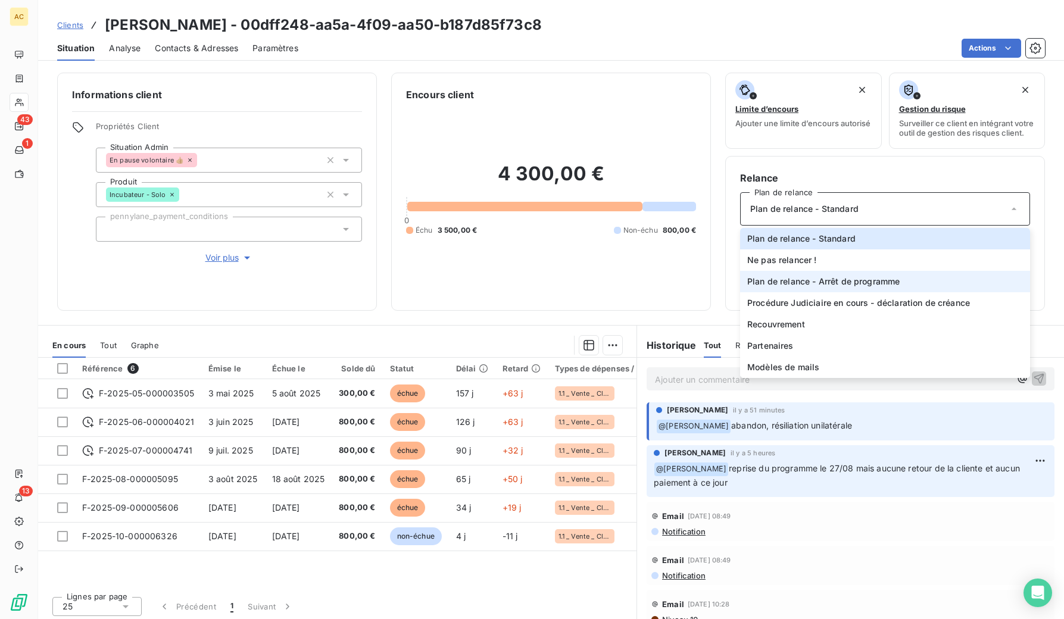
click at [860, 288] on span "Plan de relance - Arrêt de programme" at bounding box center [823, 282] width 152 height 12
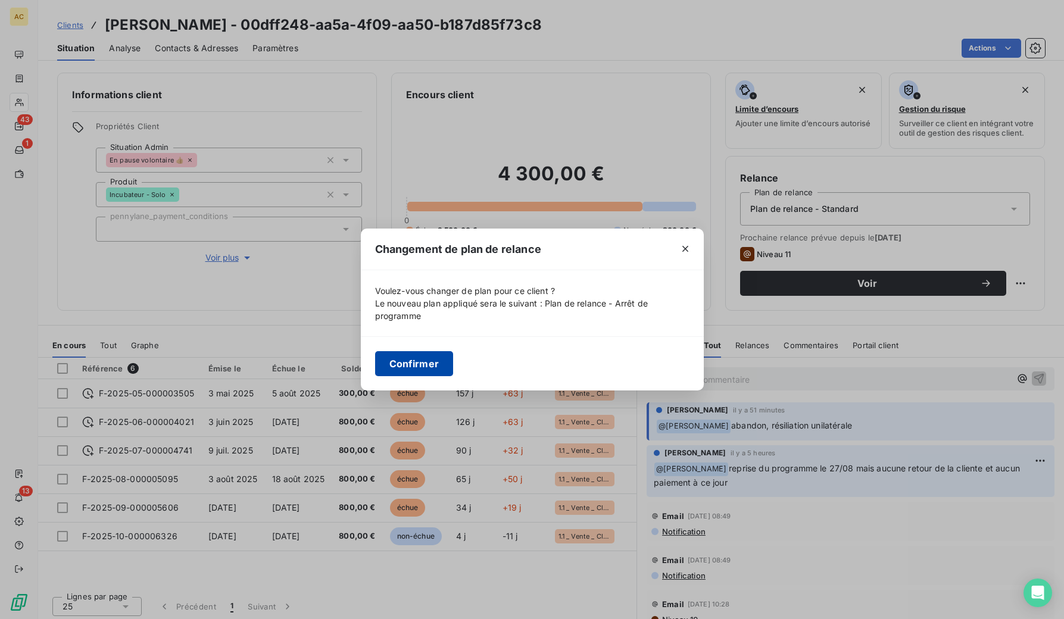
click at [437, 363] on button "Confirmer" at bounding box center [414, 363] width 79 height 25
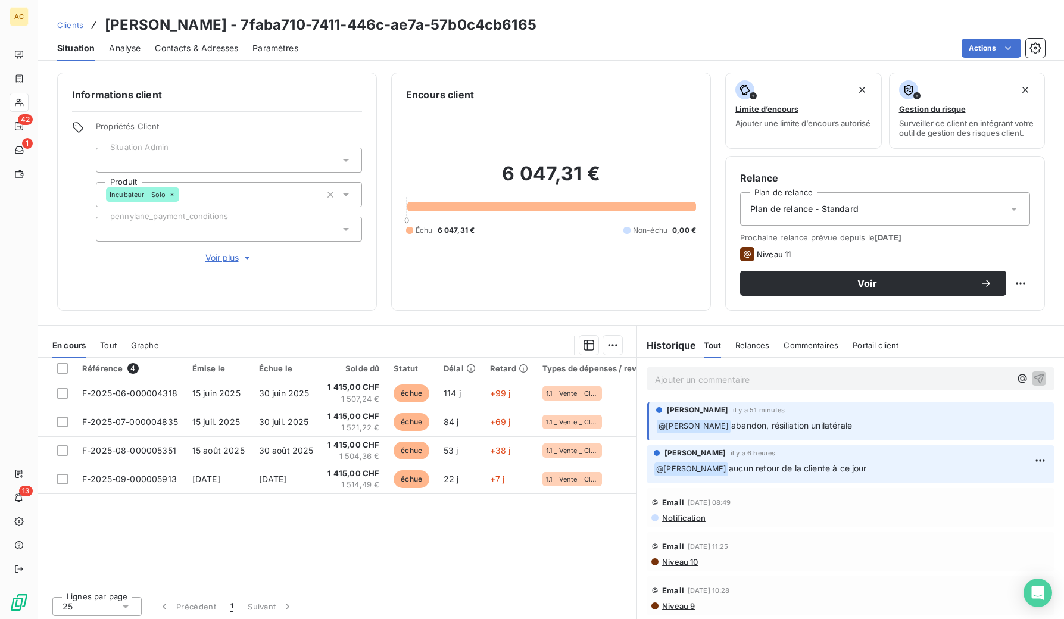
scroll to position [170, 0]
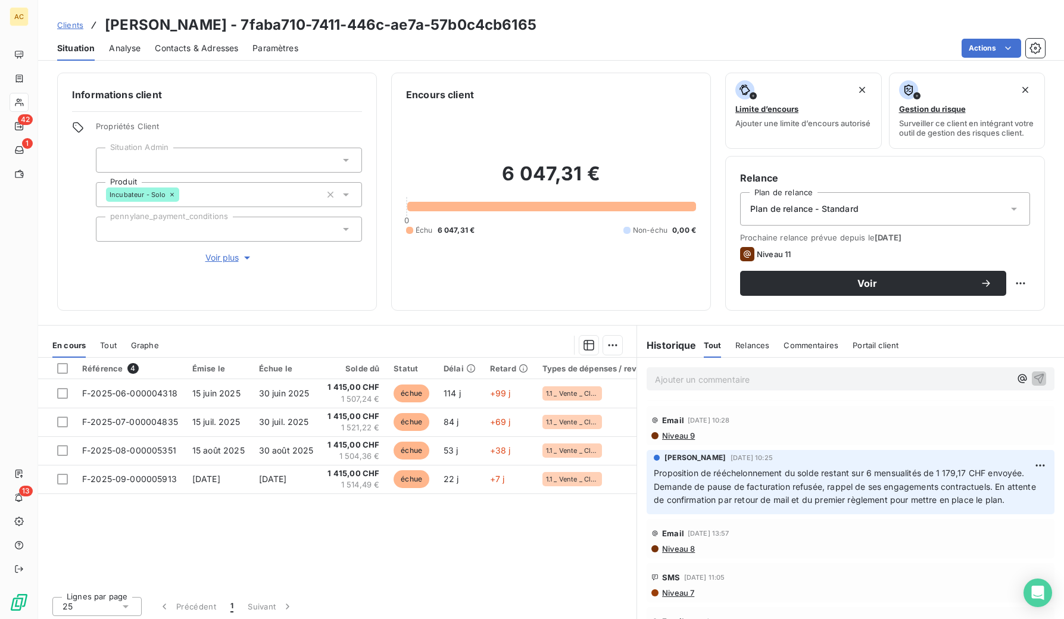
click at [104, 350] on span "Tout" at bounding box center [108, 345] width 17 height 10
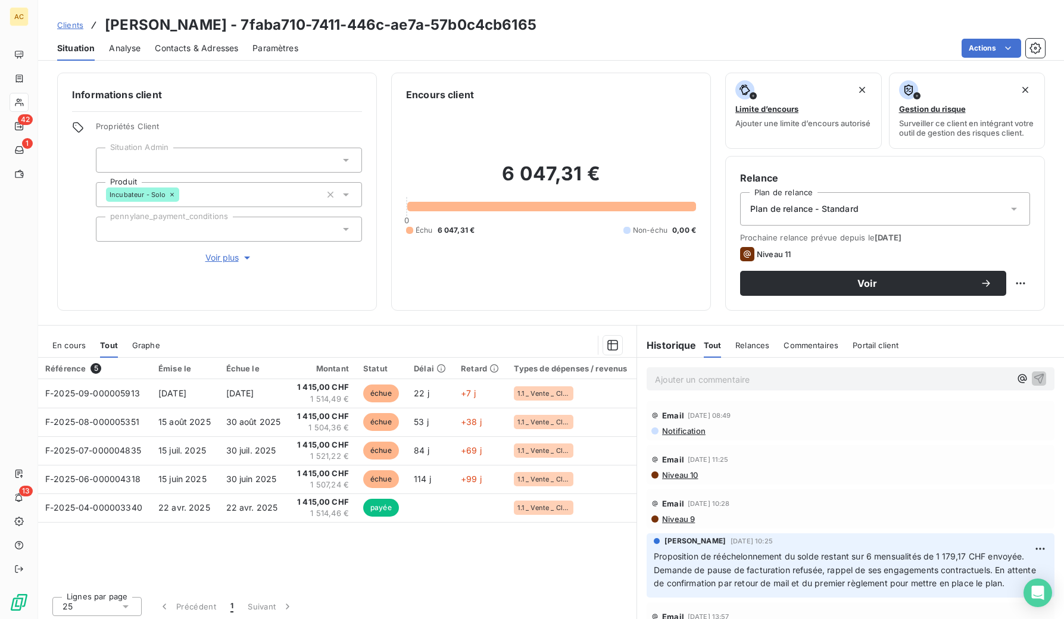
scroll to position [0, 0]
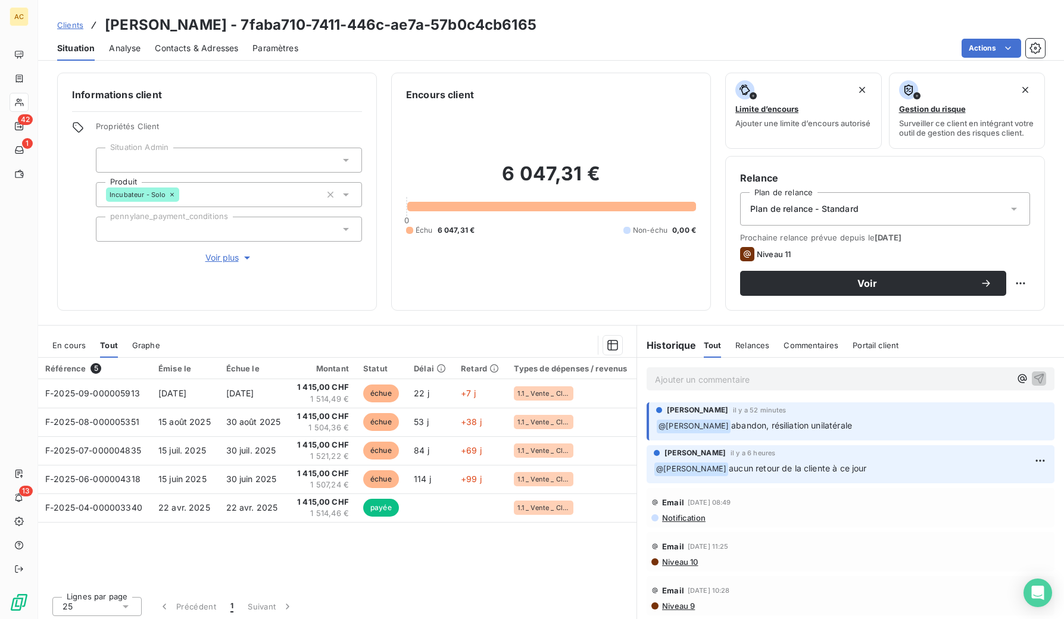
click at [729, 386] on p "Ajouter un commentaire ﻿" at bounding box center [832, 379] width 355 height 15
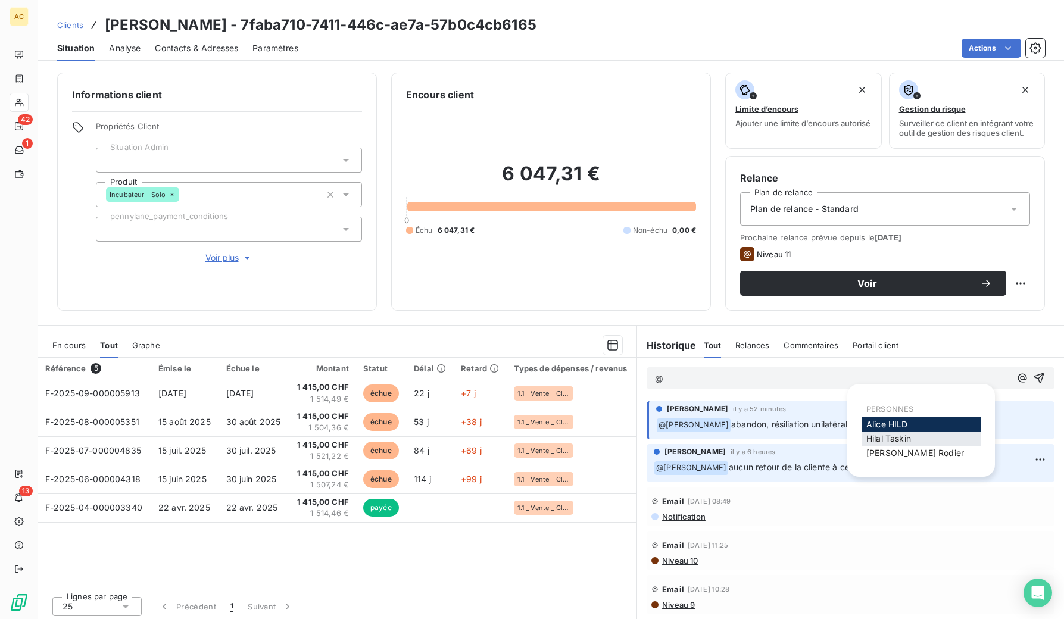
click at [882, 438] on span "[PERSON_NAME]" at bounding box center [888, 438] width 45 height 10
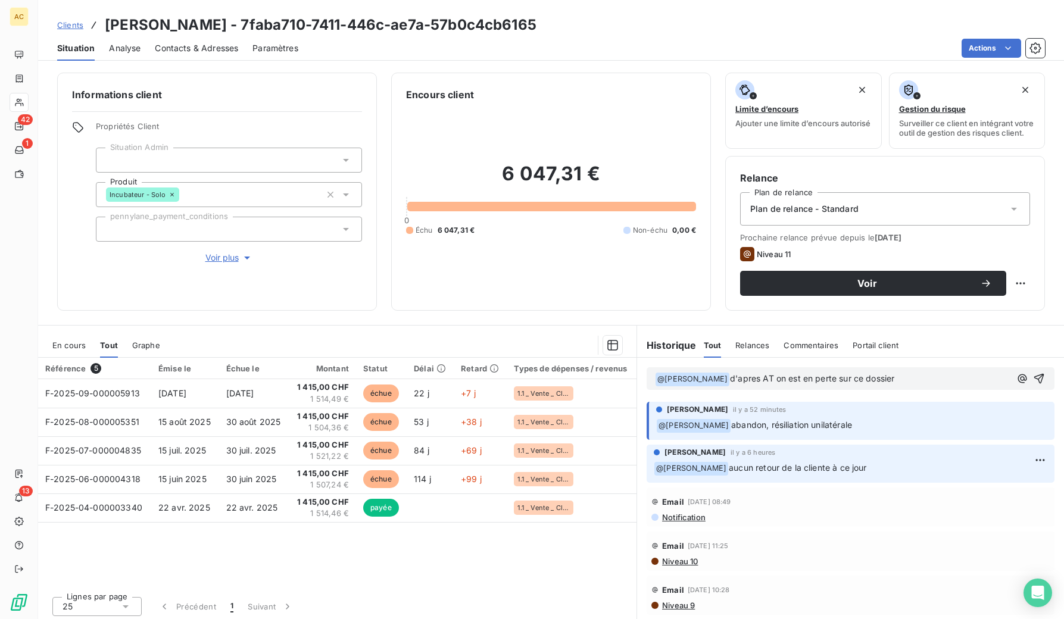
click at [730, 382] on span "d'apres AT on est en perte sur ce dossier" at bounding box center [812, 378] width 164 height 10
click at [907, 385] on p "﻿ @ Hilal Taskin ﻿ d'après AT on est en perte sur ce dossier" at bounding box center [832, 379] width 355 height 14
click at [1033, 385] on icon "button" at bounding box center [1039, 379] width 12 height 12
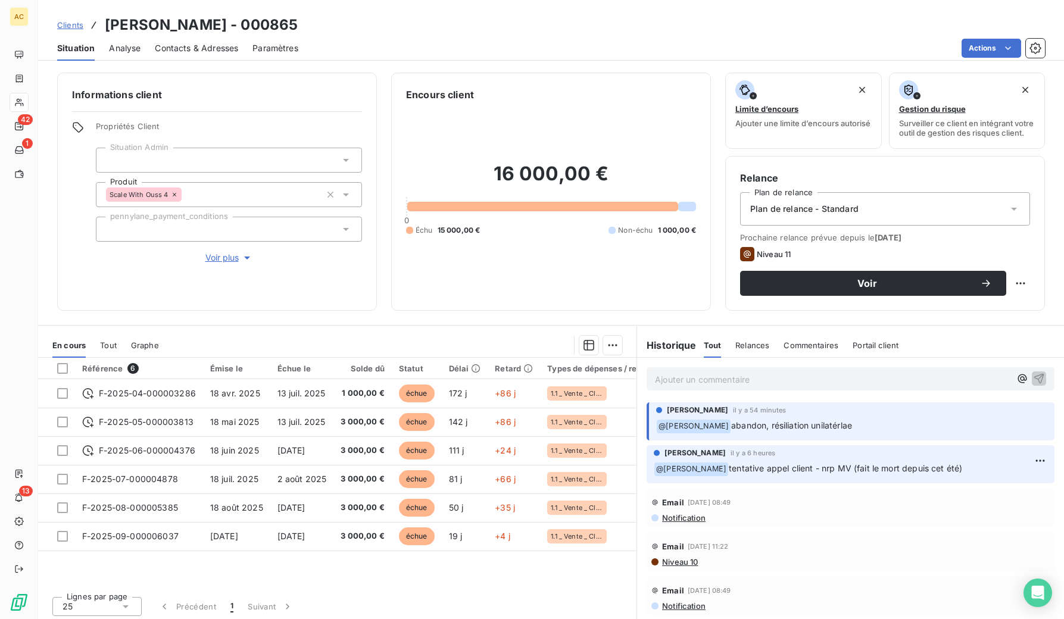
click at [835, 215] on span "Plan de relance - Standard" at bounding box center [804, 209] width 108 height 12
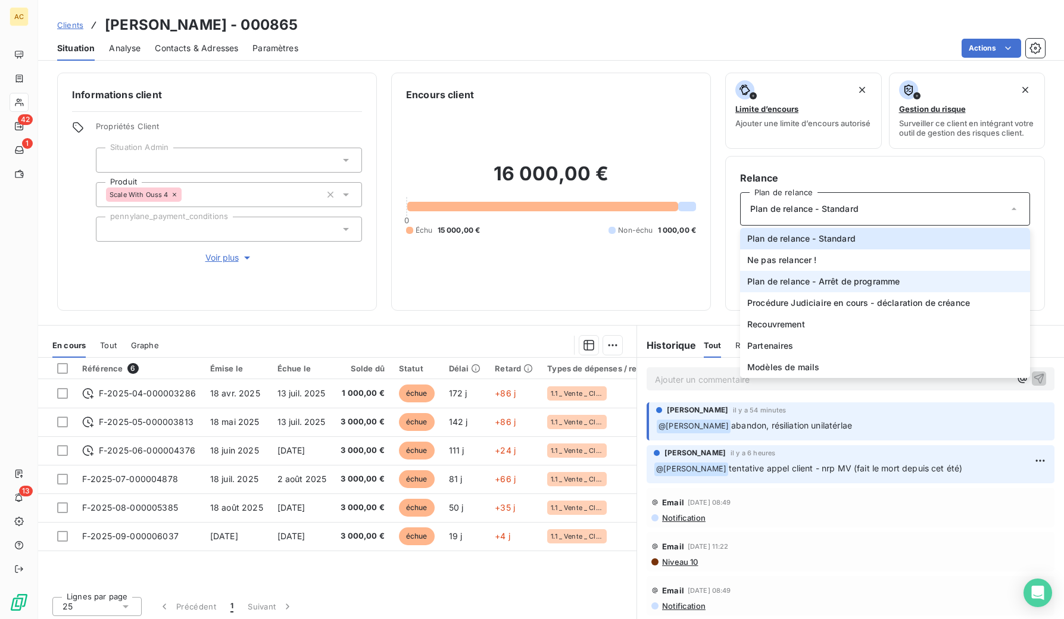
click at [842, 288] on span "Plan de relance - Arrêt de programme" at bounding box center [823, 282] width 152 height 12
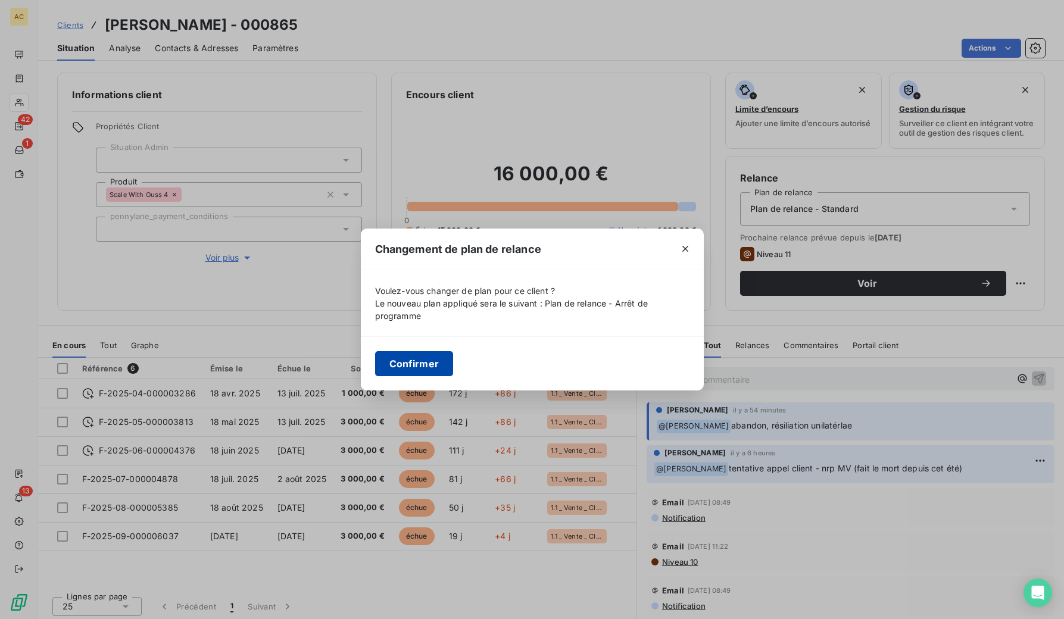
click at [433, 363] on button "Confirmer" at bounding box center [414, 363] width 79 height 25
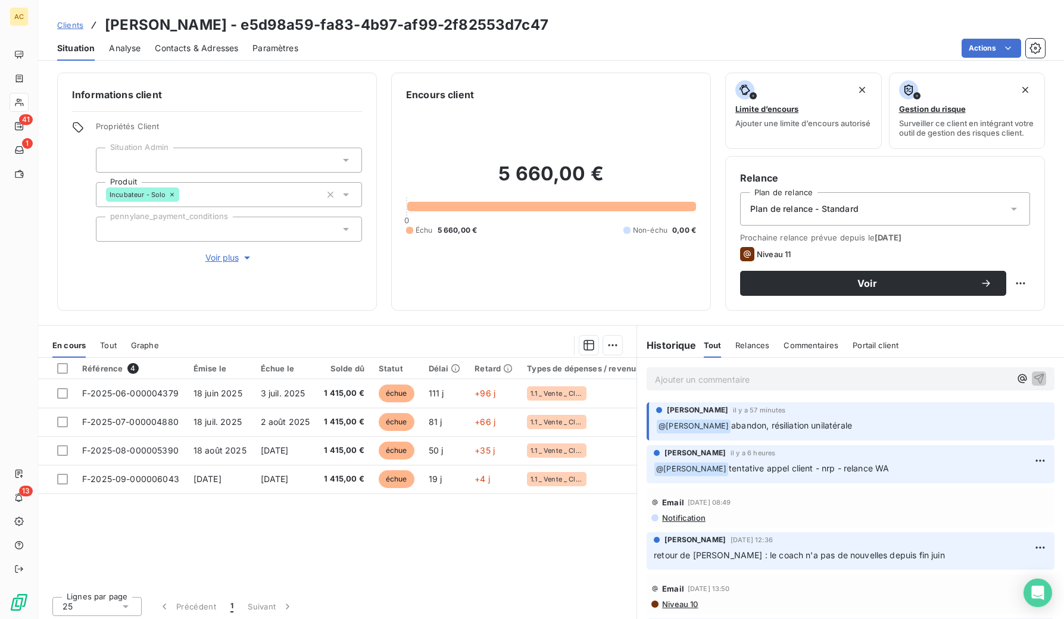
click at [895, 207] on div "Plan de relance - Standard" at bounding box center [885, 208] width 290 height 33
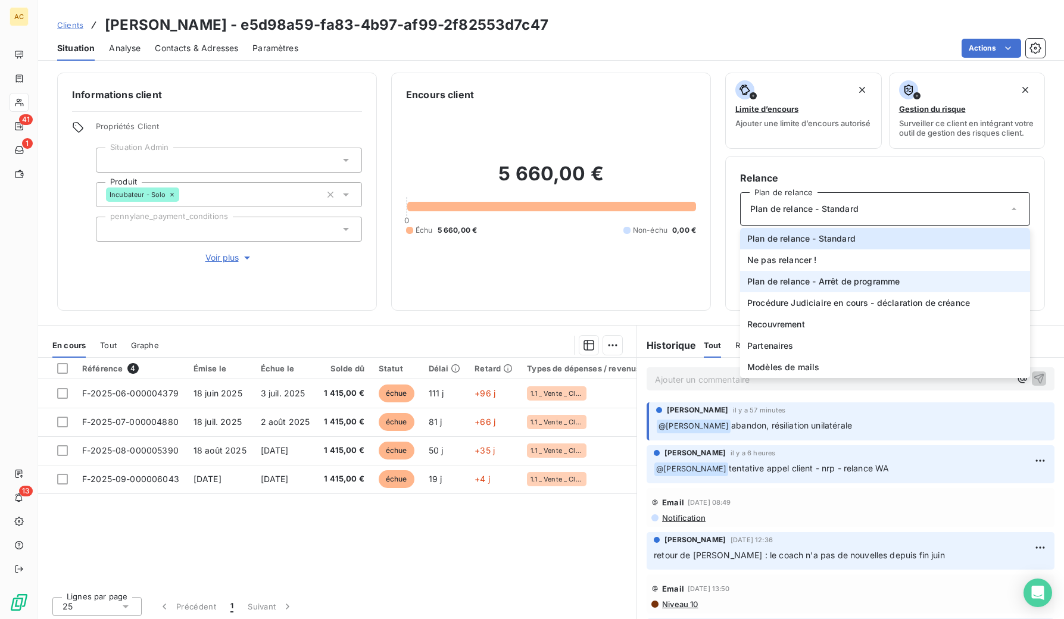
click at [863, 288] on span "Plan de relance - Arrêt de programme" at bounding box center [823, 282] width 152 height 12
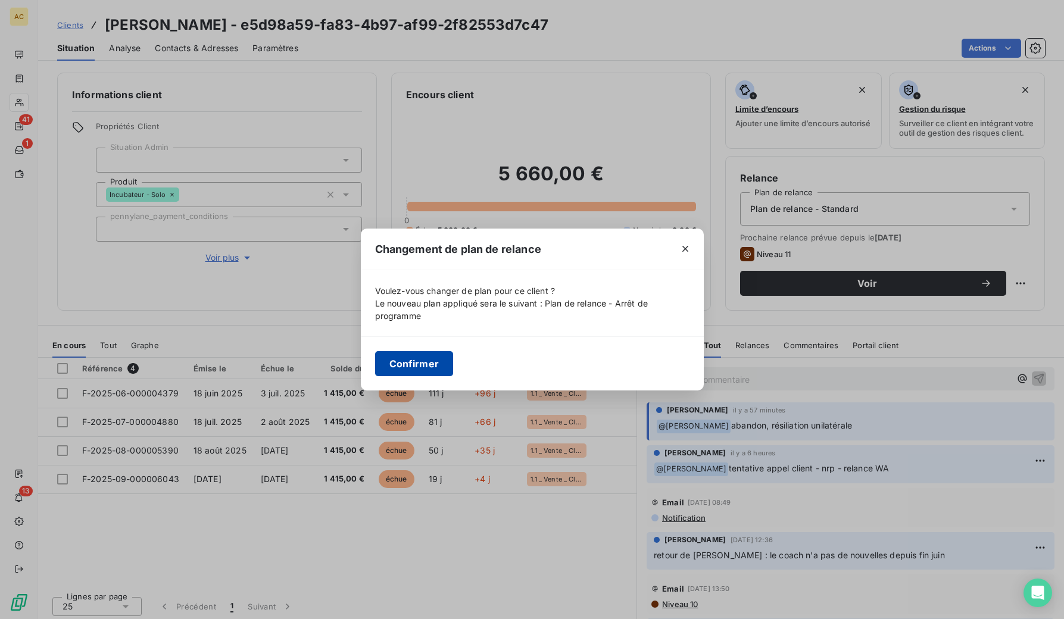
click at [421, 368] on button "Confirmer" at bounding box center [414, 363] width 79 height 25
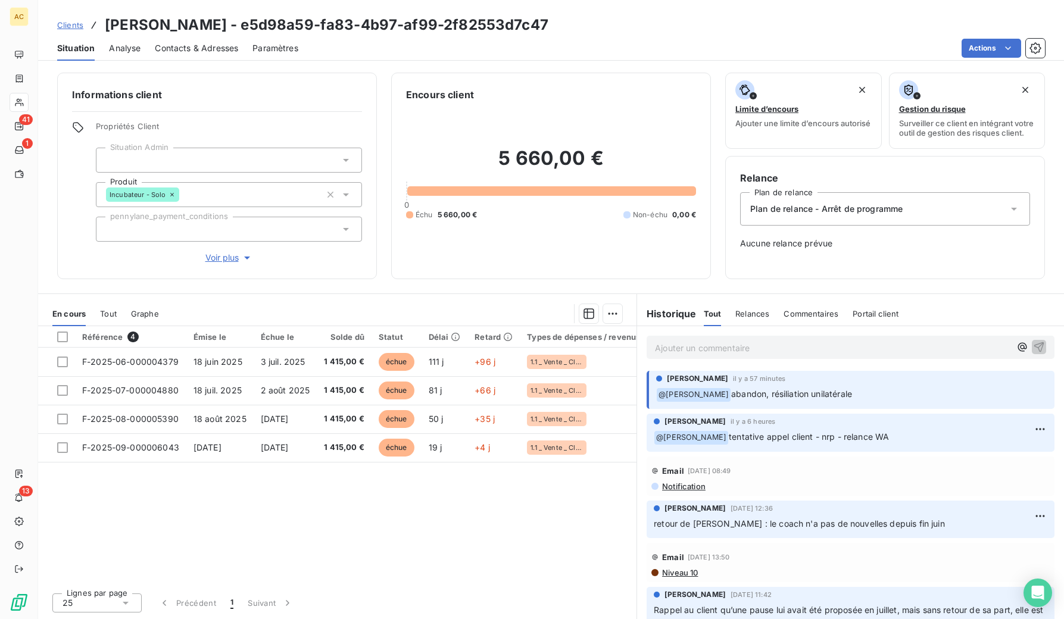
click at [711, 275] on div "Informations client Propriétés Client Situation Admin Produit Incubateur - Solo…" at bounding box center [551, 176] width 1026 height 207
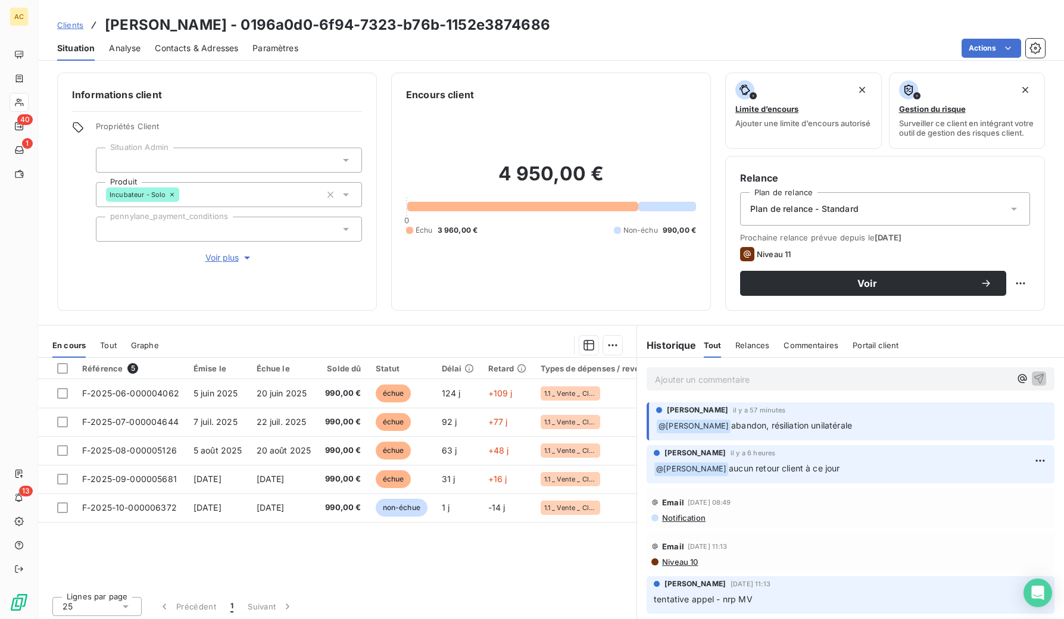
click at [108, 349] on span "Tout" at bounding box center [108, 345] width 17 height 10
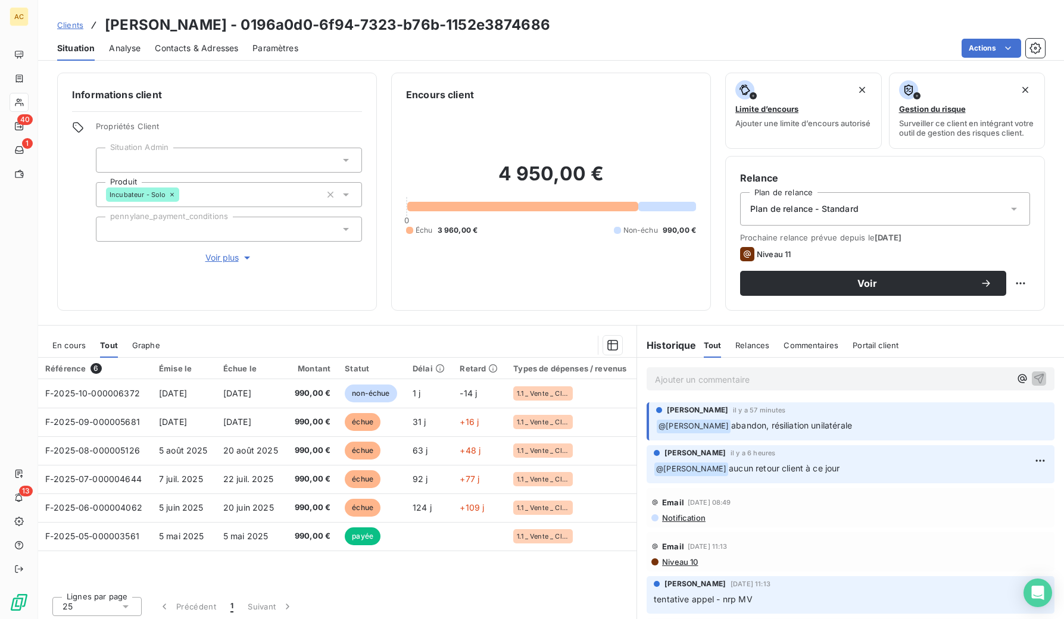
click at [815, 383] on p "Ajouter un commentaire ﻿" at bounding box center [832, 379] width 355 height 15
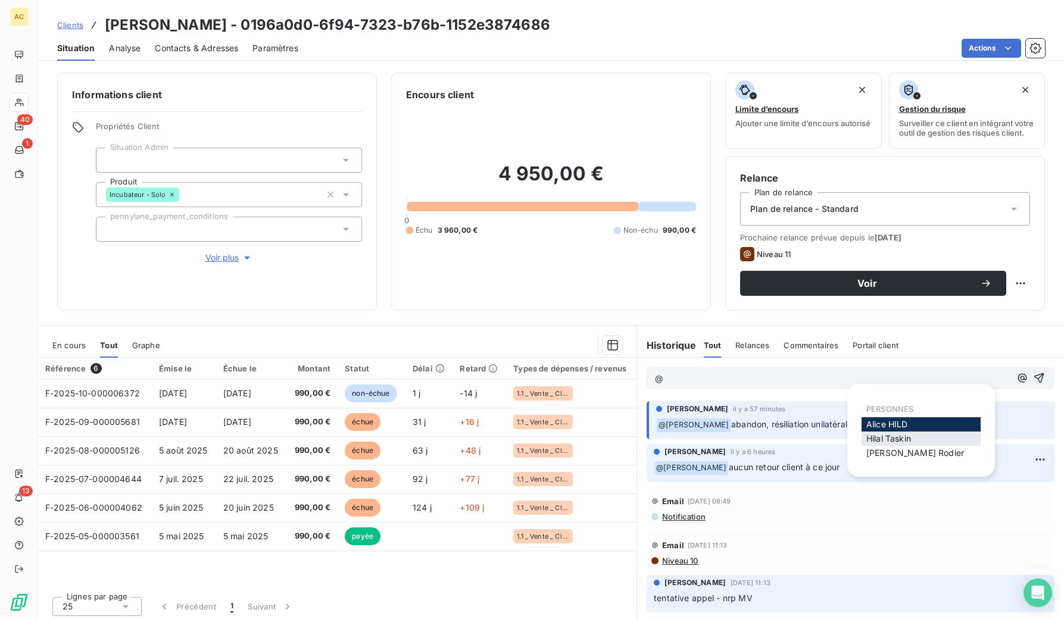
click at [886, 439] on span "Hilal Taskin" at bounding box center [888, 438] width 45 height 10
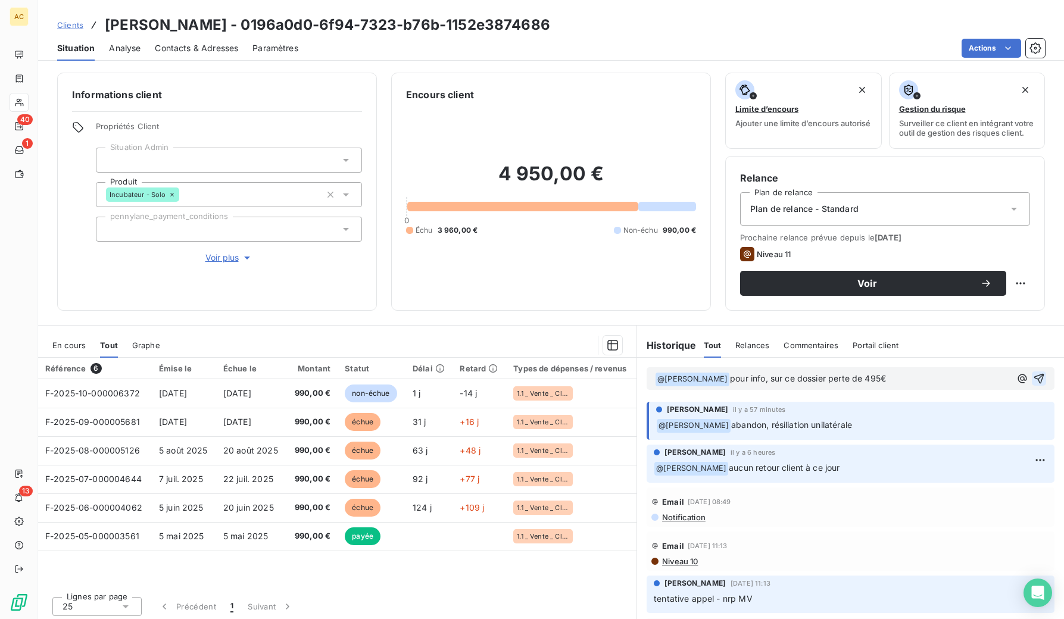
click at [1033, 383] on icon "button" at bounding box center [1039, 379] width 12 height 12
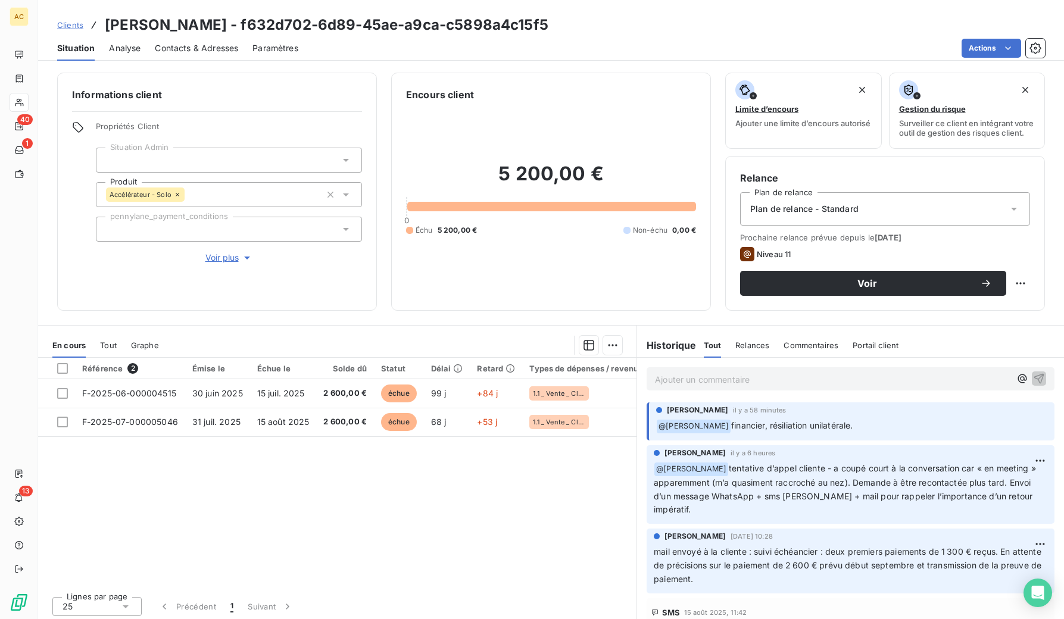
click at [899, 216] on div "Plan de relance - Standard" at bounding box center [885, 208] width 290 height 33
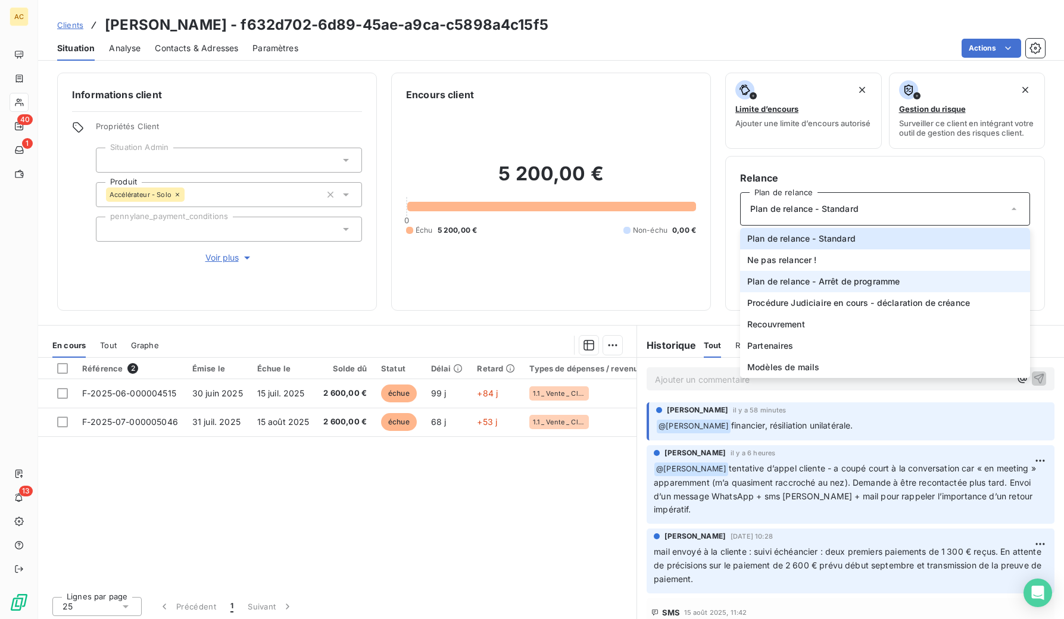
click at [889, 285] on span "Plan de relance - Arrêt de programme" at bounding box center [823, 282] width 152 height 12
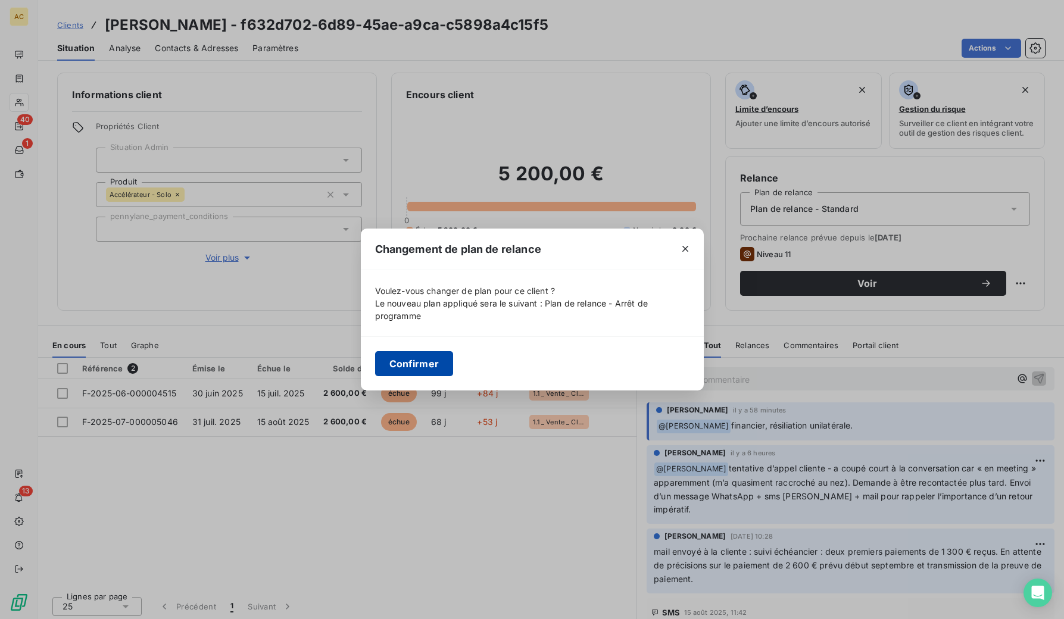
click at [429, 365] on button "Confirmer" at bounding box center [414, 363] width 79 height 25
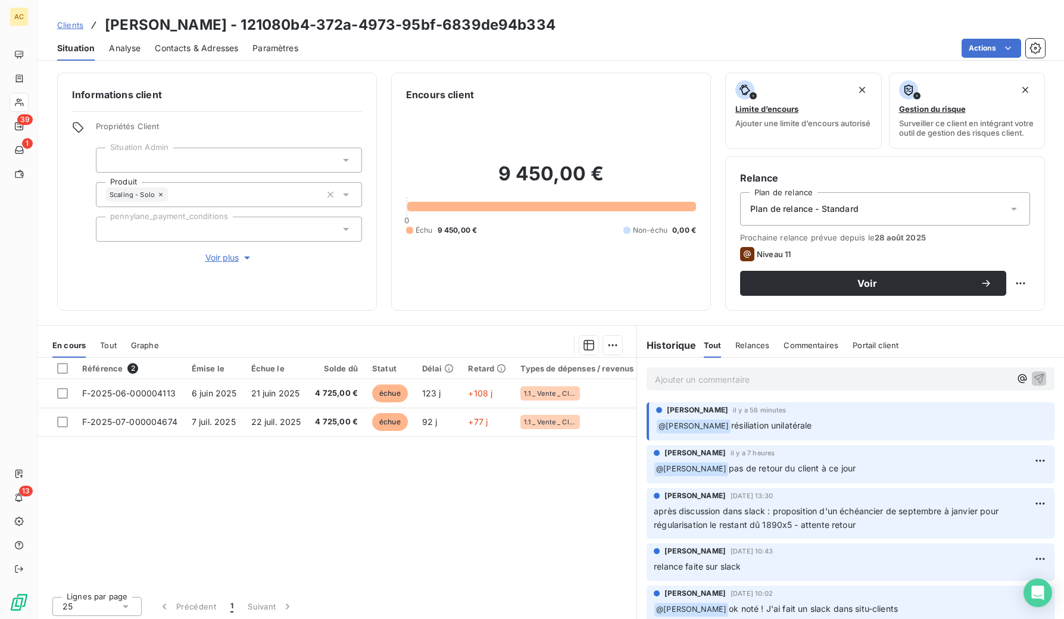
click at [843, 221] on div "Plan de relance - Standard" at bounding box center [885, 208] width 290 height 33
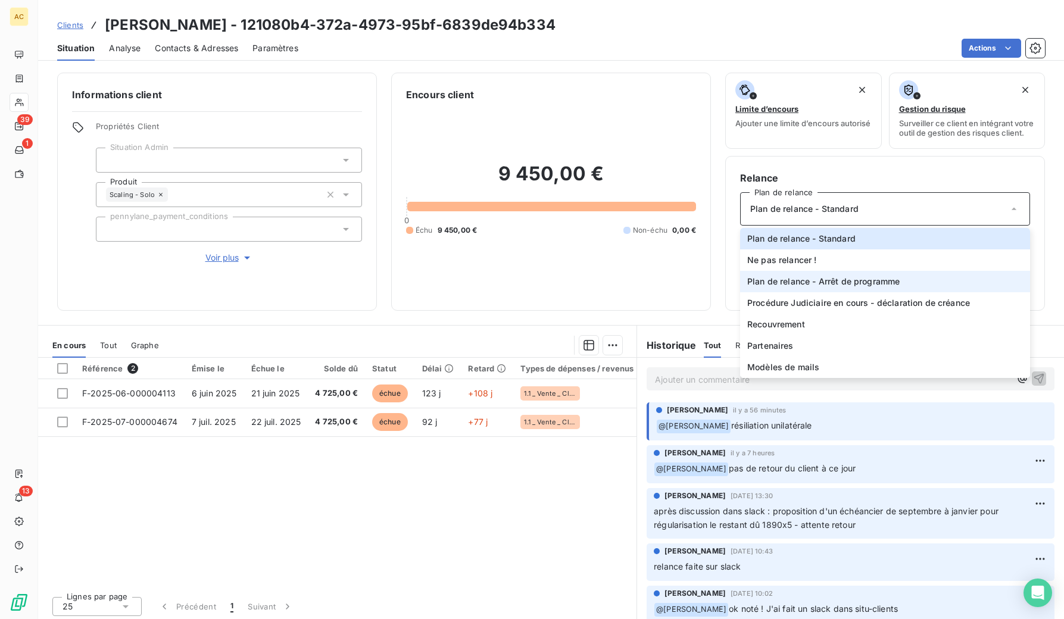
click at [871, 284] on span "Plan de relance - Arrêt de programme" at bounding box center [823, 282] width 152 height 12
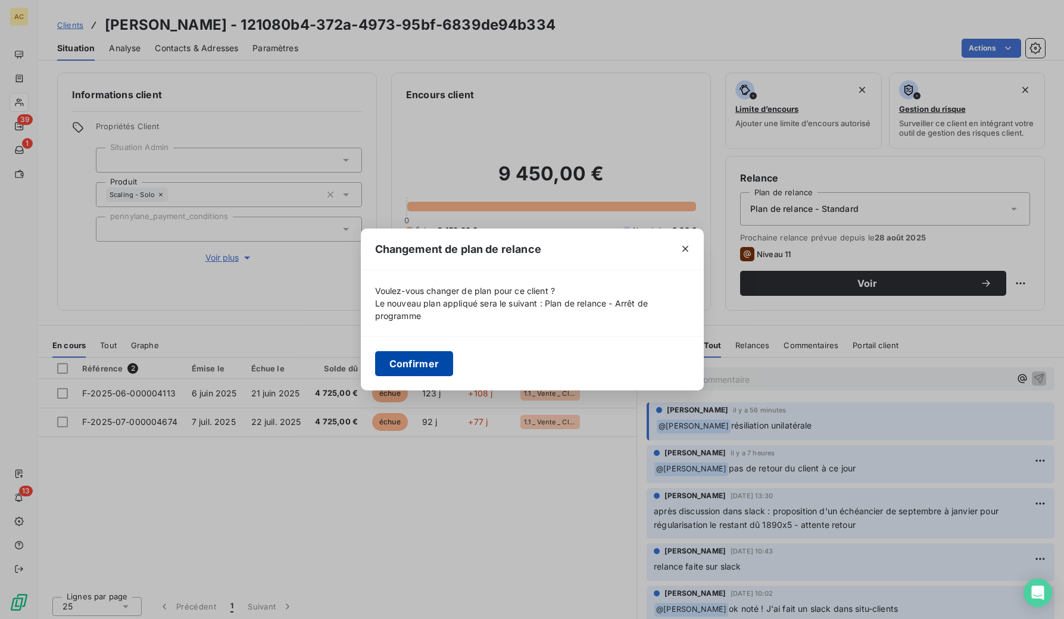
click at [421, 359] on button "Confirmer" at bounding box center [414, 363] width 79 height 25
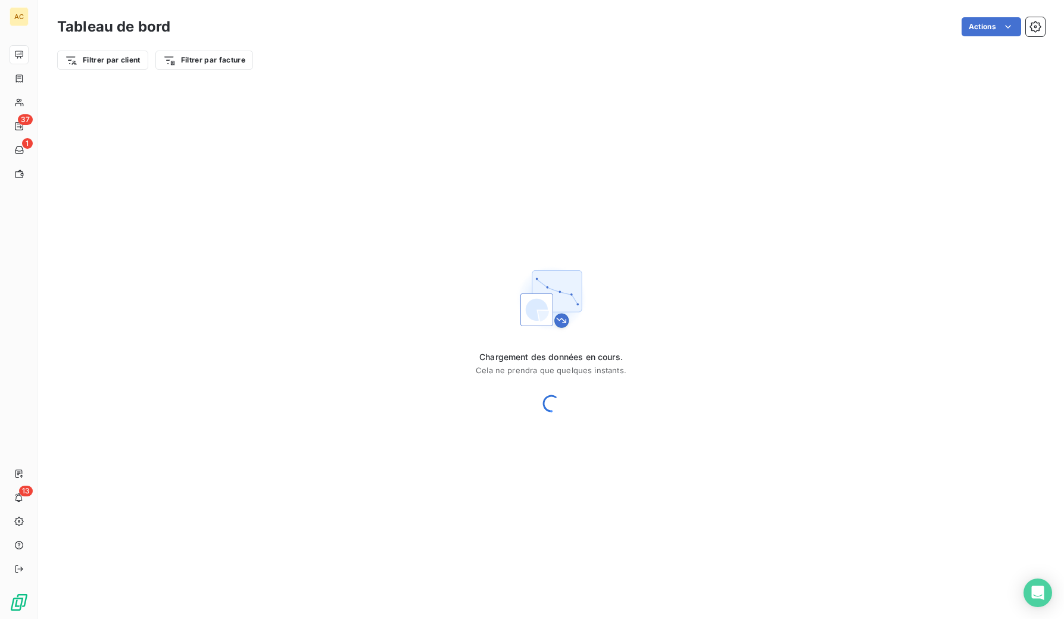
click at [242, 146] on div "Chargement des données en cours. Cela ne prendra que quelques instants." at bounding box center [551, 339] width 1026 height 521
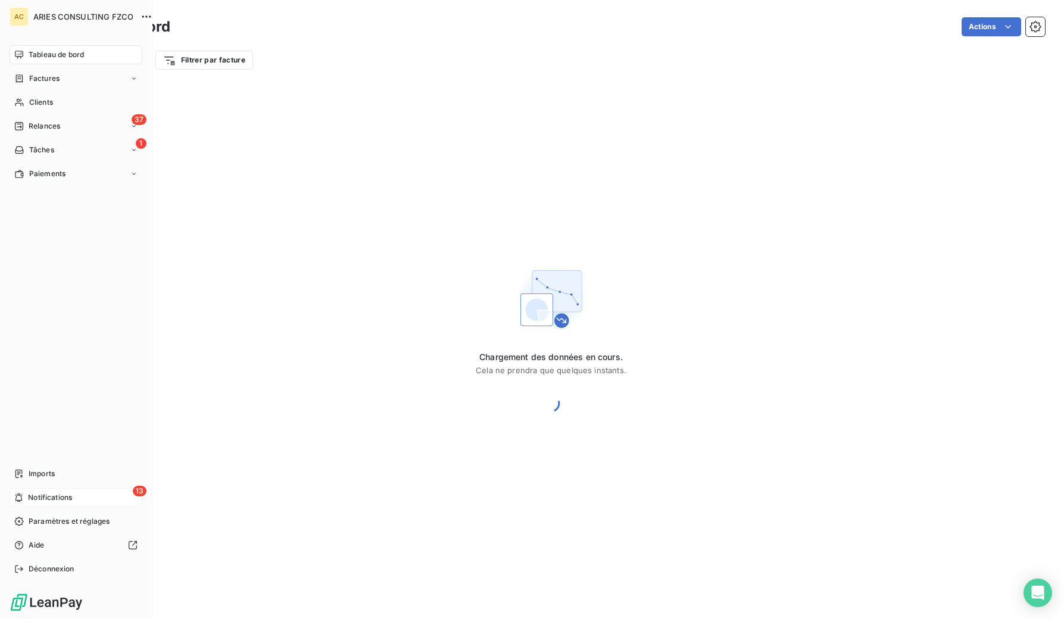
click at [45, 498] on span "Notifications" at bounding box center [50, 497] width 44 height 11
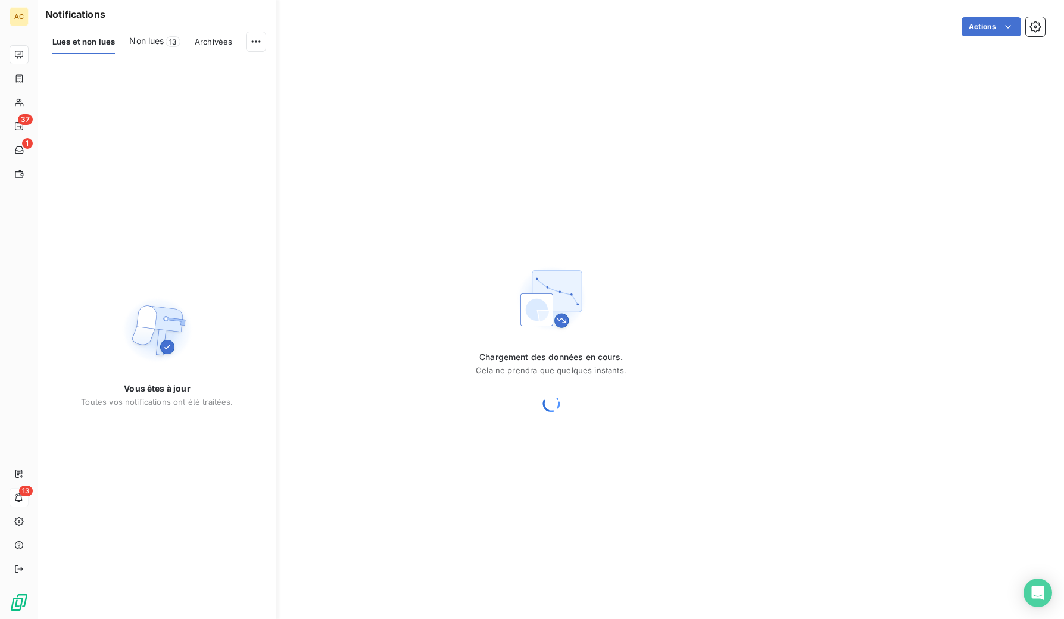
click at [354, 65] on div "Filtrer par client Filtrer par facture" at bounding box center [551, 60] width 988 height 23
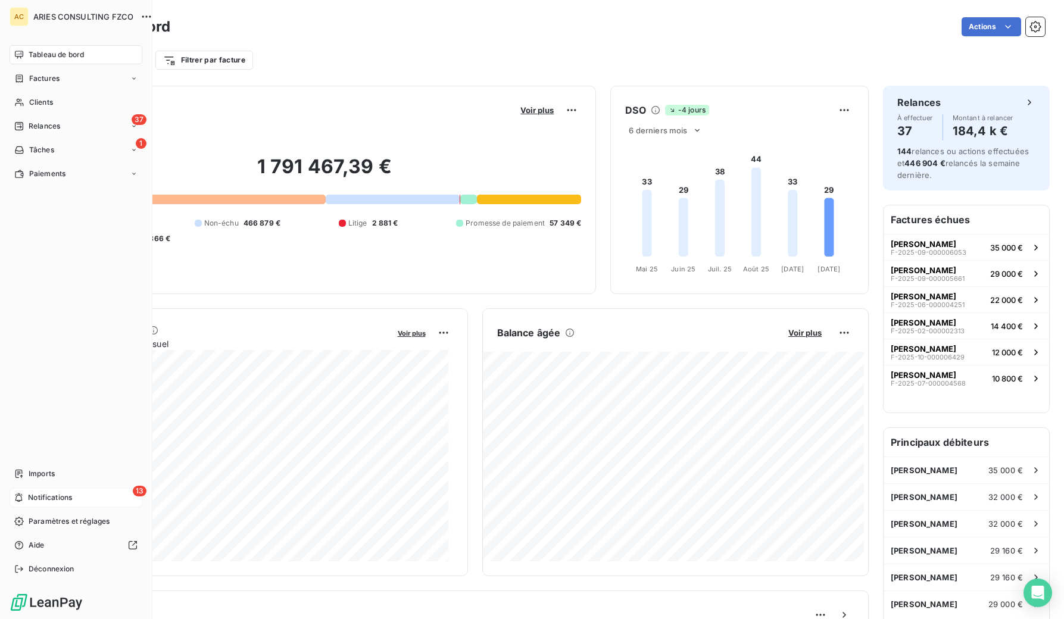
click at [50, 496] on span "Notifications" at bounding box center [50, 497] width 44 height 11
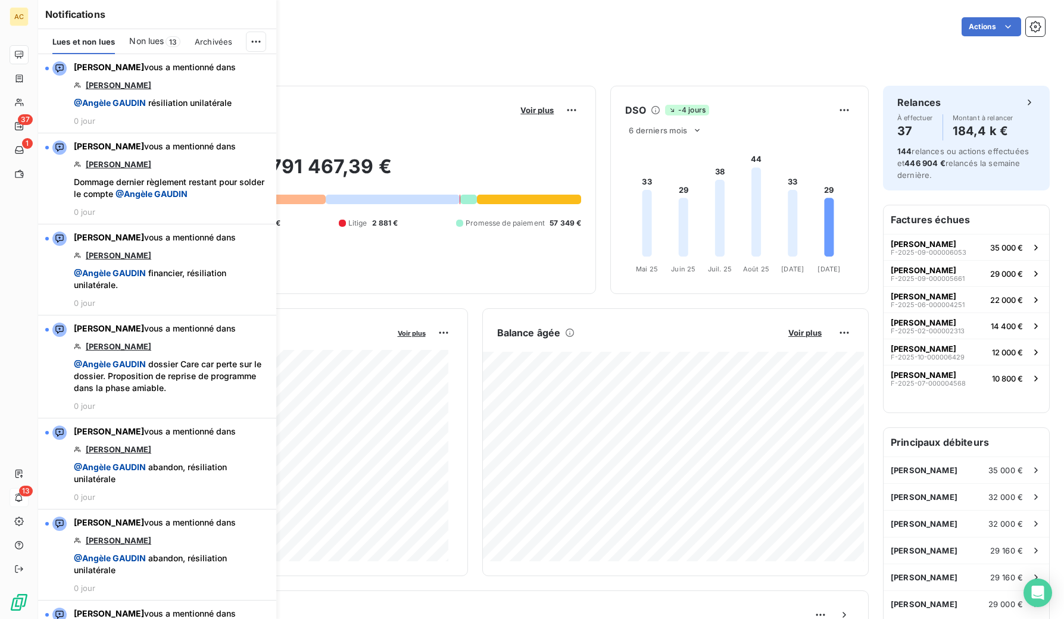
click at [252, 40] on html "AC 37 1 13 Tableau de bord Actions Filtrer par client Filtrer par facture Encou…" at bounding box center [532, 309] width 1064 height 619
click at [228, 70] on div "Tout marquer comme lu" at bounding box center [176, 67] width 167 height 19
click at [362, 46] on div "Filtrer par client Filtrer par facture" at bounding box center [551, 55] width 988 height 32
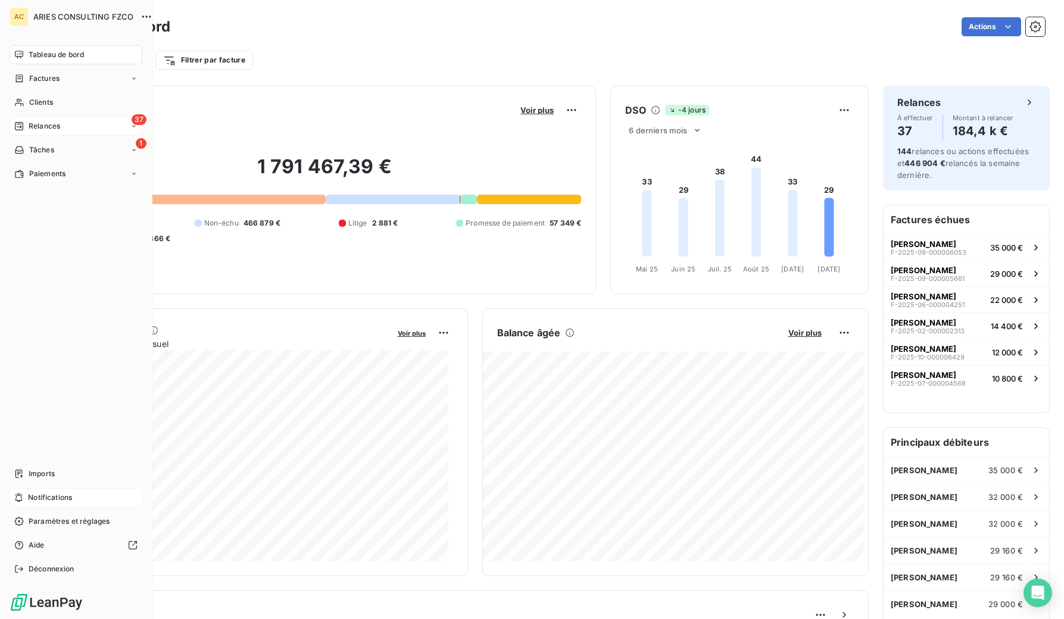
click at [33, 121] on span "Relances" at bounding box center [45, 126] width 32 height 11
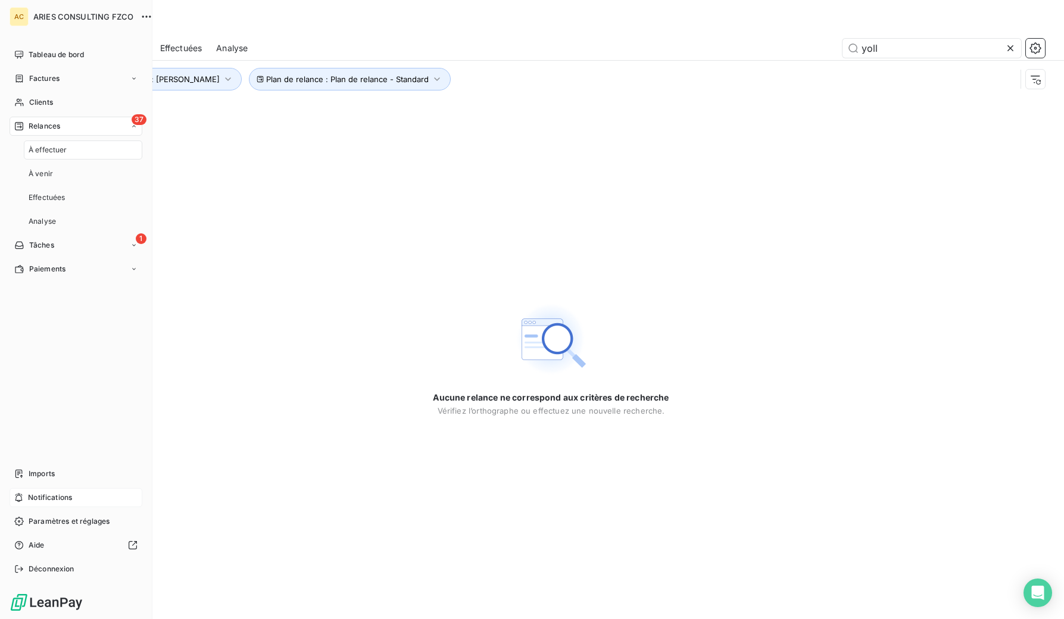
click at [51, 146] on span "À effectuer" at bounding box center [48, 150] width 39 height 11
click at [51, 151] on span "À effectuer" at bounding box center [48, 150] width 39 height 11
click at [51, 175] on span "À venir" at bounding box center [41, 173] width 24 height 11
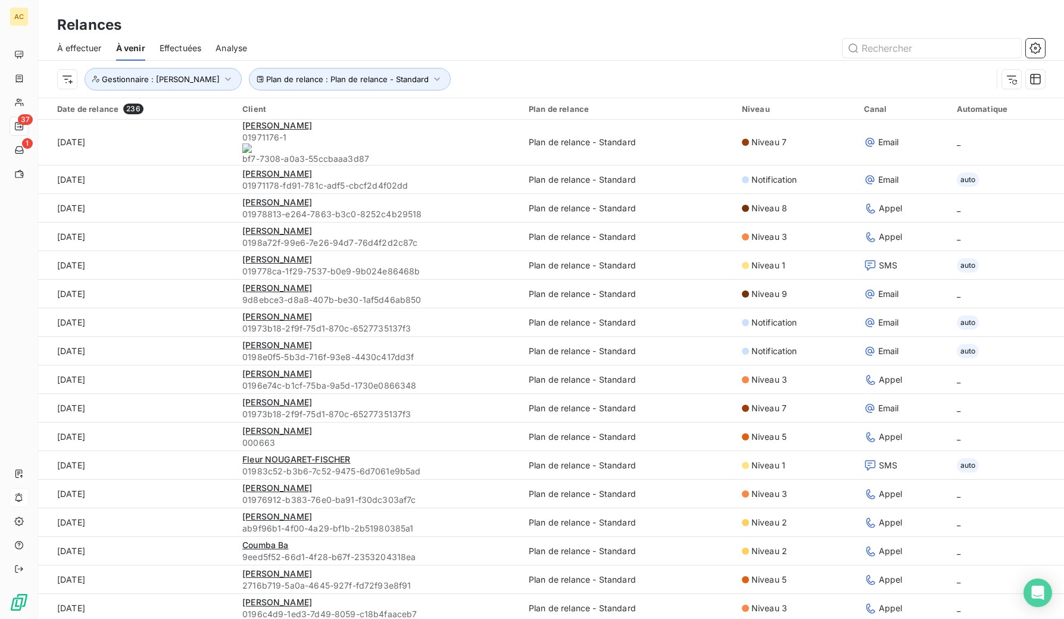
click at [198, 49] on span "Effectuées" at bounding box center [181, 48] width 42 height 12
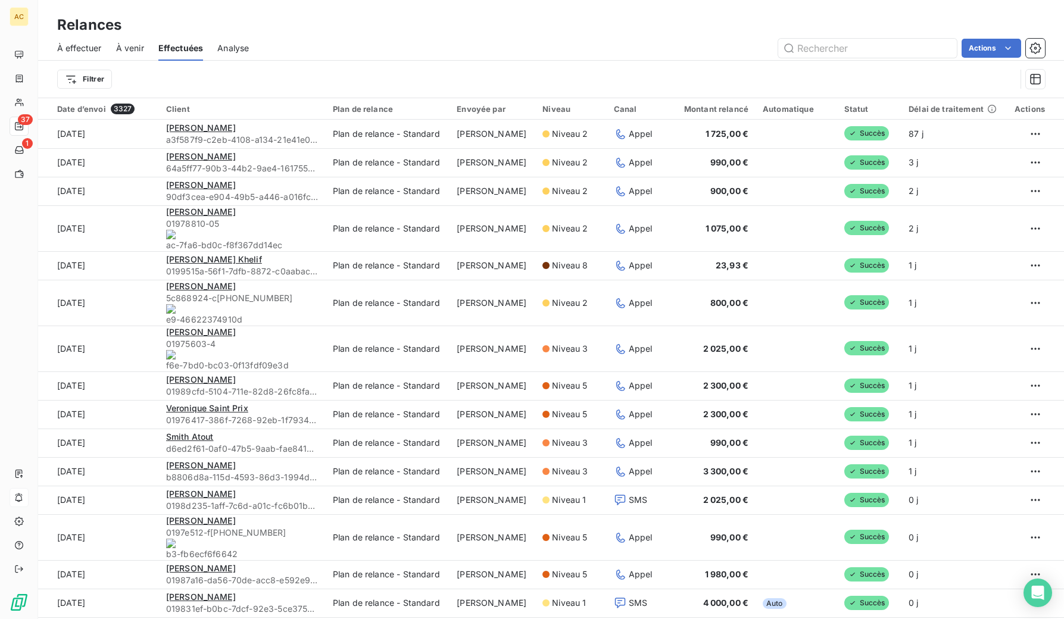
click at [129, 48] on span "À venir" at bounding box center [130, 48] width 28 height 12
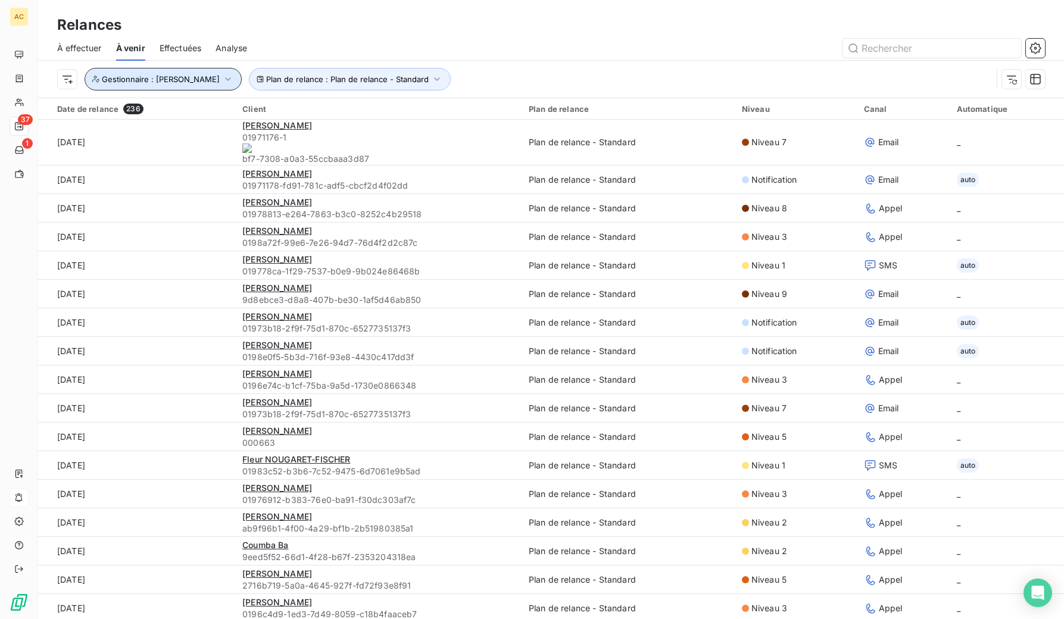
drag, startPoint x: 174, startPoint y: 82, endPoint x: 169, endPoint y: 88, distance: 7.6
click at [174, 82] on span "Gestionnaire : [PERSON_NAME]" at bounding box center [161, 79] width 118 height 10
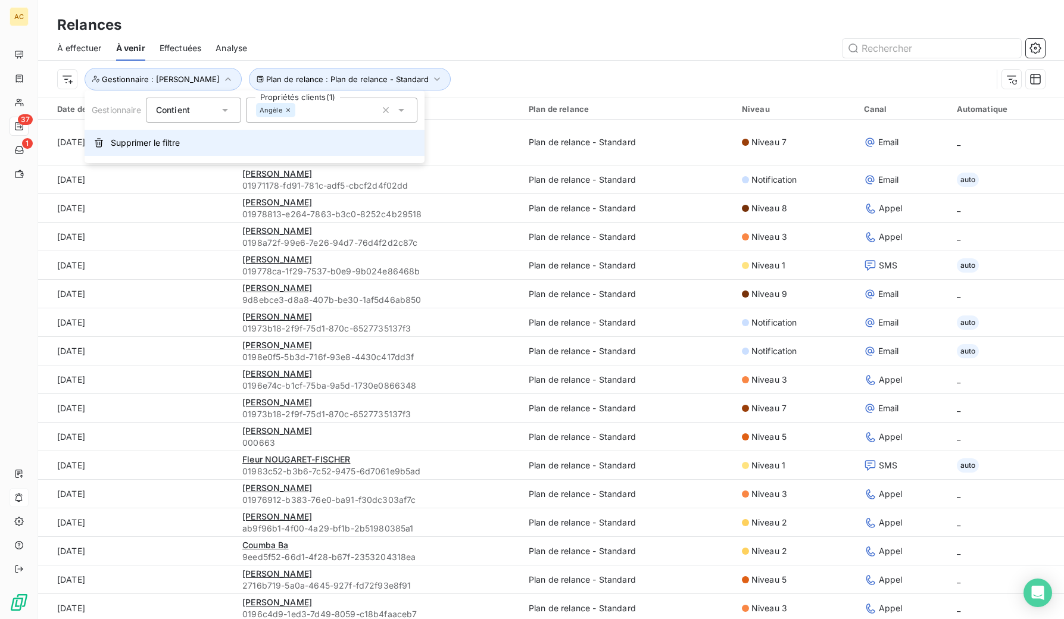
click at [133, 145] on span "Supprimer le filtre" at bounding box center [145, 143] width 69 height 12
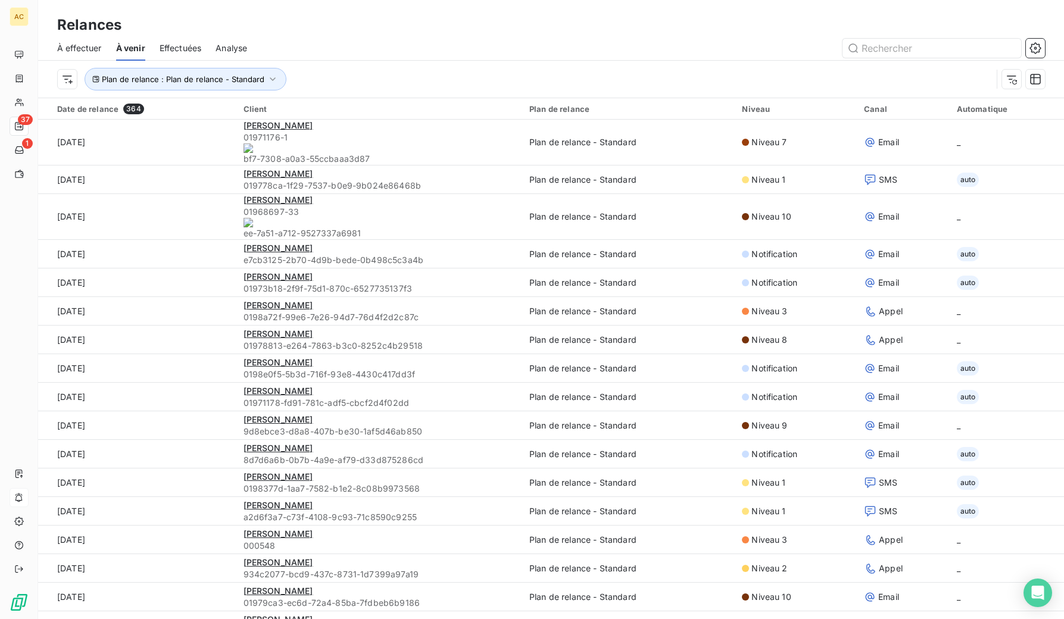
click at [73, 52] on span "À effectuer" at bounding box center [79, 48] width 45 height 12
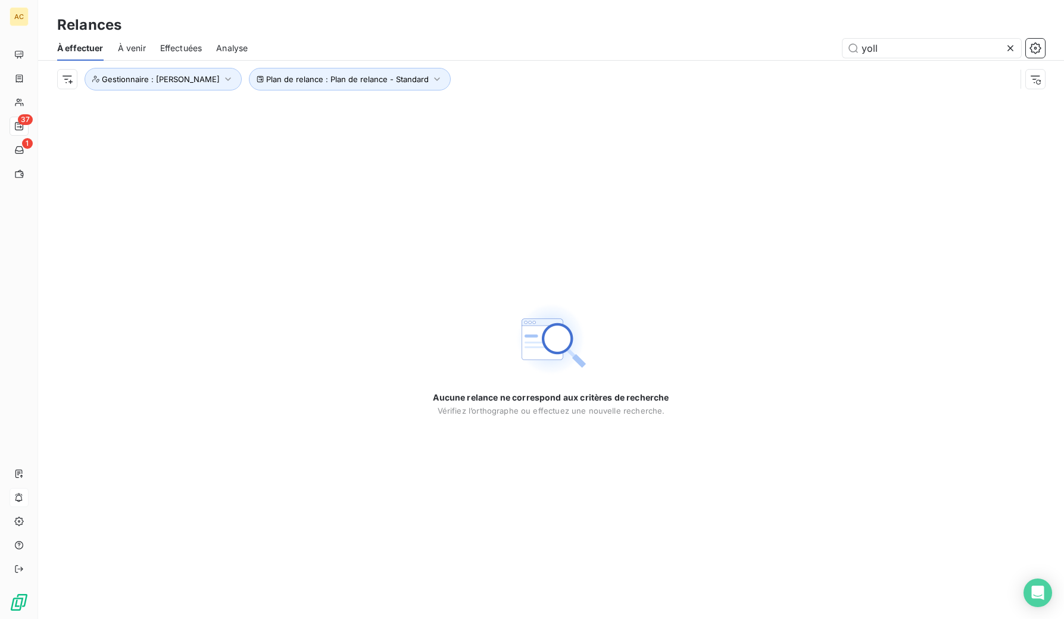
click at [133, 52] on span "À venir" at bounding box center [132, 48] width 28 height 12
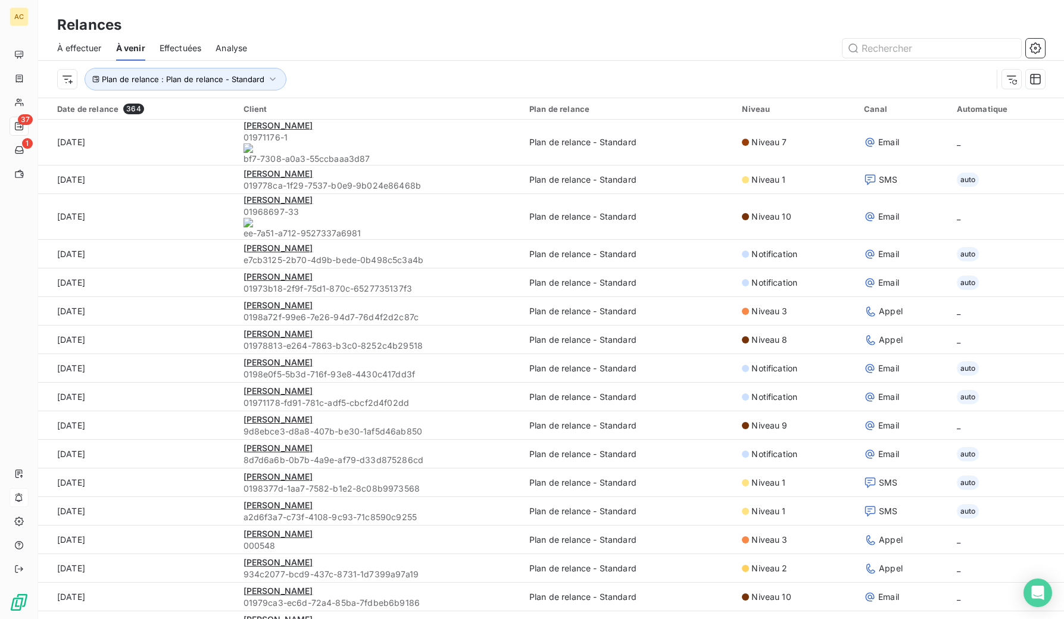
click at [183, 50] on span "Effectuées" at bounding box center [181, 48] width 42 height 12
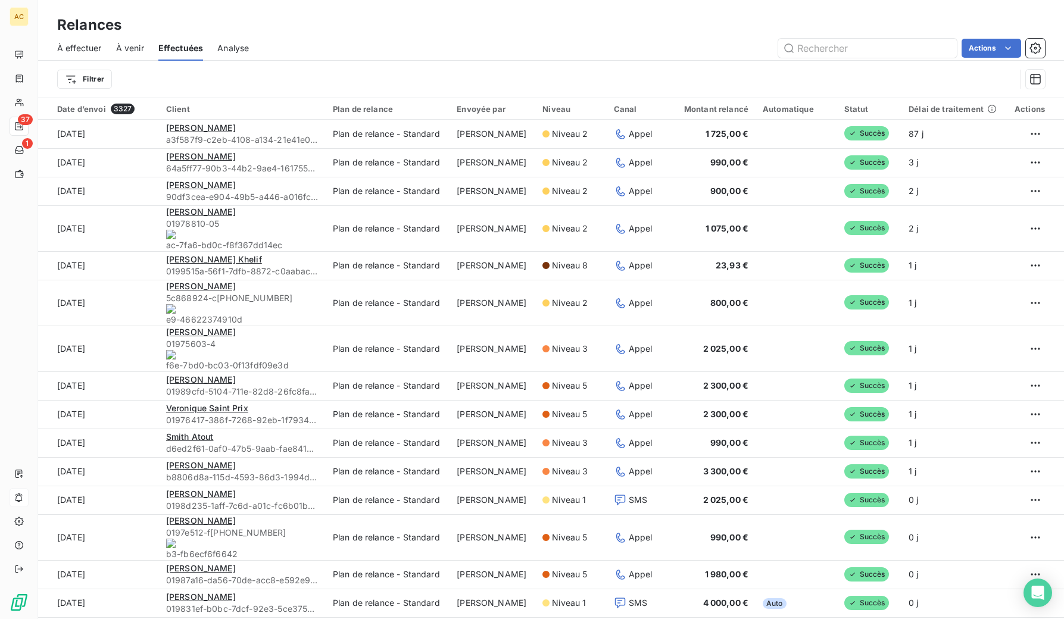
click at [232, 46] on span "Analyse" at bounding box center [233, 48] width 32 height 12
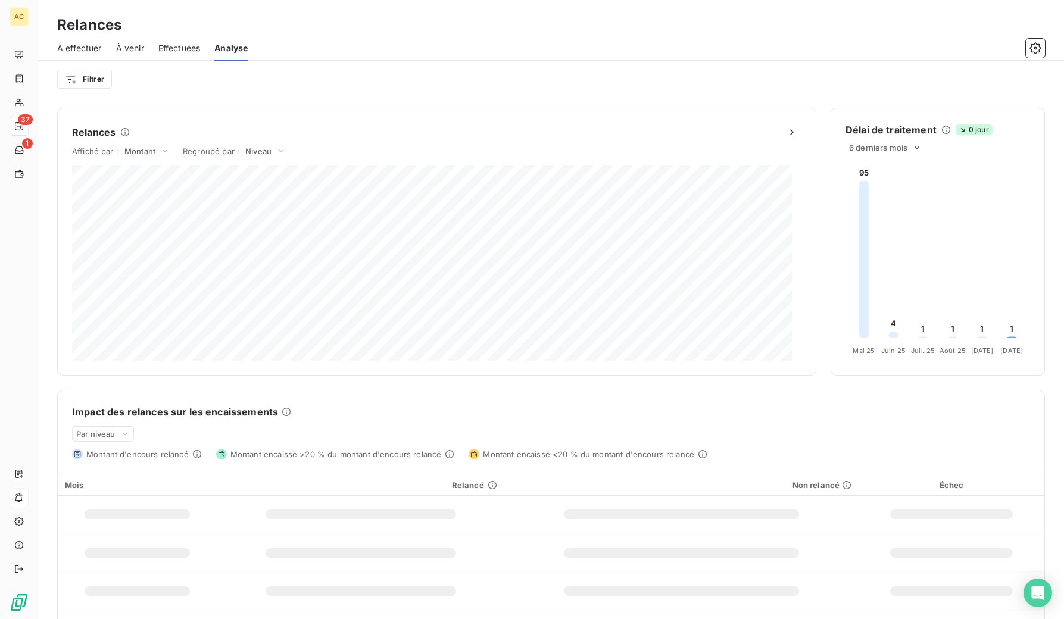
click at [85, 47] on span "À effectuer" at bounding box center [79, 48] width 45 height 12
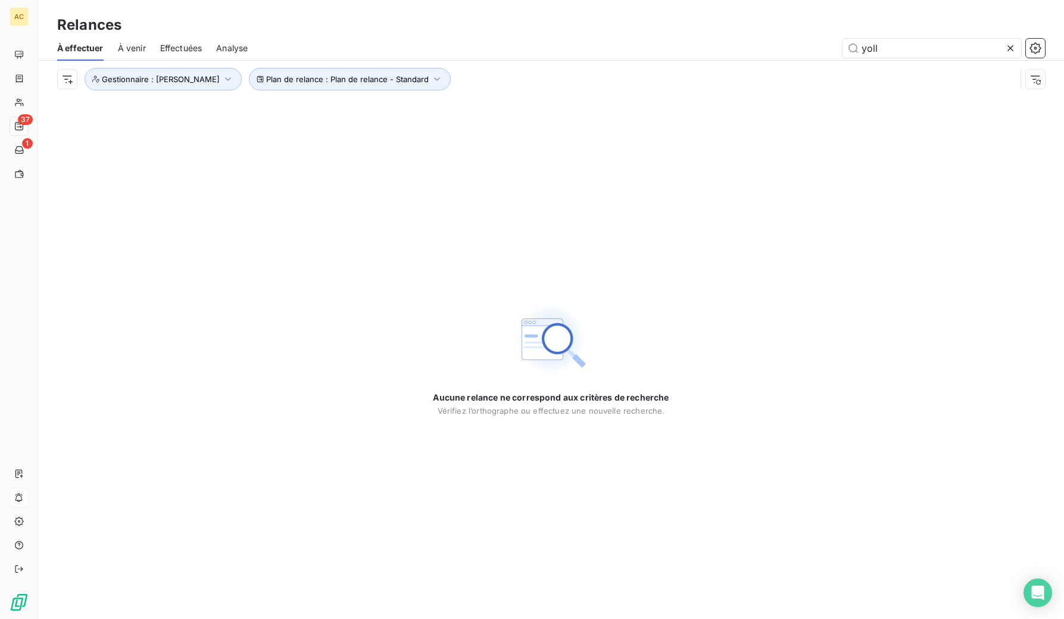
click at [305, 124] on div "Aucune relance ne correspond aux critères de recherche [PERSON_NAME] l’orthogra…" at bounding box center [551, 358] width 1026 height 521
click at [304, 77] on span "Plan de relance : Plan de relance - Standard" at bounding box center [347, 79] width 163 height 10
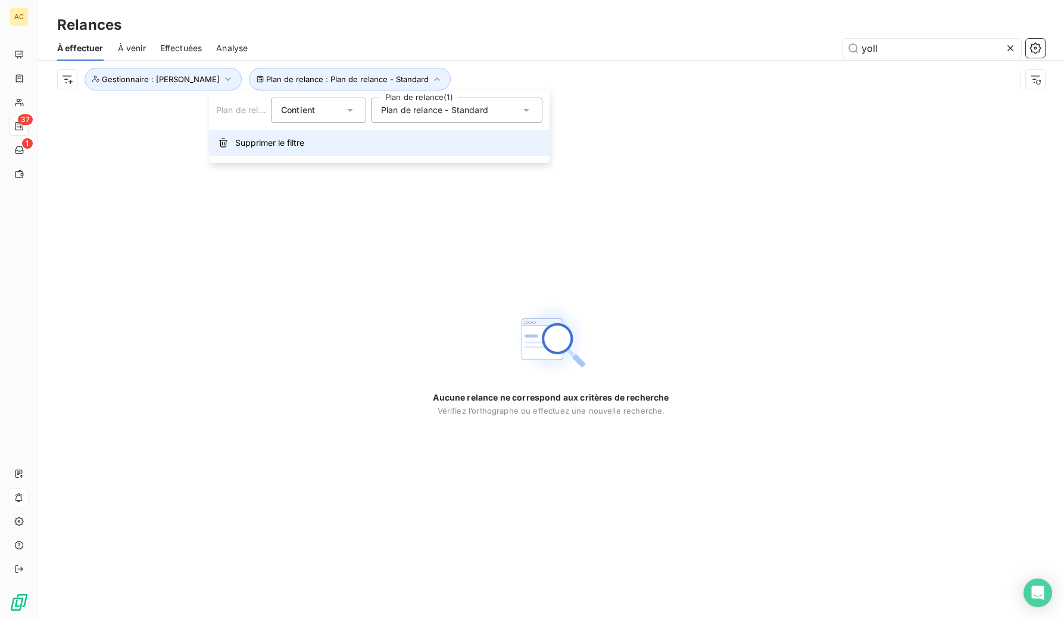
click at [252, 141] on span "Supprimer le filtre" at bounding box center [269, 143] width 69 height 12
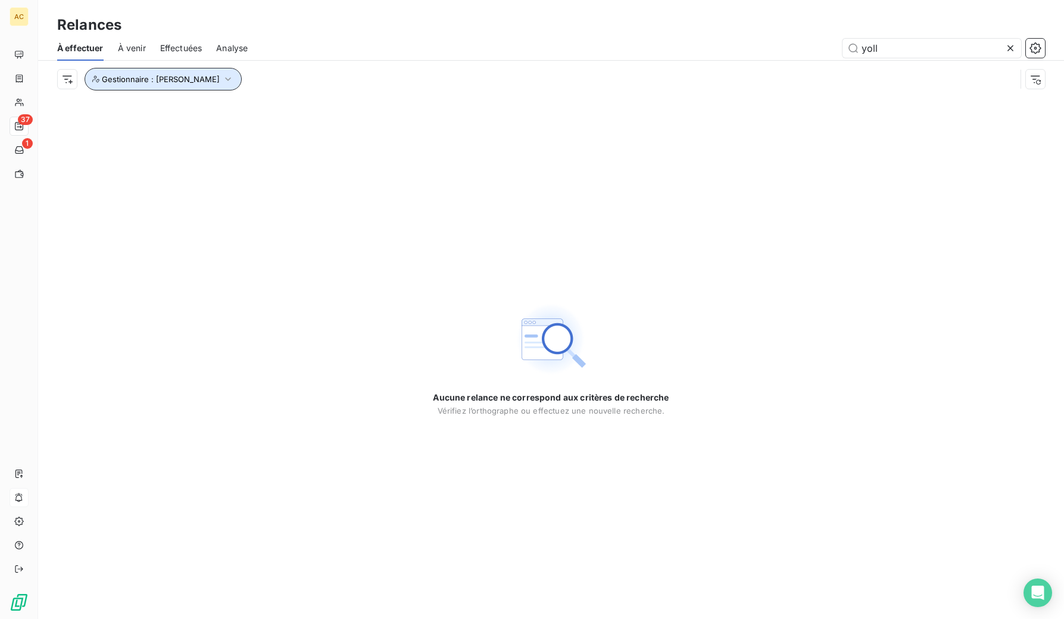
click at [142, 83] on span "Gestionnaire : [PERSON_NAME]" at bounding box center [161, 79] width 118 height 10
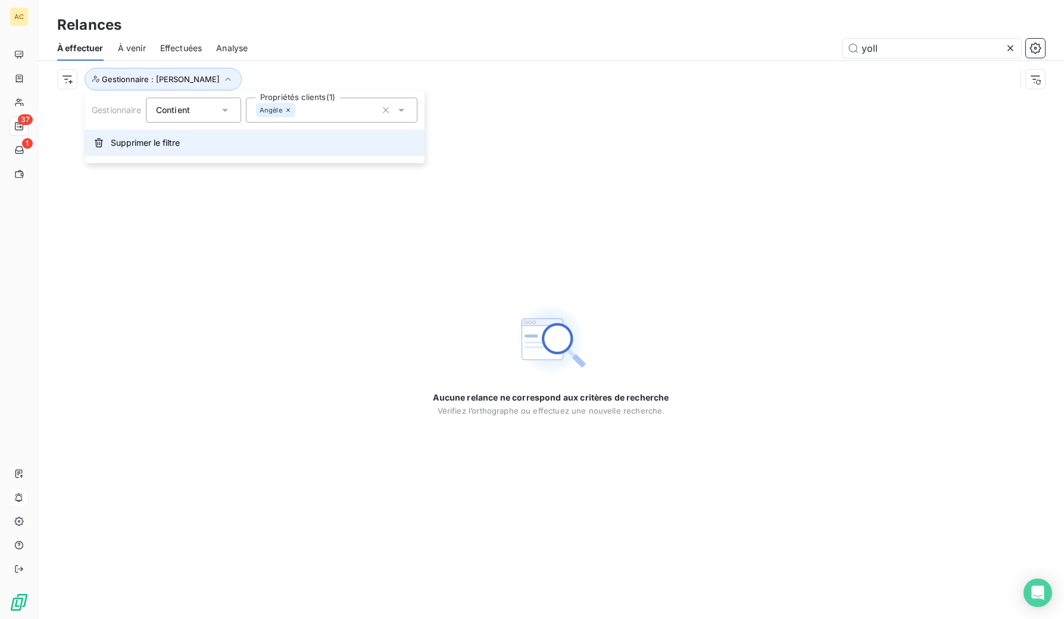
click at [130, 144] on span "Supprimer le filtre" at bounding box center [145, 143] width 69 height 12
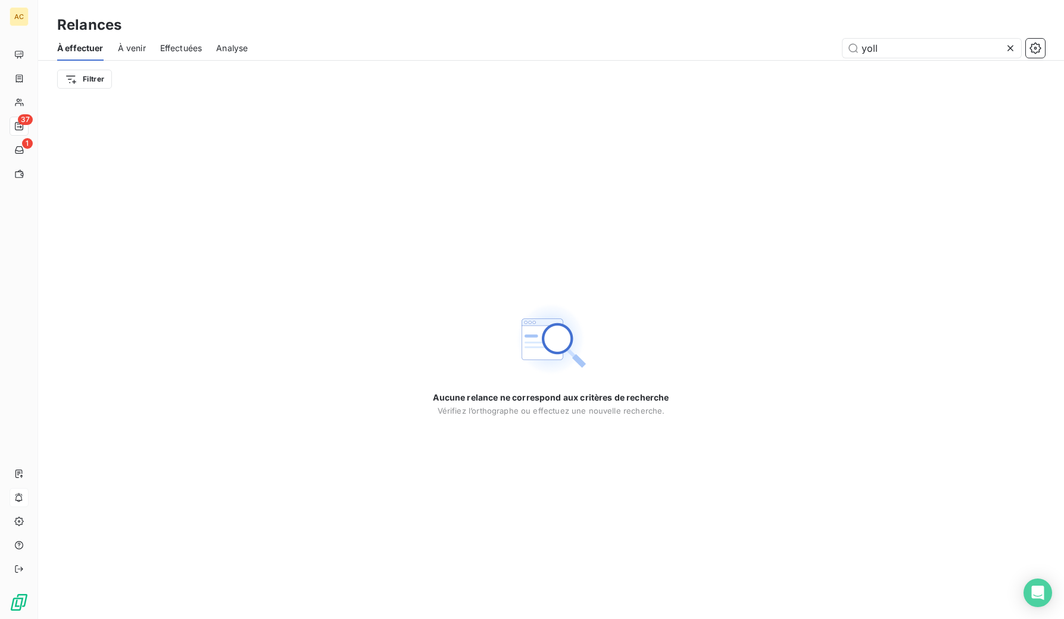
click at [258, 212] on div "Aucune relance ne correspond aux critères de recherche [PERSON_NAME] l’orthogra…" at bounding box center [551, 358] width 1026 height 521
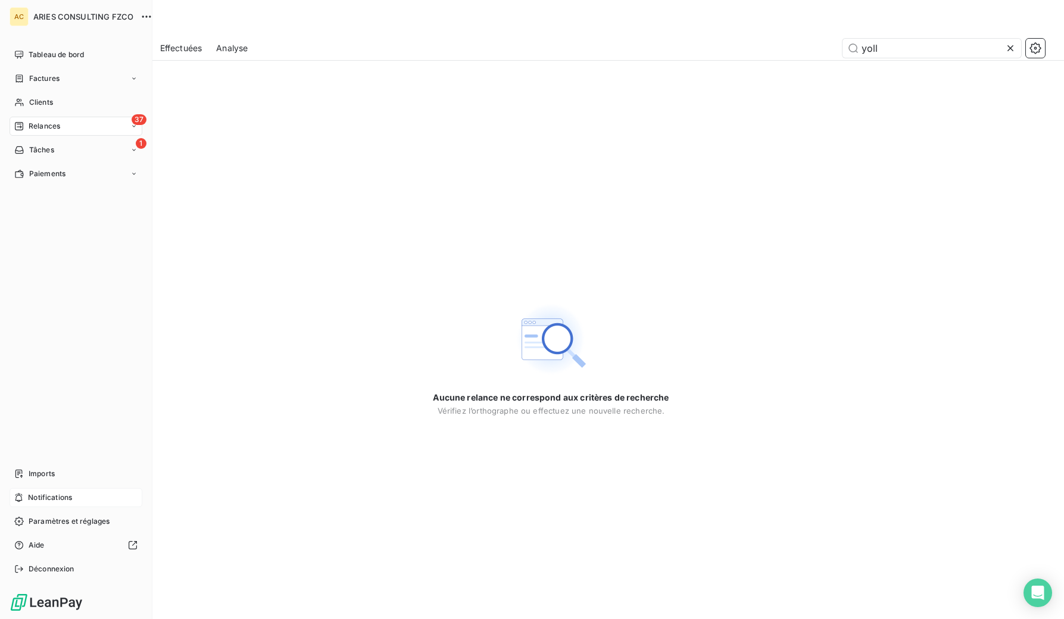
click at [34, 127] on span "Relances" at bounding box center [45, 126] width 32 height 11
click at [31, 128] on span "Relances" at bounding box center [45, 126] width 32 height 11
click at [51, 195] on span "Effectuées" at bounding box center [47, 197] width 37 height 11
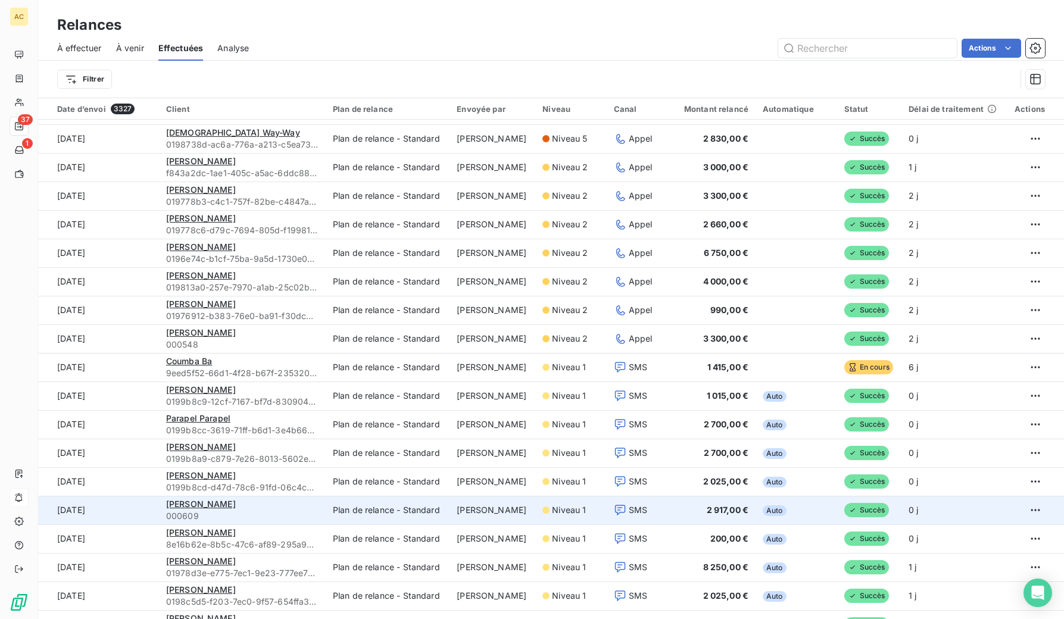
scroll to position [1321, 0]
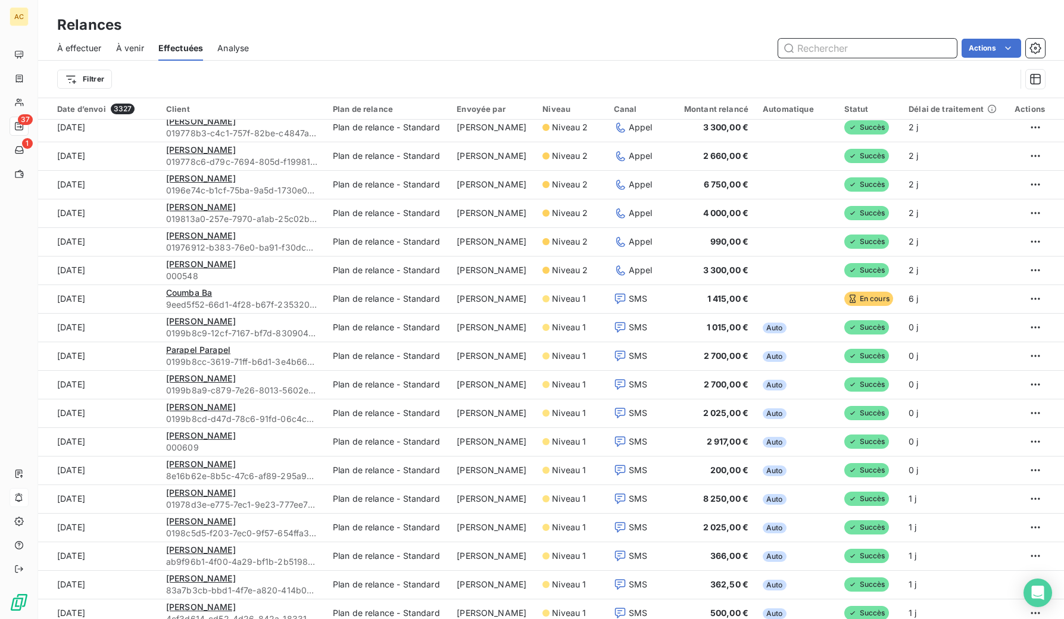
click at [77, 48] on span "À effectuer" at bounding box center [79, 48] width 45 height 12
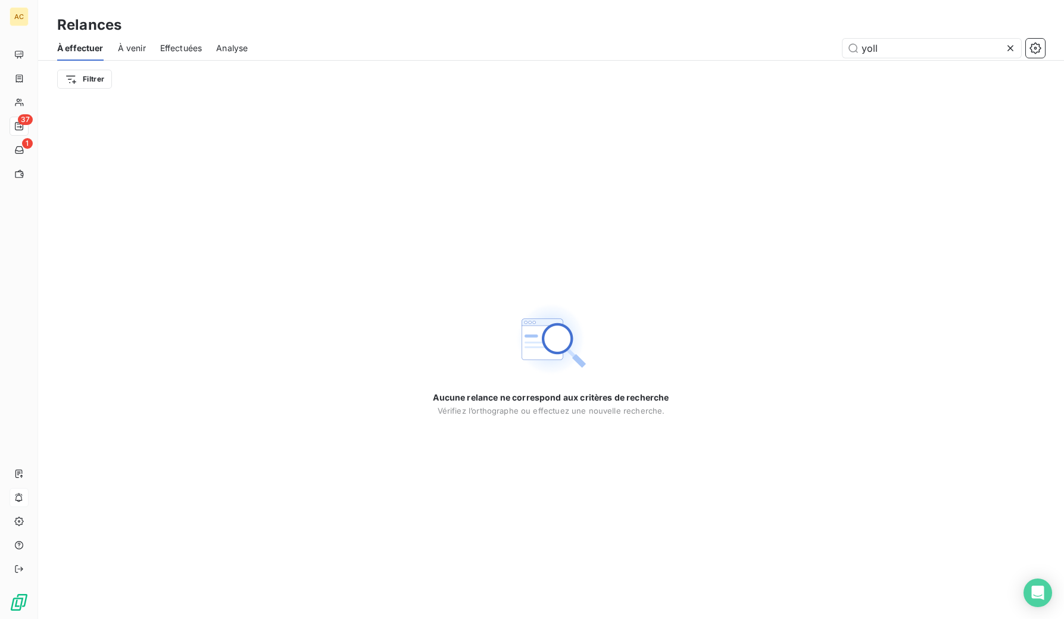
click at [1011, 45] on icon at bounding box center [1010, 48] width 12 height 12
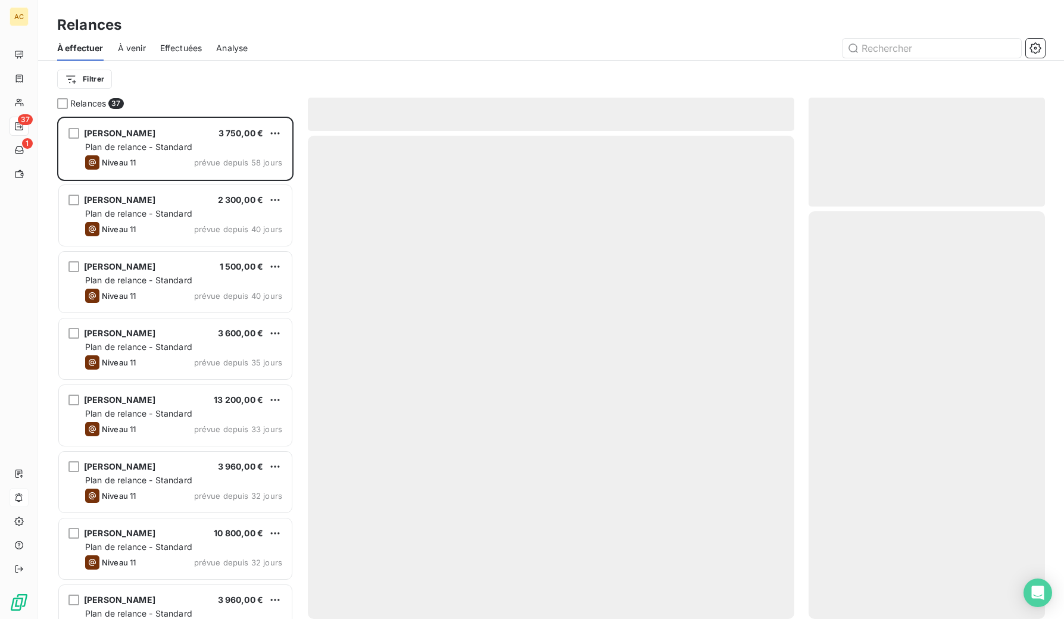
scroll to position [493, 227]
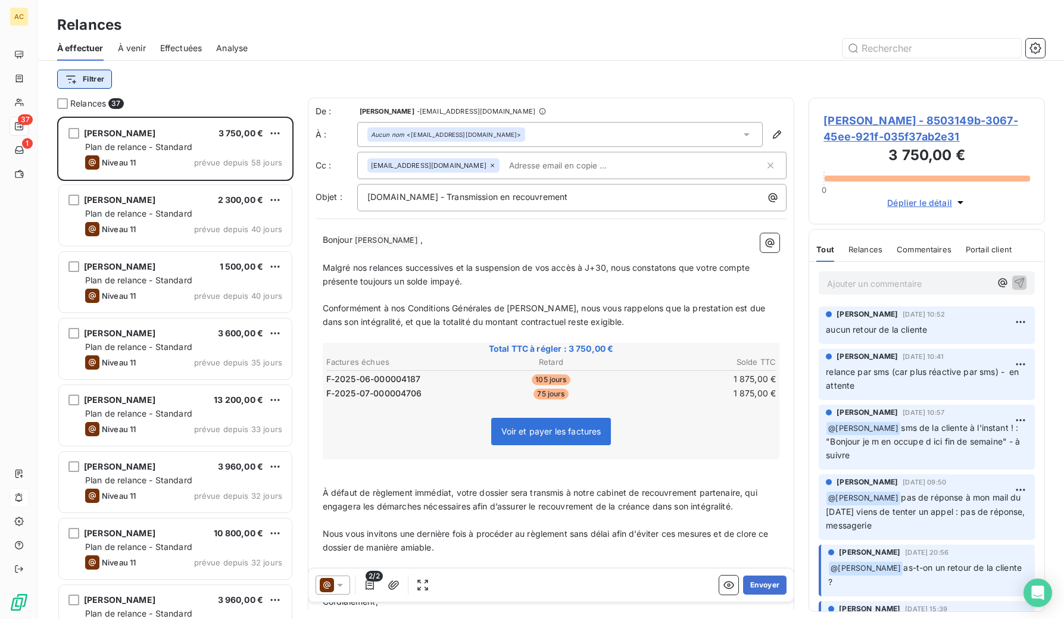
click at [75, 82] on html "AC 37 1 Relances À effectuer À venir Effectuées Analyse Filtrer Relances 37 [PE…" at bounding box center [532, 309] width 1064 height 619
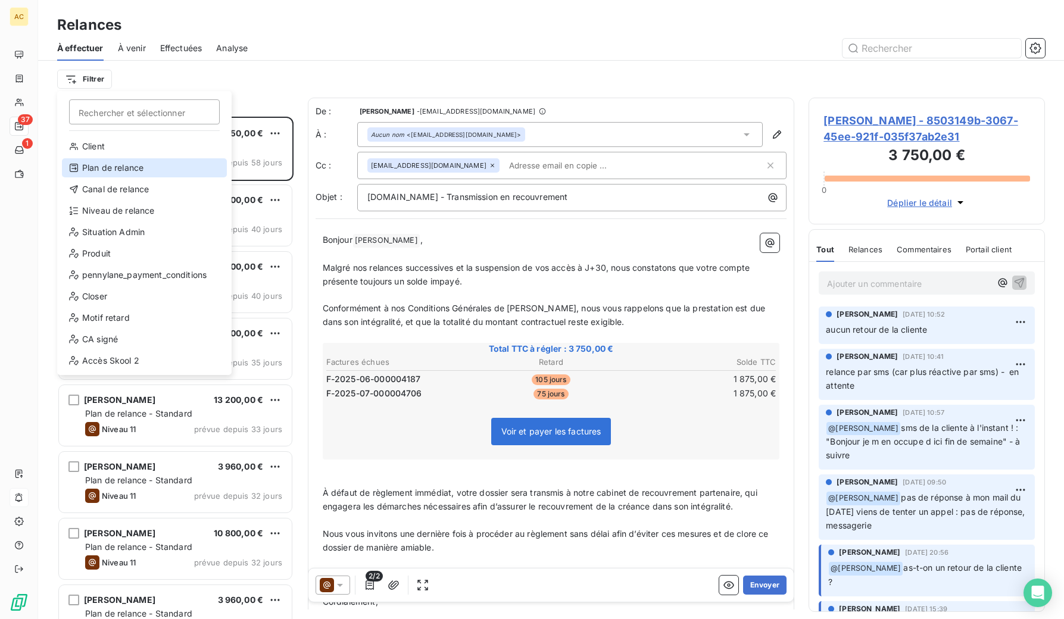
click at [132, 168] on div "Plan de relance" at bounding box center [144, 167] width 165 height 19
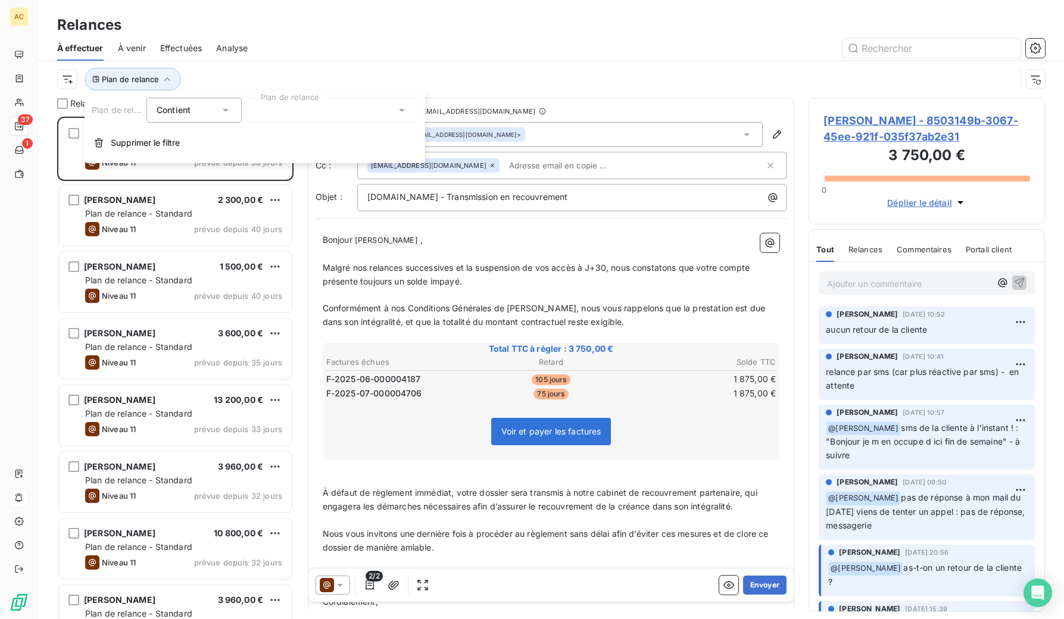
click at [306, 110] on div at bounding box center [331, 110] width 171 height 25
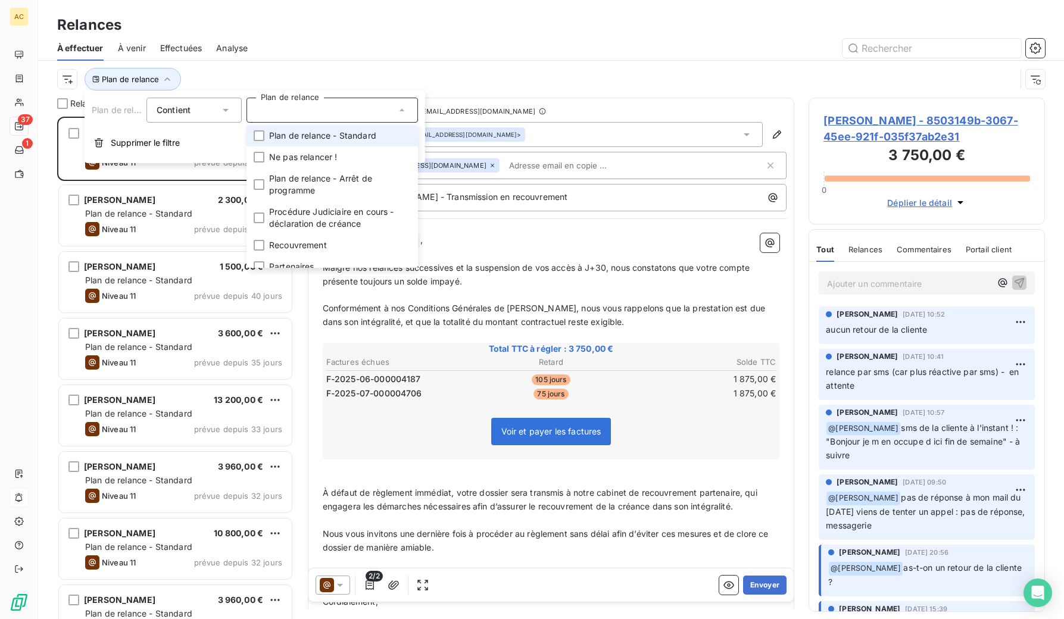
click at [290, 133] on span "Plan de relance - Standard" at bounding box center [322, 136] width 107 height 12
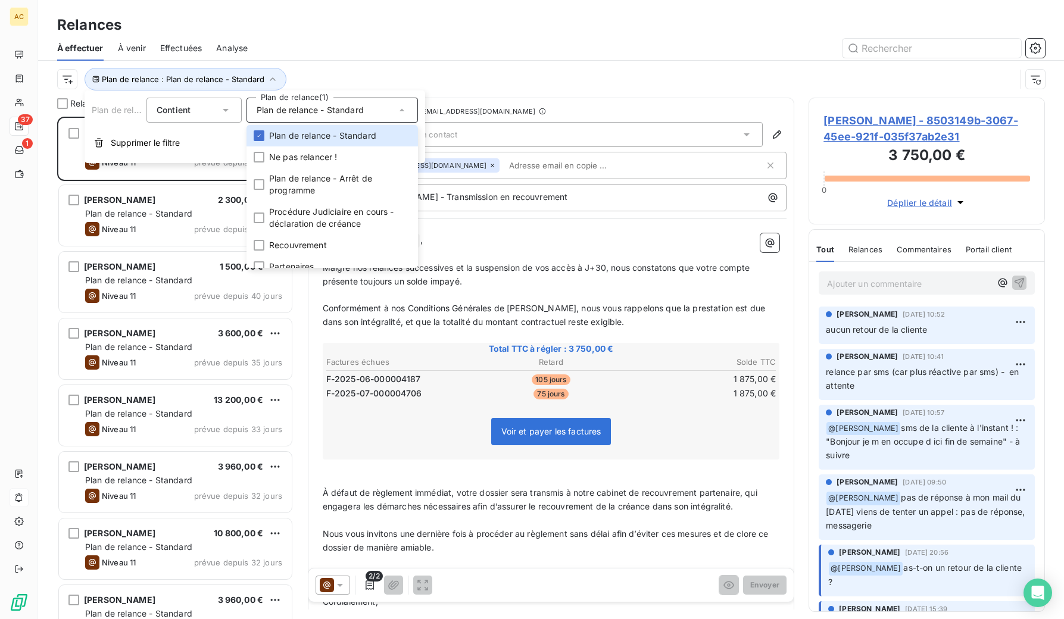
click at [299, 55] on div at bounding box center [653, 48] width 783 height 19
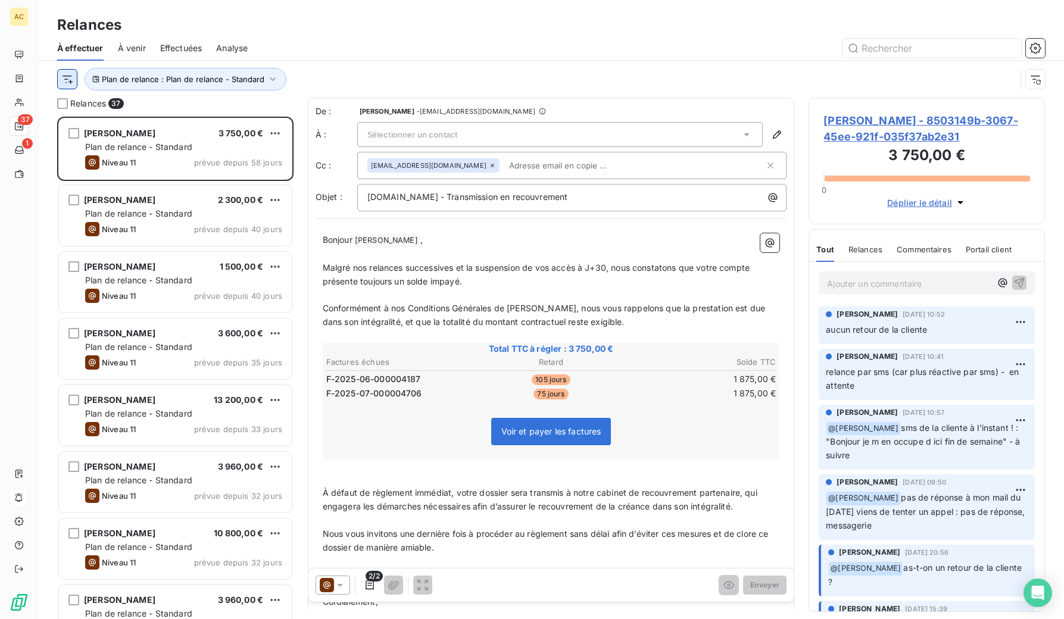
click at [71, 80] on html "AC 37 1 Relances À effectuer À venir Effectuées Analyse Plan de relance : Plan …" at bounding box center [532, 309] width 1064 height 619
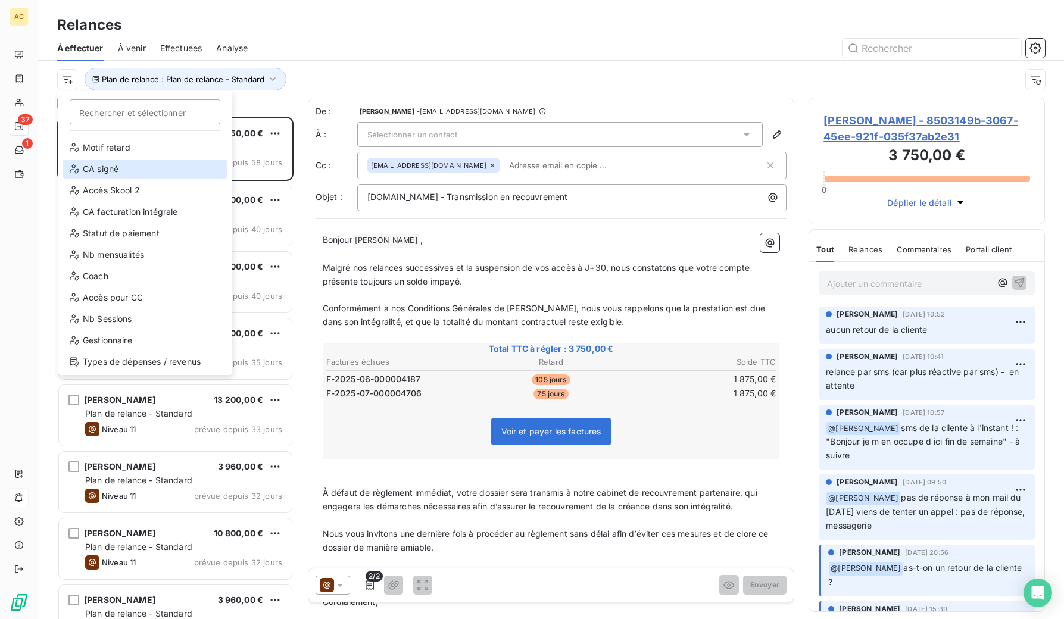
scroll to position [171, 0]
click at [108, 338] on div "Gestionnaire" at bounding box center [145, 339] width 165 height 19
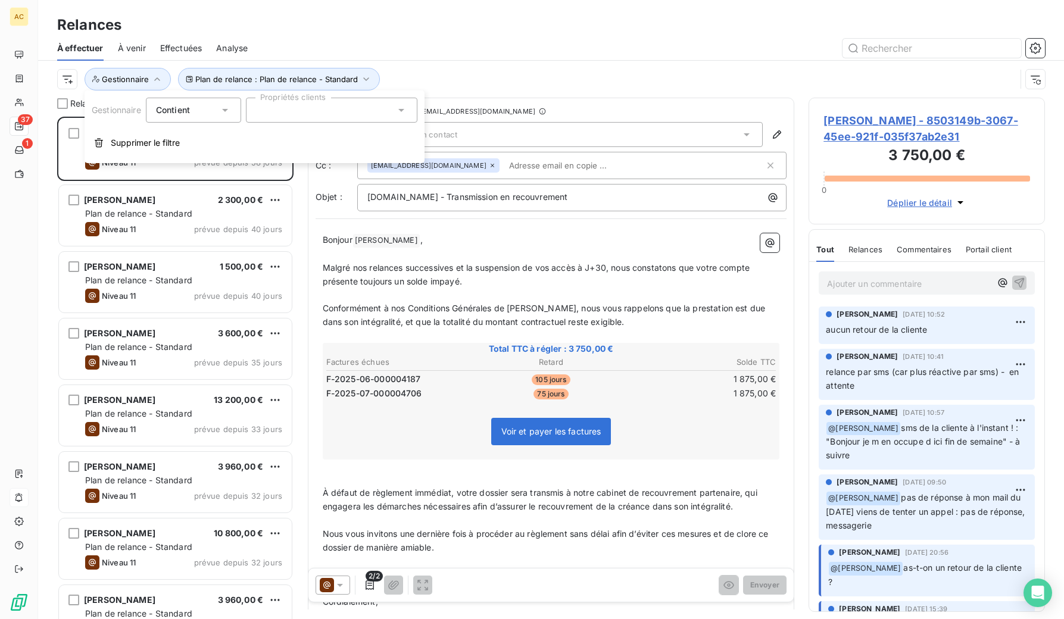
click at [285, 115] on div at bounding box center [331, 110] width 171 height 25
click at [267, 191] on li "Alice" at bounding box center [331, 192] width 167 height 24
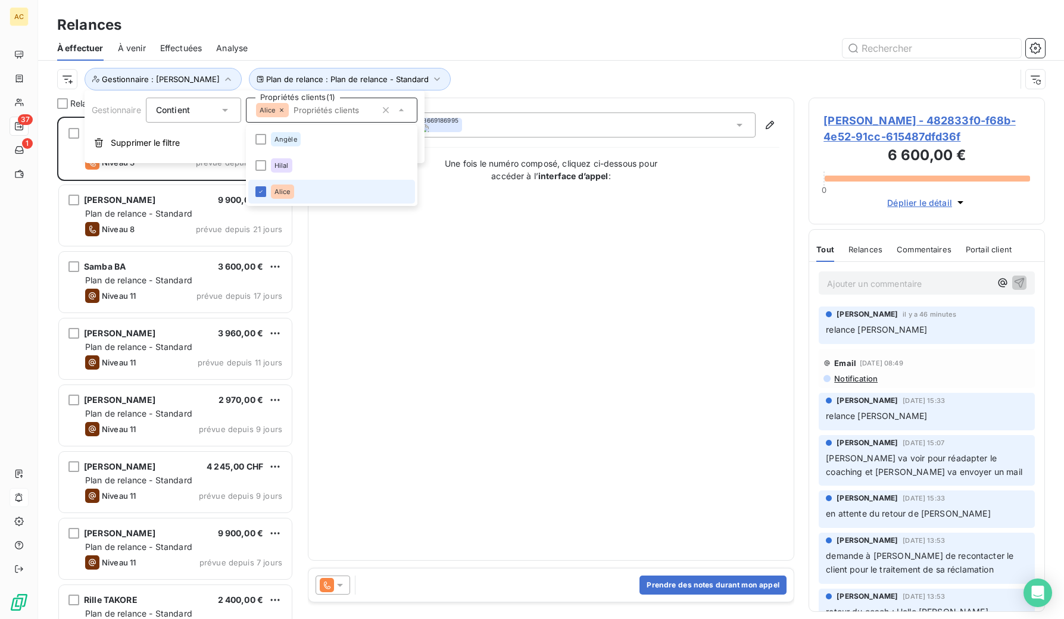
click at [267, 189] on li "Alice" at bounding box center [331, 192] width 167 height 24
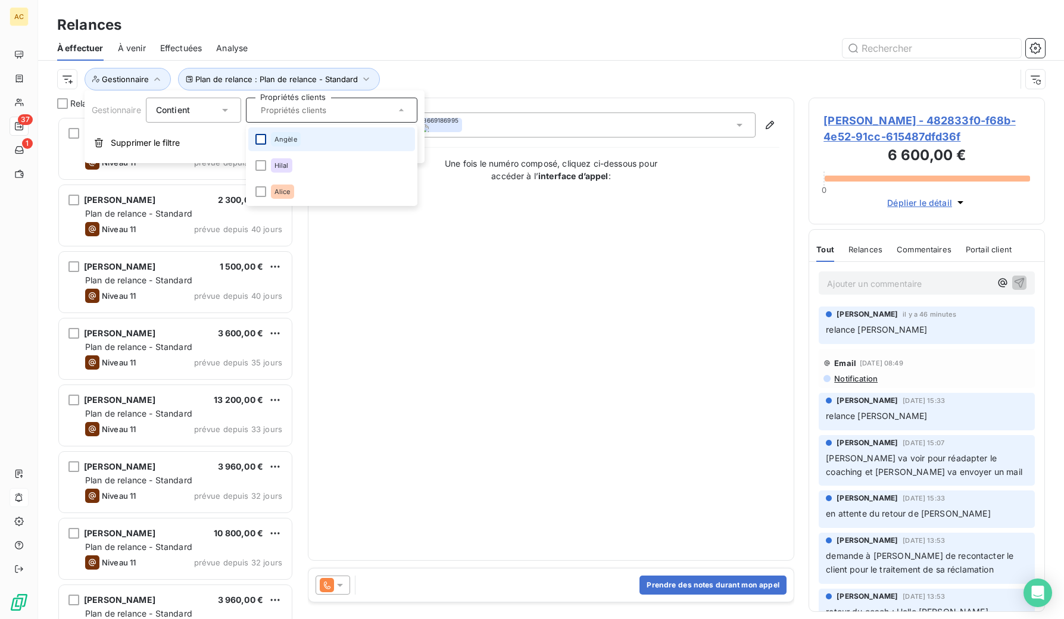
click at [263, 141] on div at bounding box center [260, 139] width 11 height 11
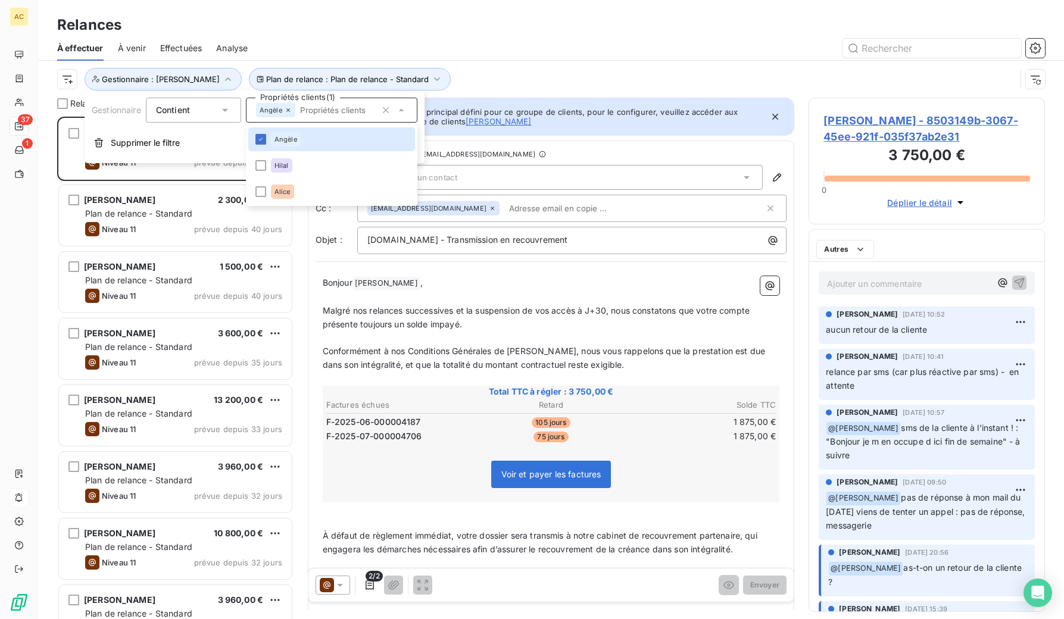
scroll to position [493, 227]
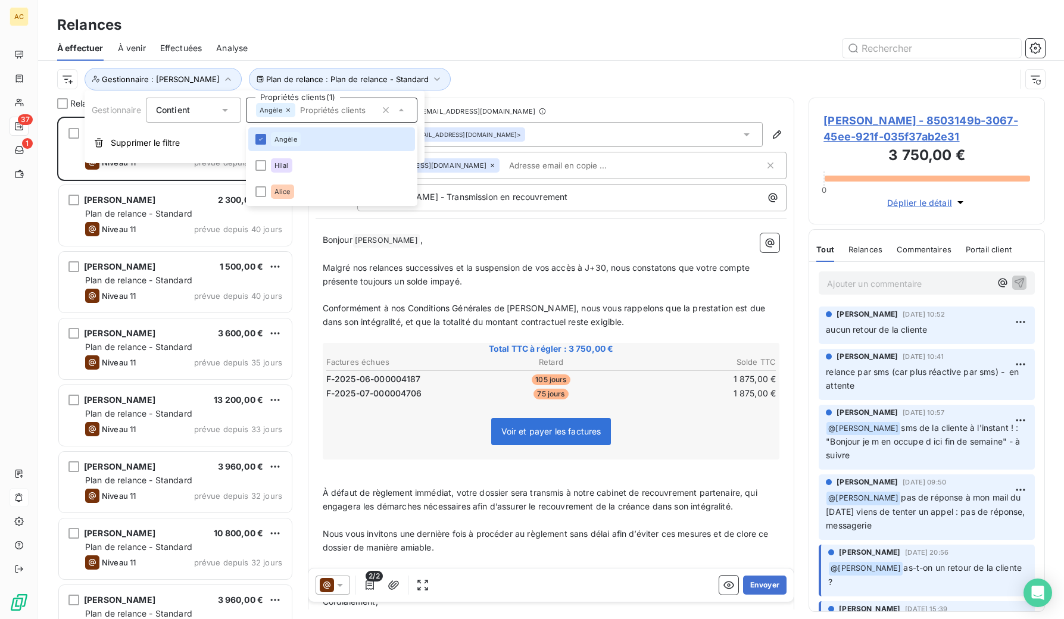
click at [482, 87] on div "Plan de relance : Plan de relance - Standard Gestionnaire : [PERSON_NAME]" at bounding box center [536, 79] width 958 height 23
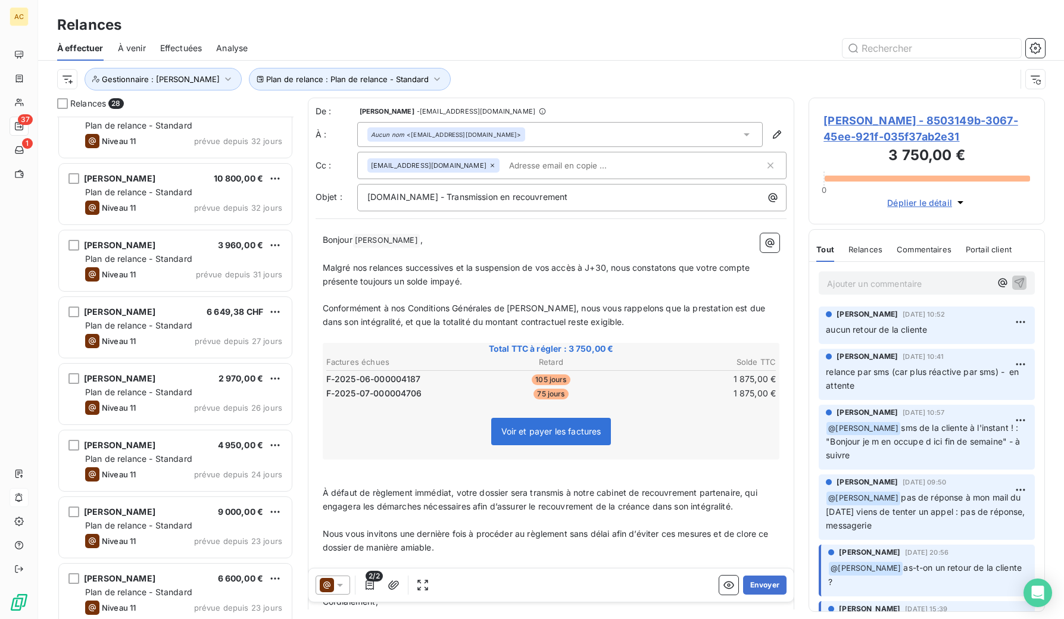
scroll to position [0, 0]
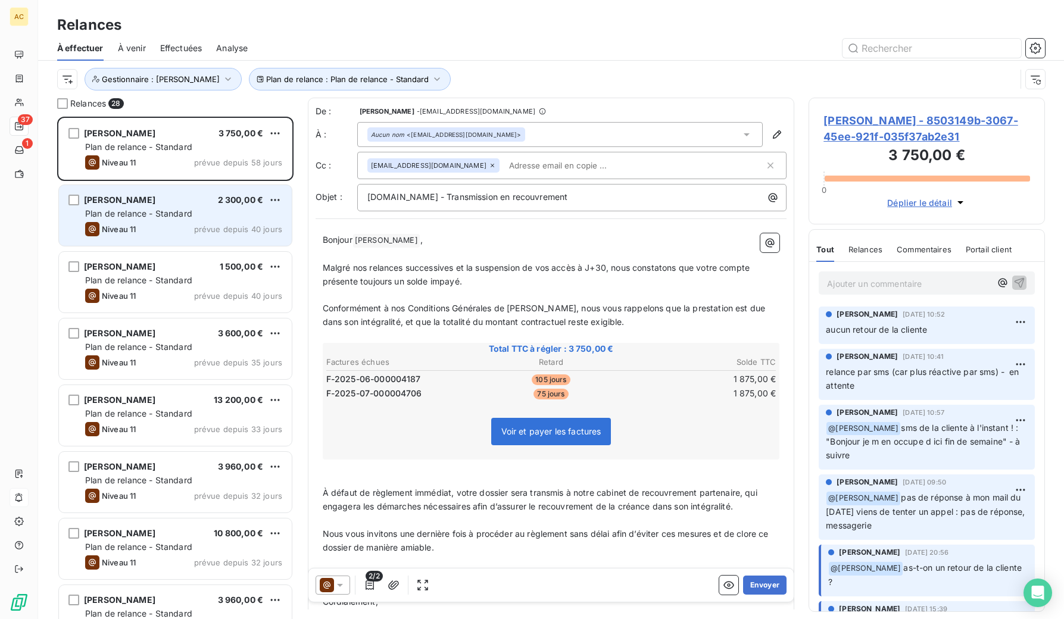
click at [185, 230] on div "Niveau 11 prévue depuis 40 jours" at bounding box center [183, 229] width 197 height 14
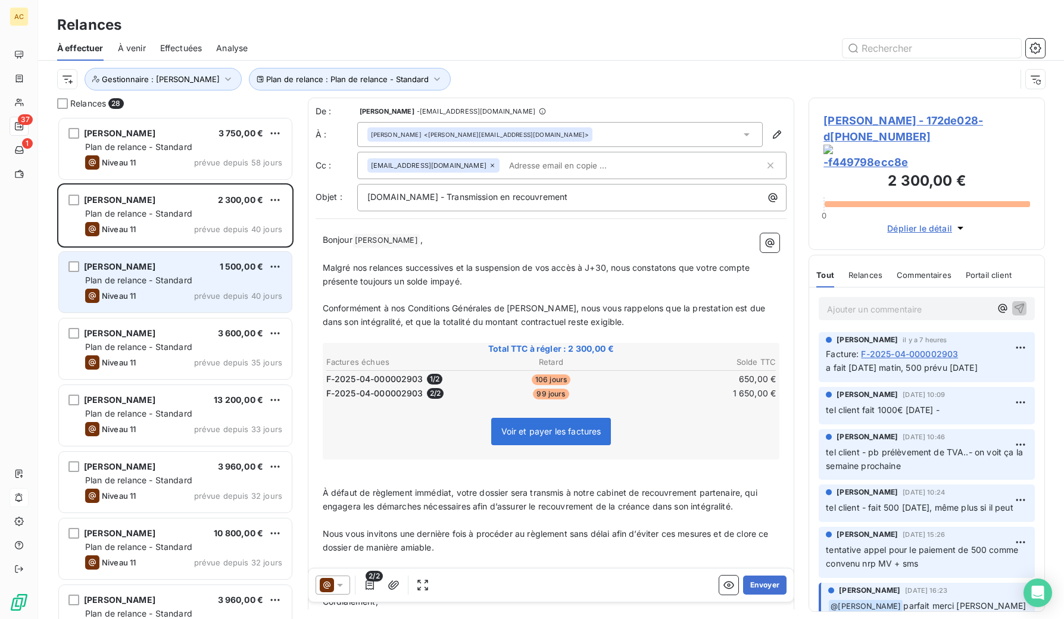
click at [149, 276] on span "Plan de relance - Standard" at bounding box center [138, 280] width 107 height 10
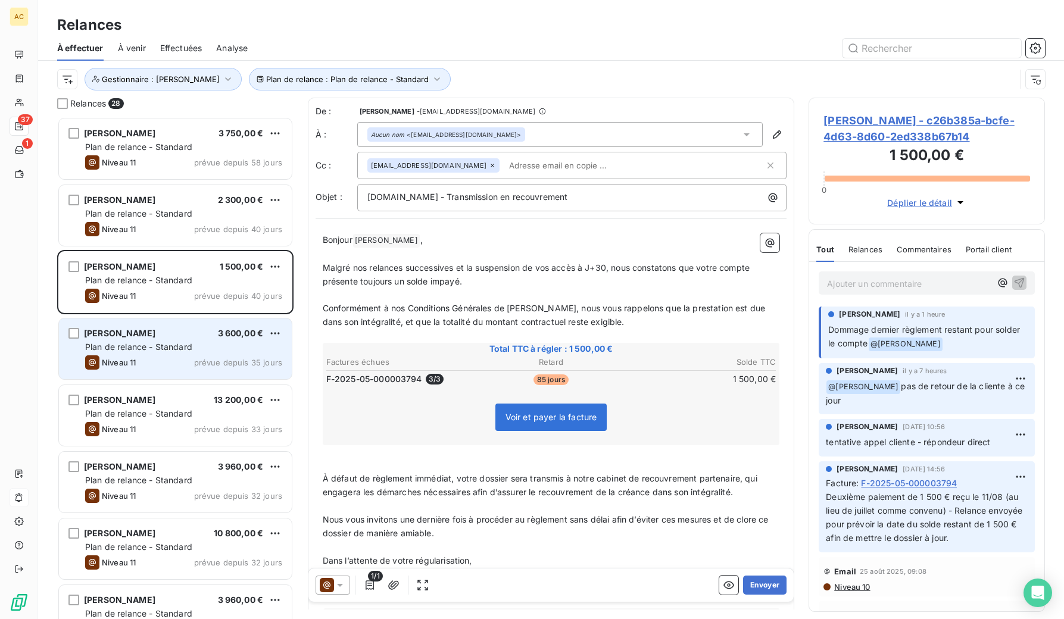
click at [172, 360] on div "Niveau 11 prévue depuis 35 jours" at bounding box center [183, 362] width 197 height 14
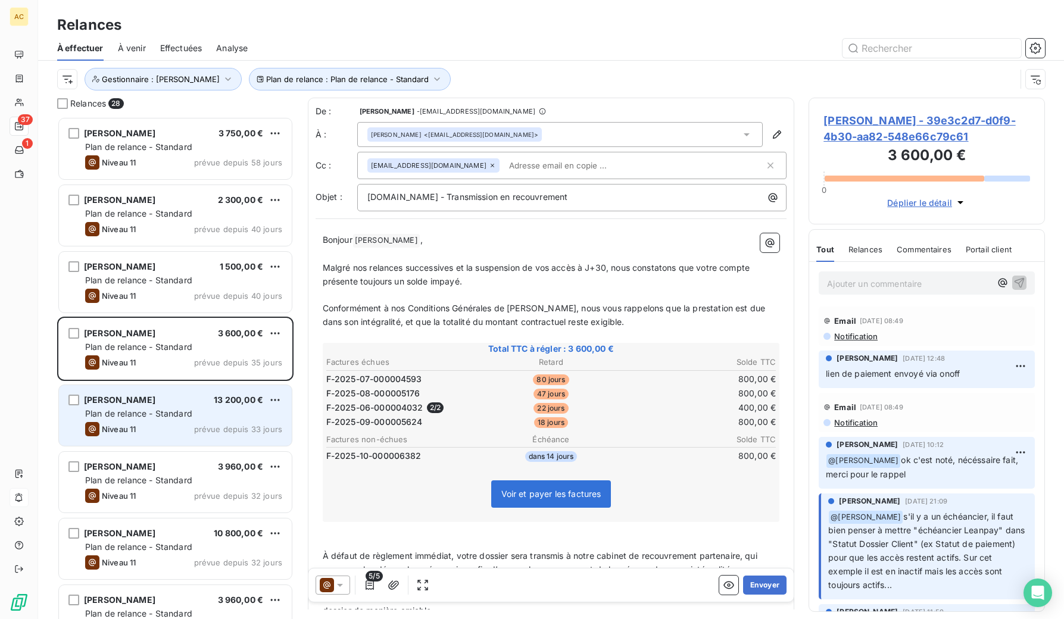
click at [172, 420] on div "[PERSON_NAME] 13 200,00 € Plan de relance - Standard Niveau 11 prévue depuis 33…" at bounding box center [175, 415] width 233 height 61
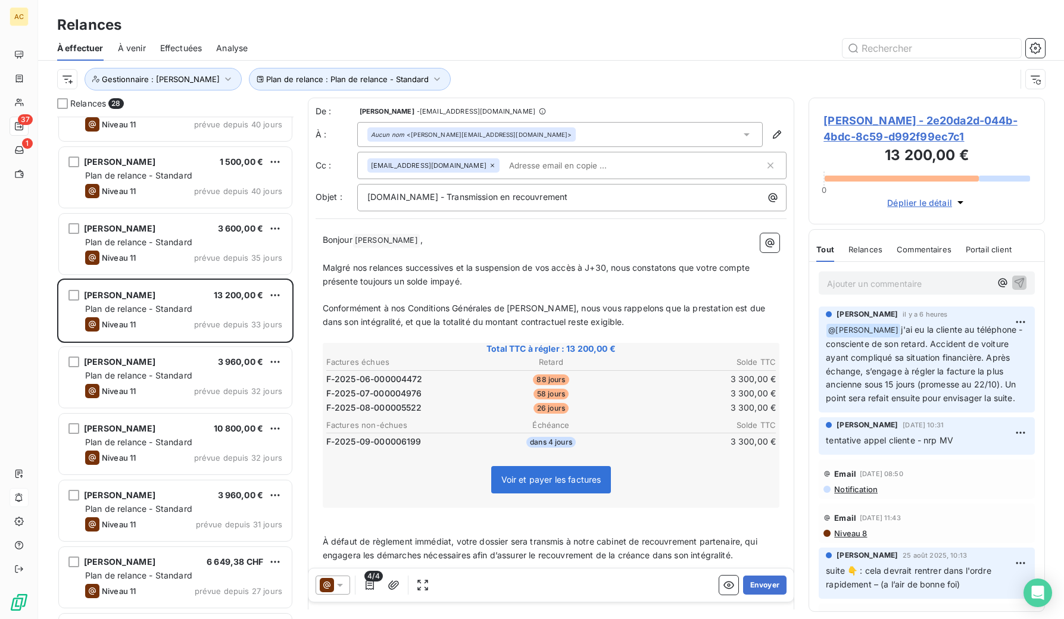
scroll to position [120, 0]
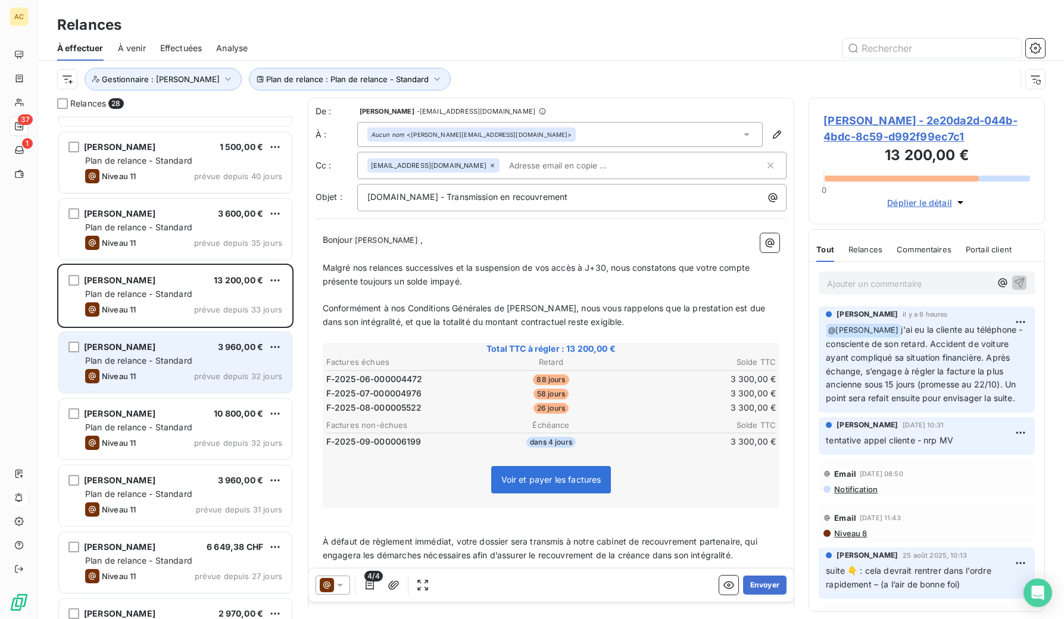
click at [171, 357] on span "Plan de relance - Standard" at bounding box center [138, 360] width 107 height 10
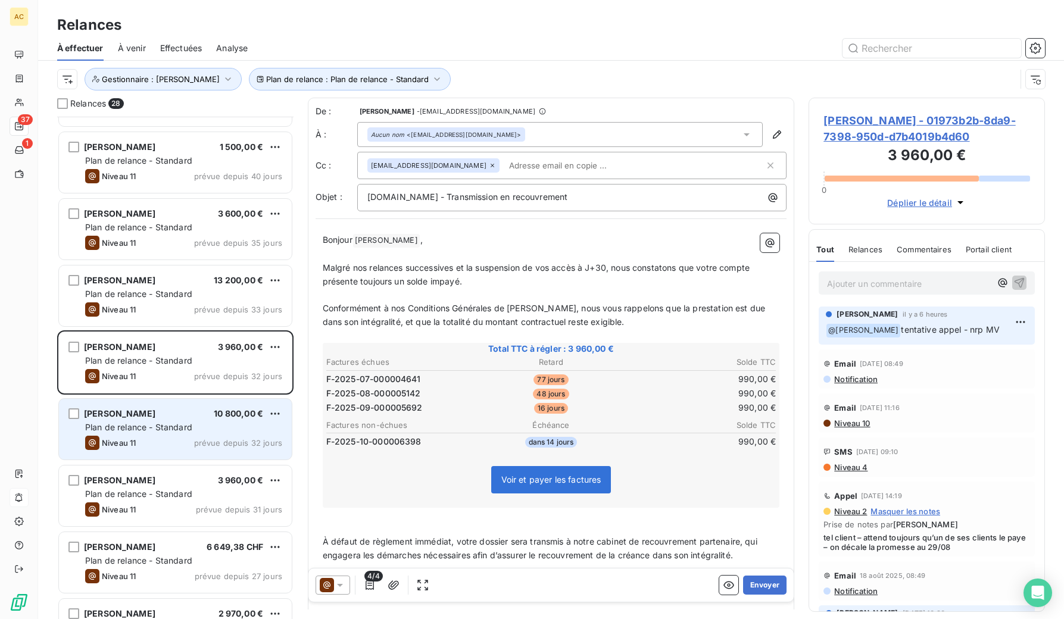
click at [175, 423] on span "Plan de relance - Standard" at bounding box center [138, 427] width 107 height 10
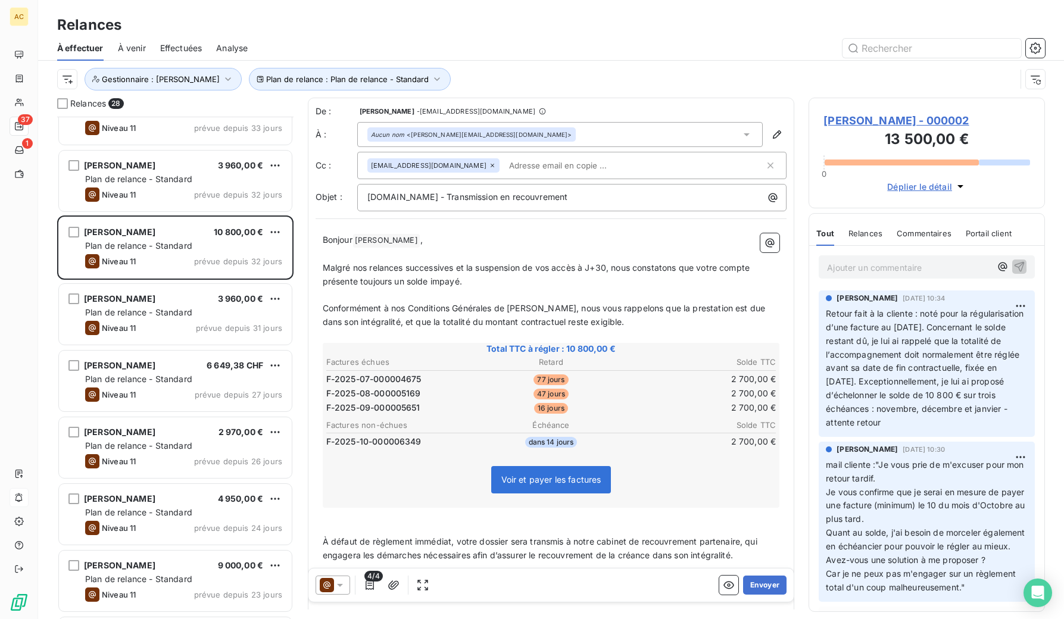
scroll to position [347, 0]
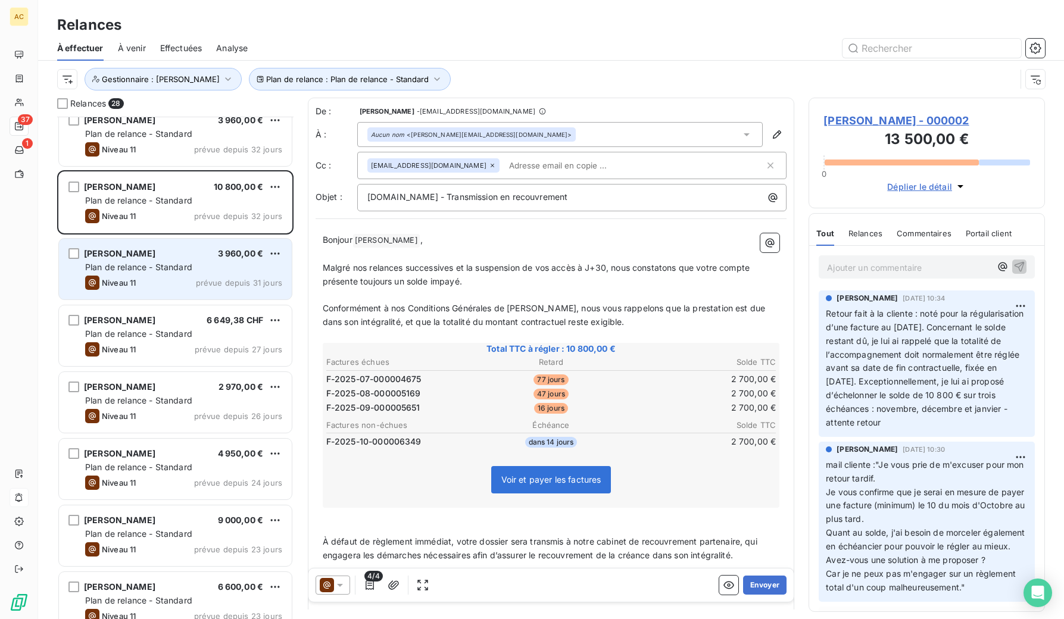
click at [183, 265] on span "Plan de relance - Standard" at bounding box center [138, 267] width 107 height 10
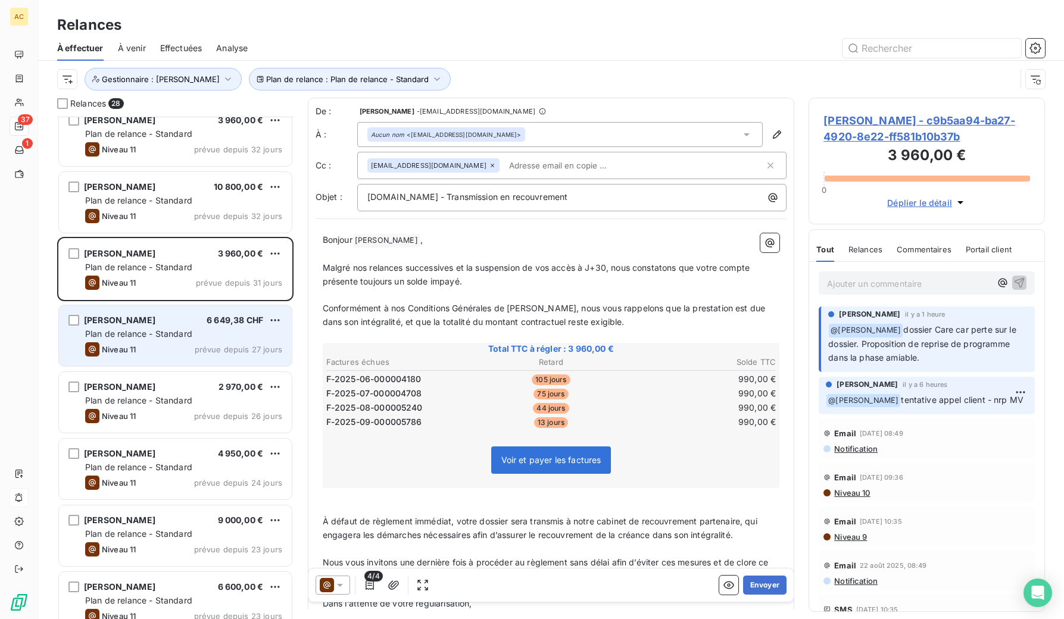
click at [174, 333] on span "Plan de relance - Standard" at bounding box center [138, 334] width 107 height 10
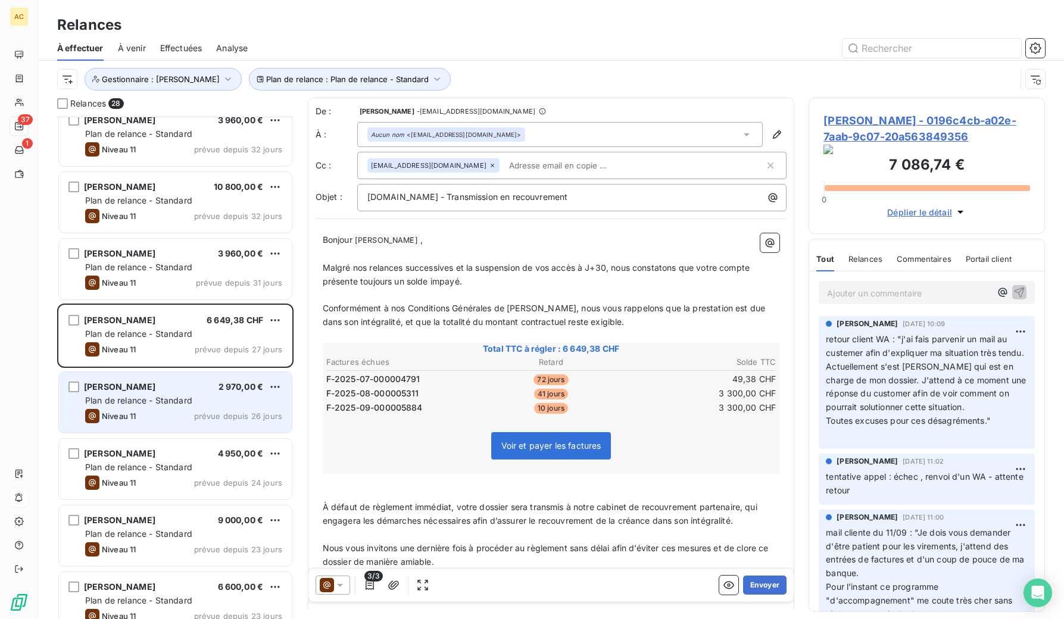
click at [164, 382] on div "[PERSON_NAME] 2 970,00 €" at bounding box center [183, 387] width 197 height 11
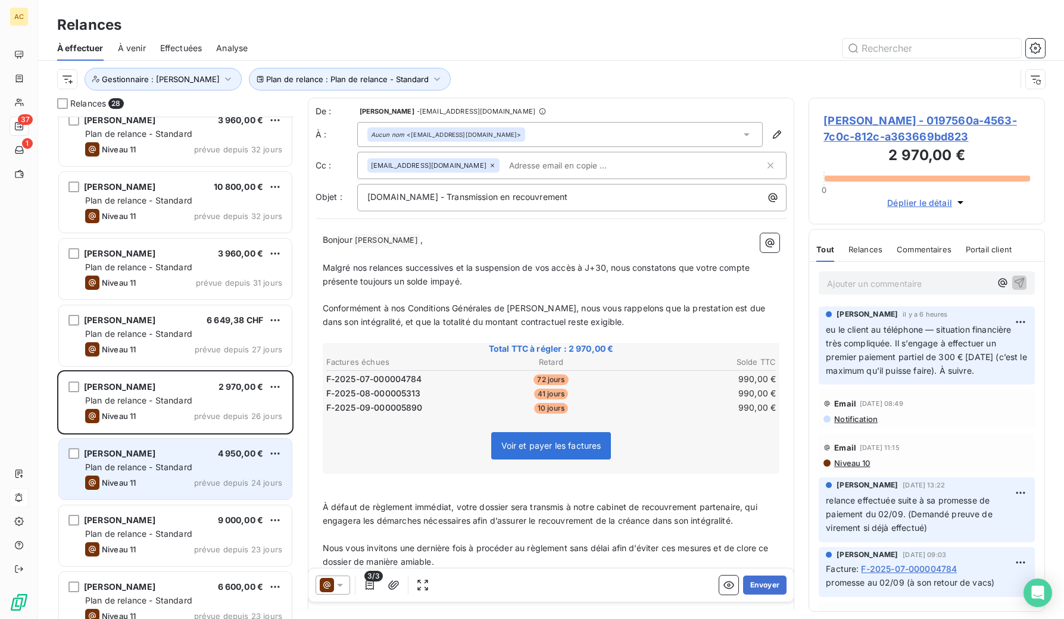
click at [147, 468] on span "Plan de relance - Standard" at bounding box center [138, 467] width 107 height 10
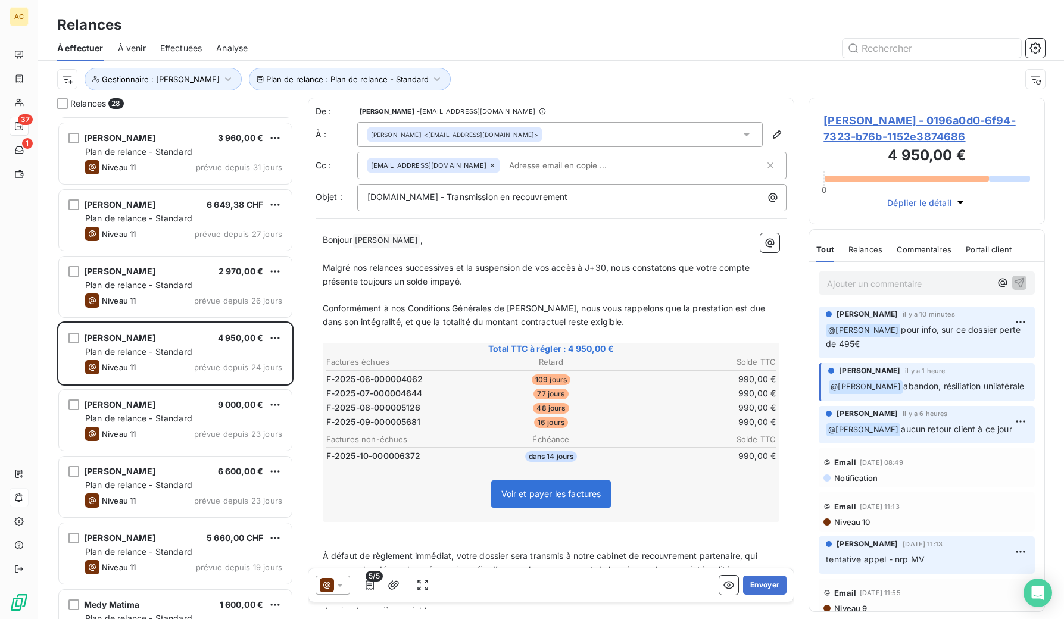
scroll to position [464, 0]
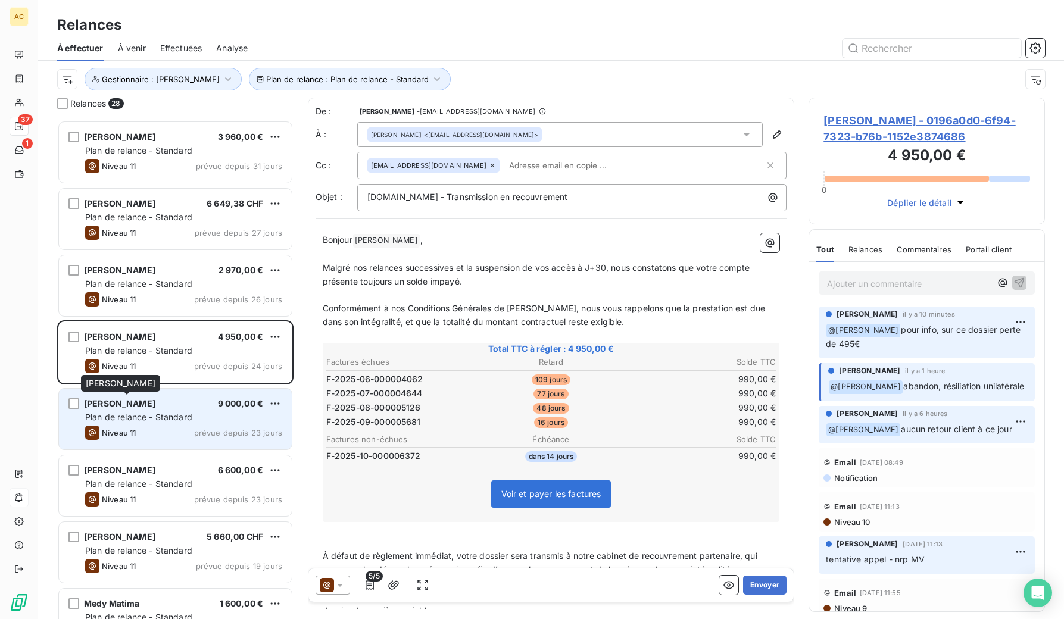
click at [127, 409] on div "[PERSON_NAME]" at bounding box center [119, 404] width 71 height 12
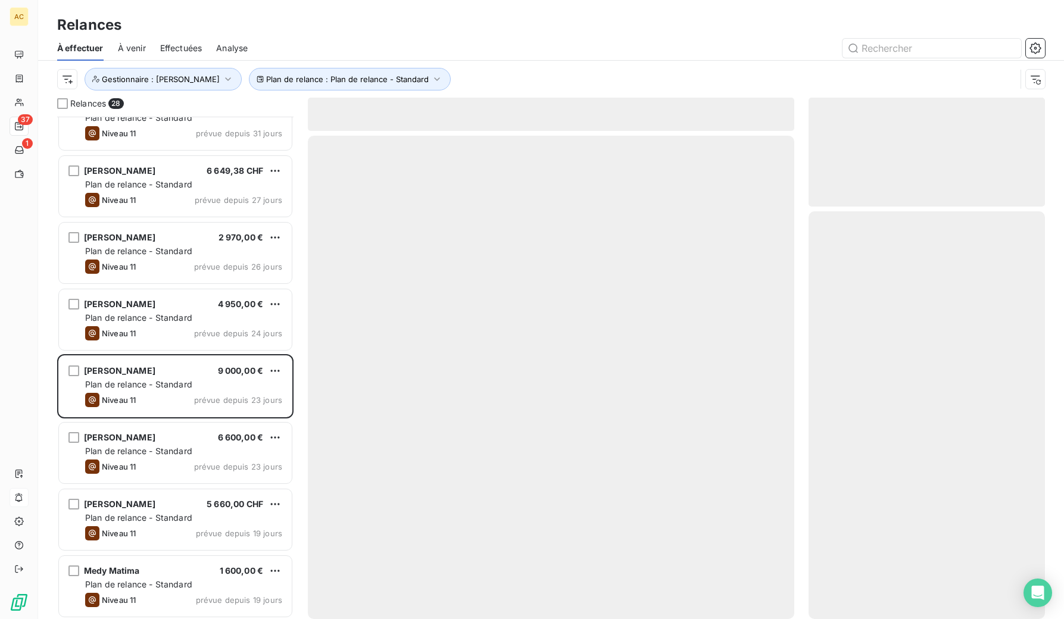
scroll to position [642, 0]
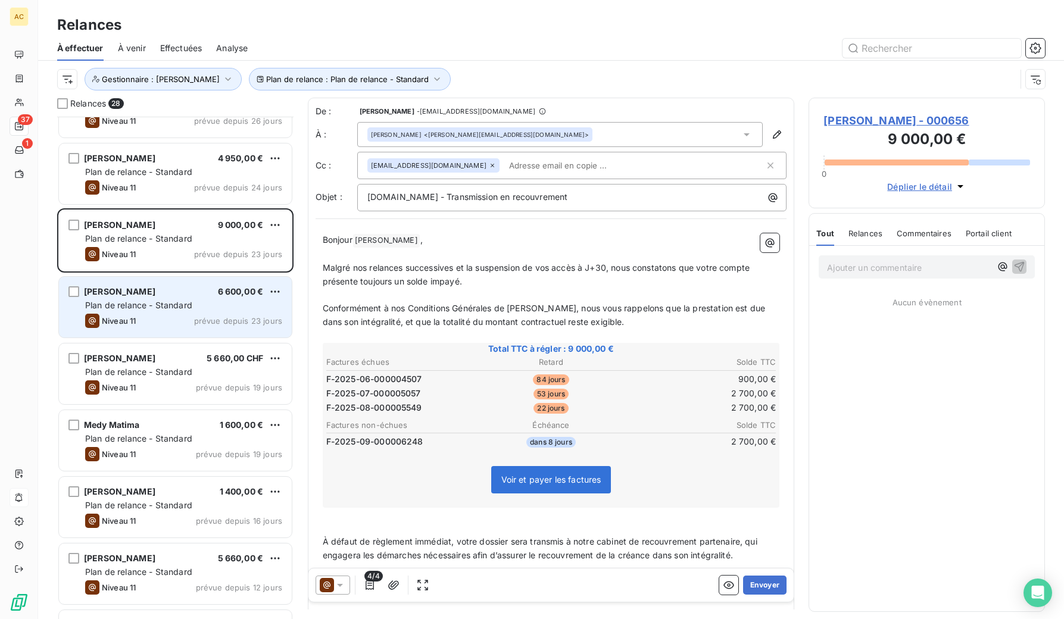
click at [185, 308] on span "Plan de relance - Standard" at bounding box center [138, 305] width 107 height 10
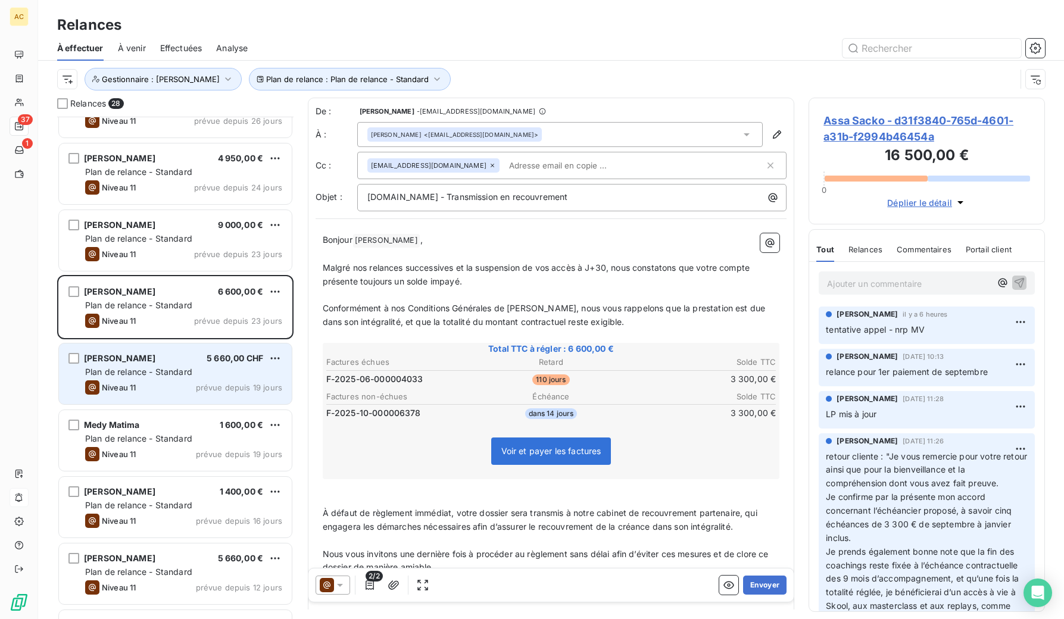
click at [183, 373] on span "Plan de relance - Standard" at bounding box center [138, 372] width 107 height 10
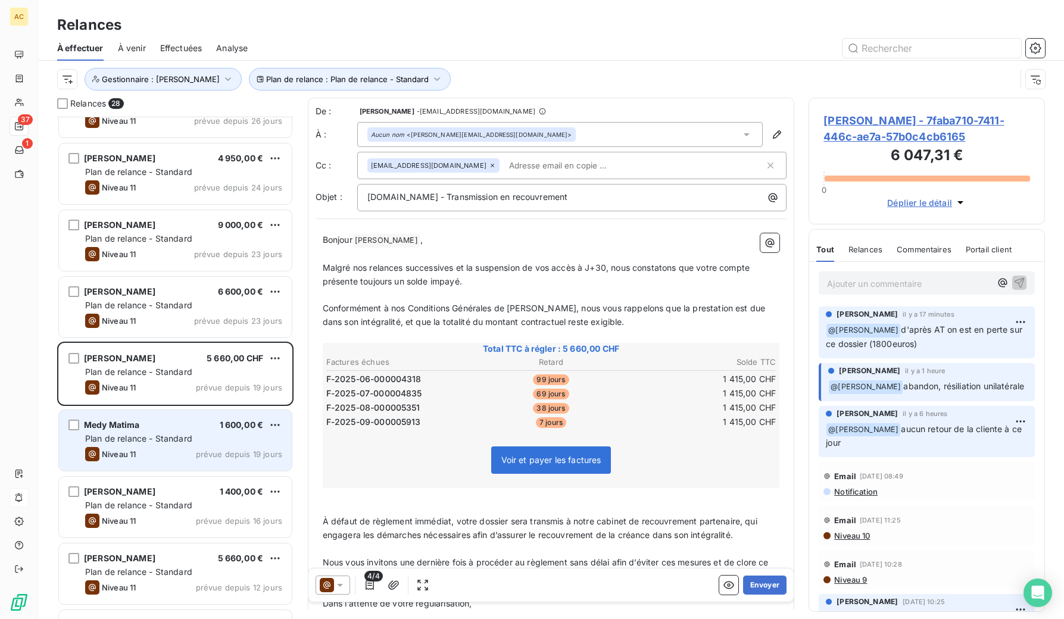
click at [186, 448] on div "Niveau 11 prévue depuis 19 jours" at bounding box center [183, 454] width 197 height 14
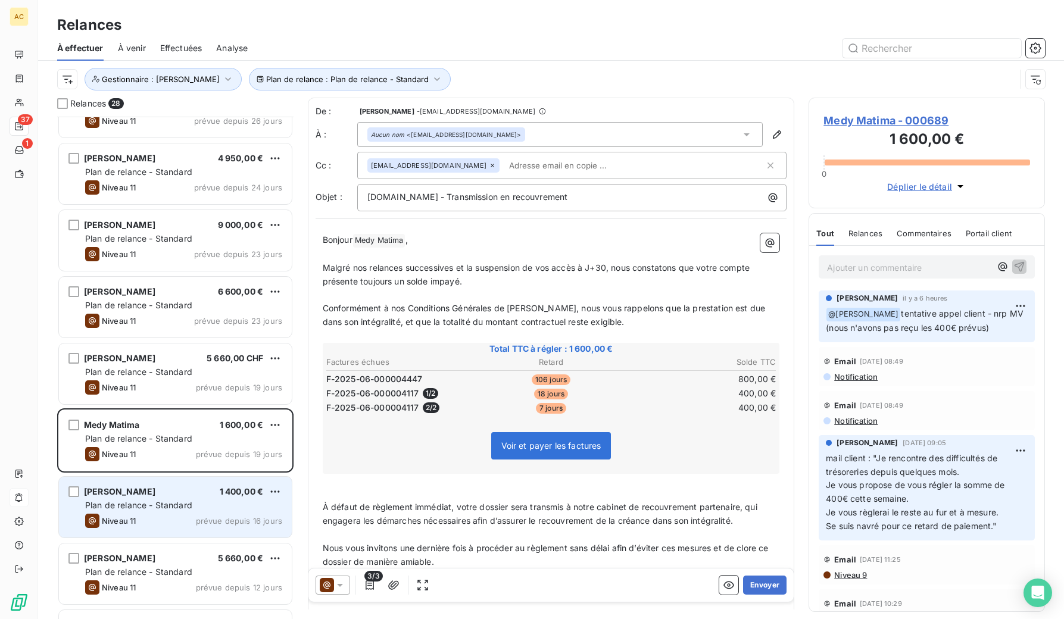
click at [214, 493] on div "[PERSON_NAME] 1 400,00 €" at bounding box center [183, 491] width 197 height 11
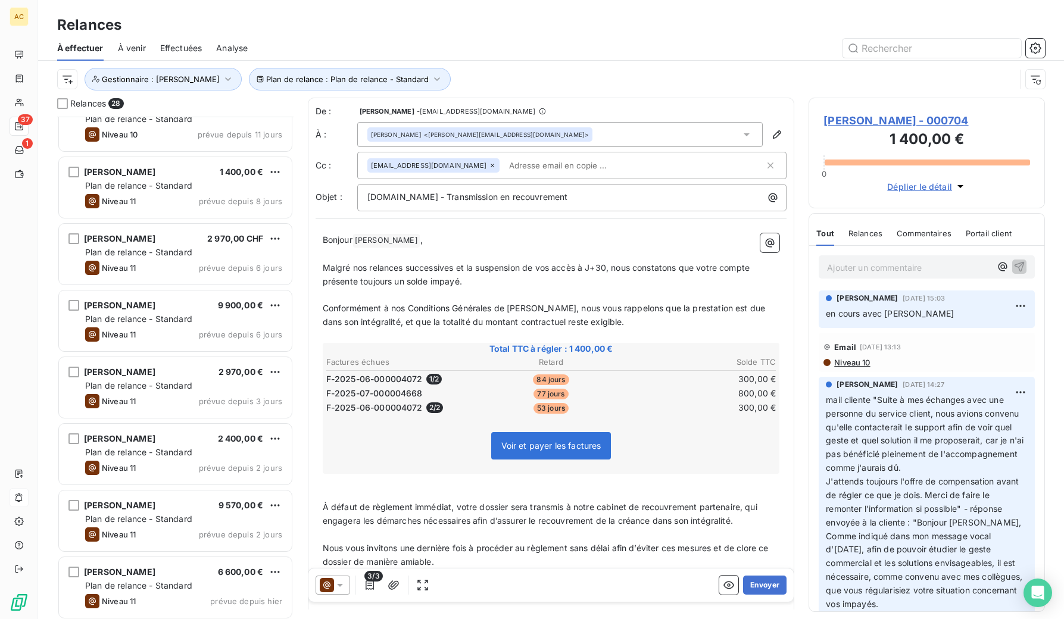
scroll to position [1365, 0]
